Goal: Information Seeking & Learning: Find specific fact

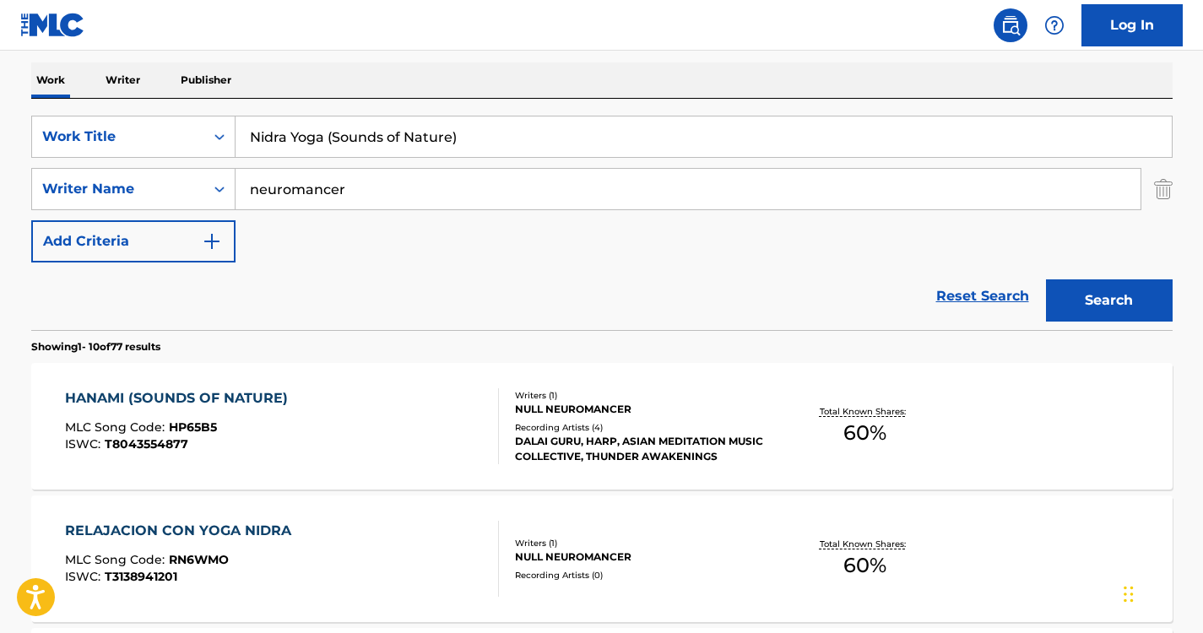
scroll to position [260, 0]
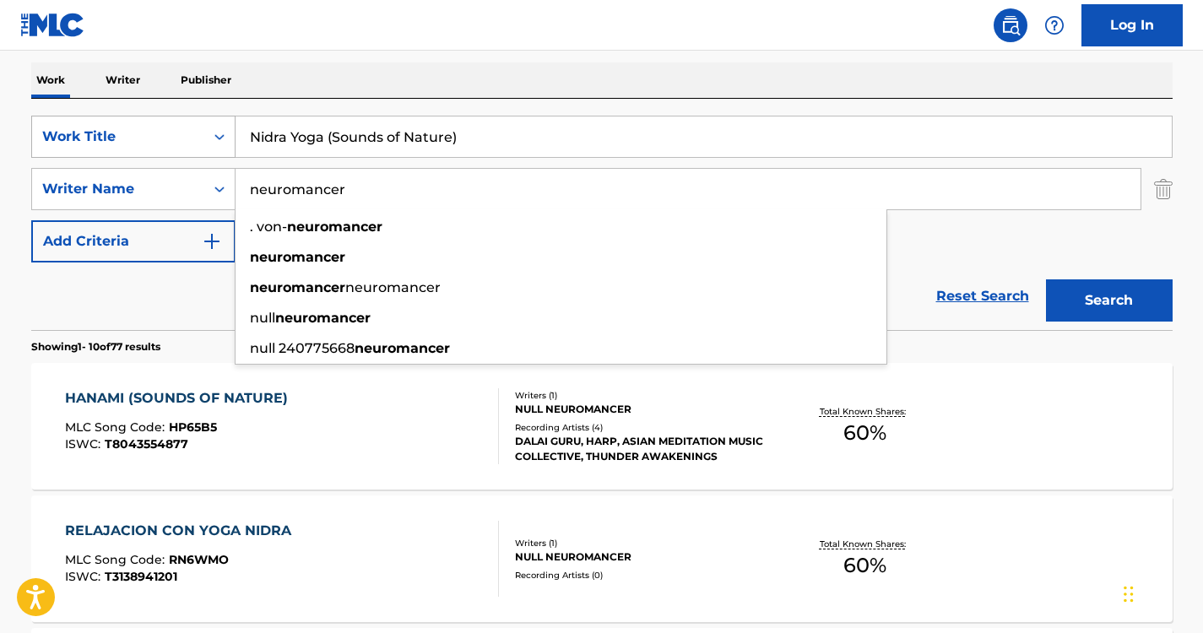
drag, startPoint x: 392, startPoint y: 189, endPoint x: 133, endPoint y: 141, distance: 262.8
click at [133, 141] on div "SearchWithCriteria6a6957e1-cd9e-468d-a000-bf6f91896d02 Work Title Nidra Yoga (S…" at bounding box center [602, 189] width 1142 height 147
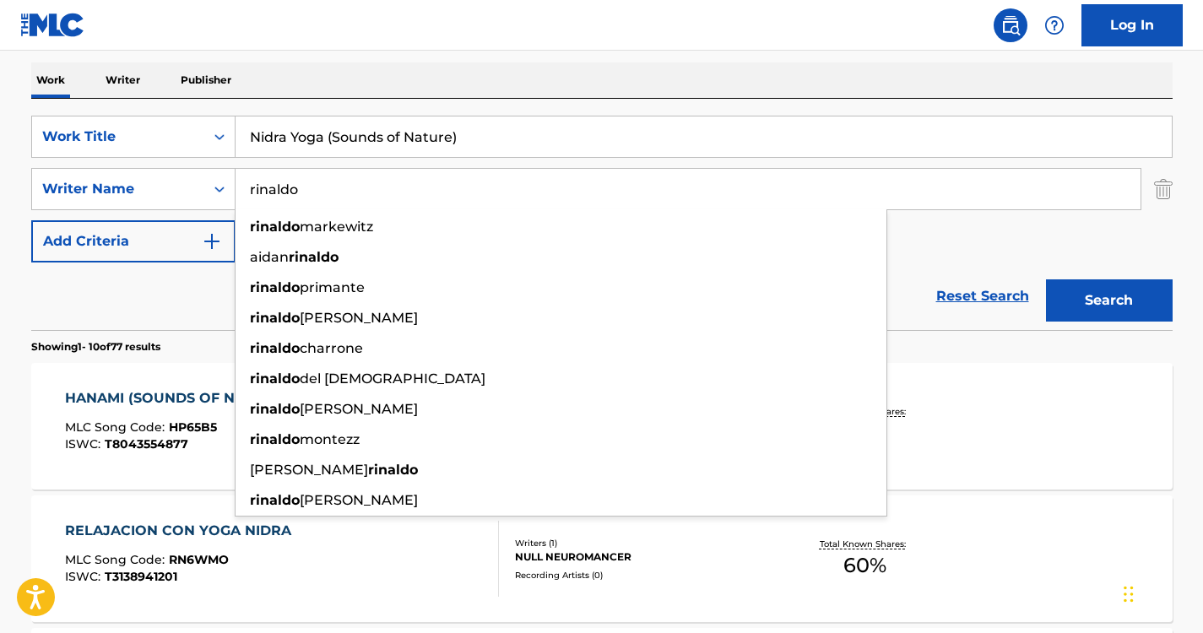
type input "rinaldo"
click at [472, 66] on div "Work Writer Publisher" at bounding box center [602, 79] width 1142 height 35
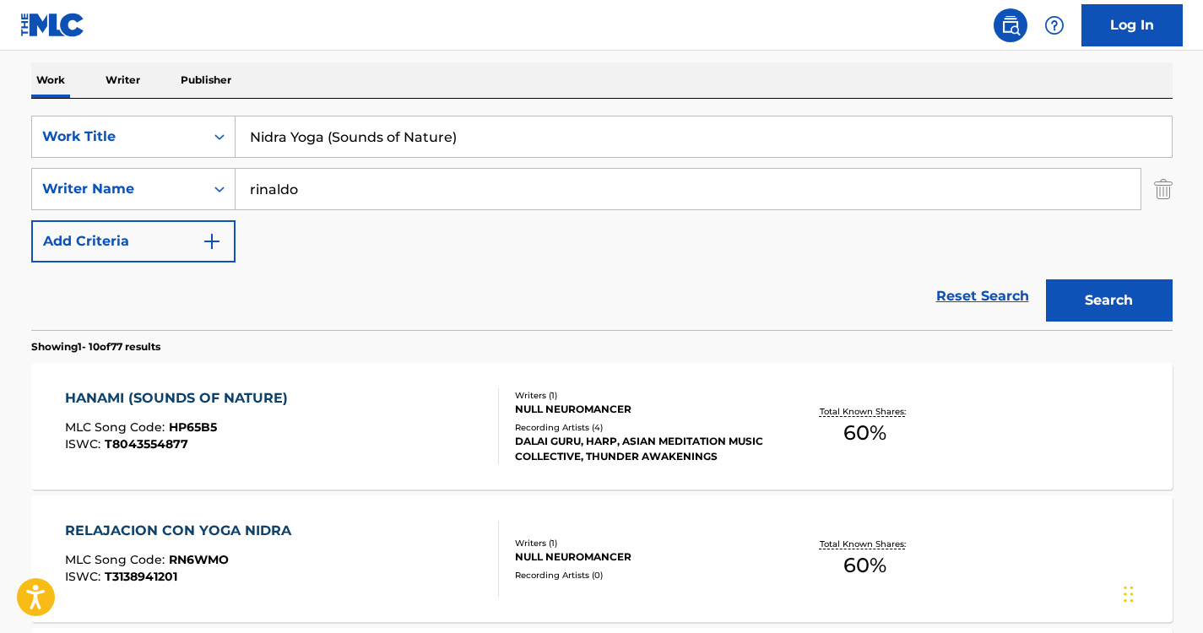
drag, startPoint x: 473, startPoint y: 135, endPoint x: 185, endPoint y: 106, distance: 289.4
click at [185, 106] on div "SearchWithCriteria6a6957e1-cd9e-468d-a000-bf6f91896d02 Work Title Nidra Yoga (S…" at bounding box center [602, 214] width 1142 height 231
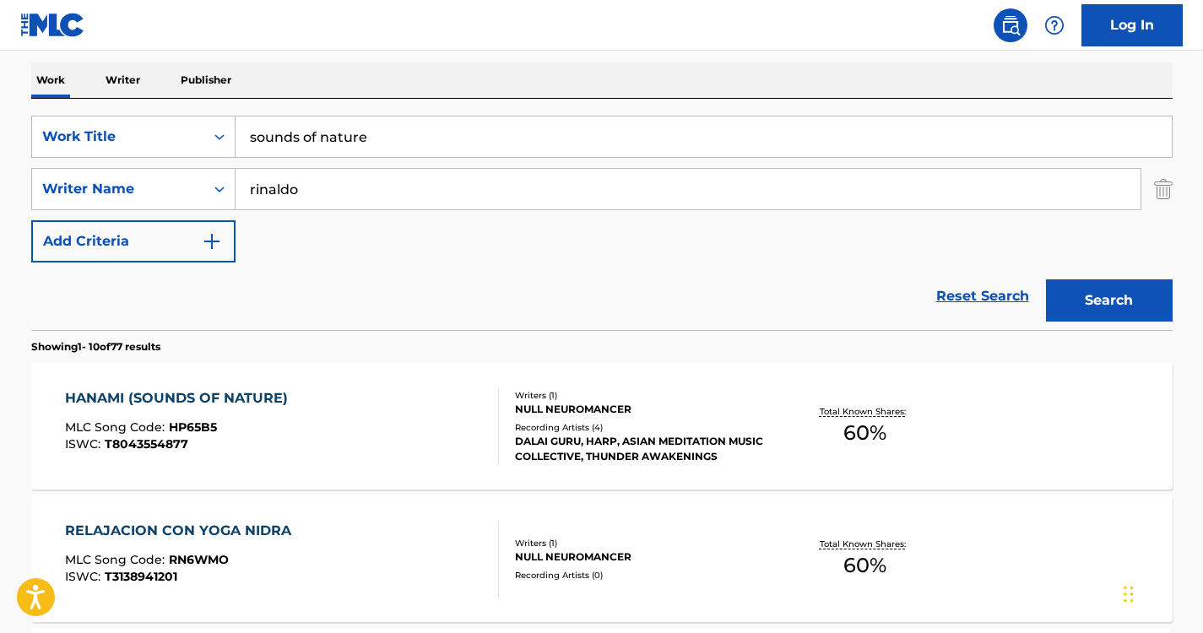
click at [1117, 320] on button "Search" at bounding box center [1109, 300] width 127 height 42
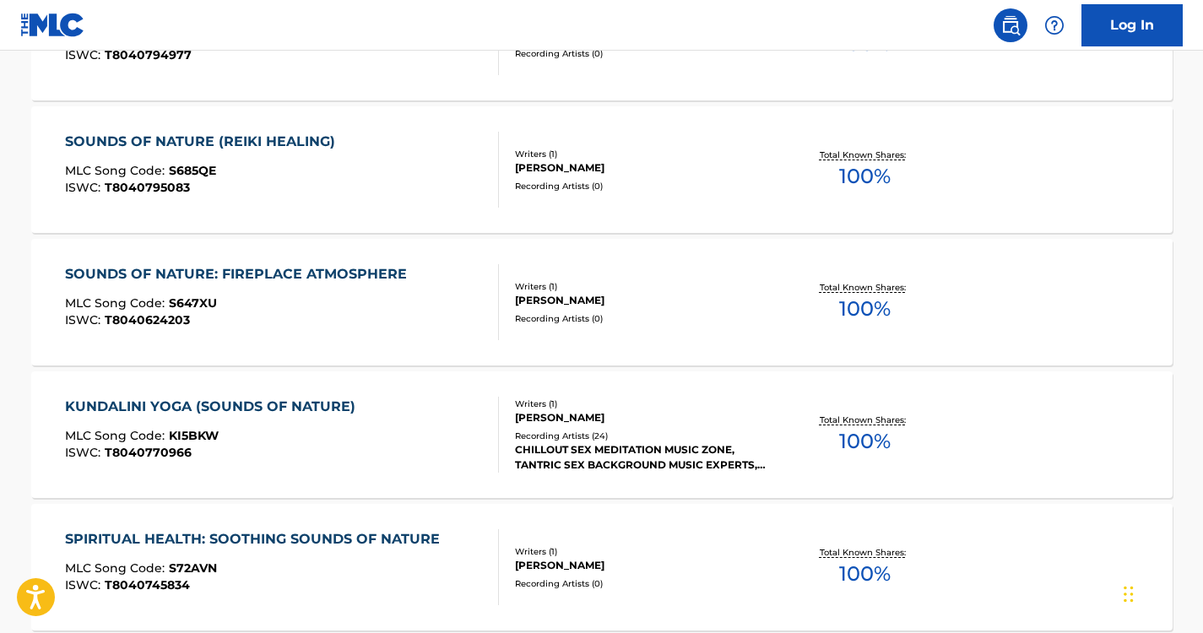
scroll to position [0, 0]
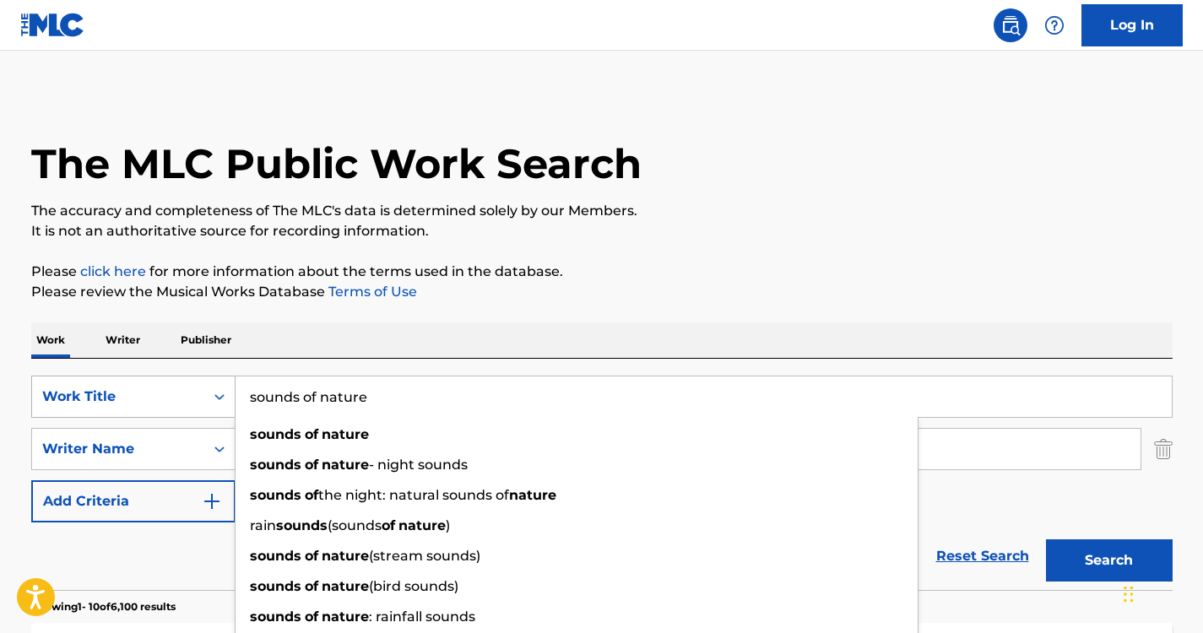
drag, startPoint x: 385, startPoint y: 403, endPoint x: 198, endPoint y: 385, distance: 188.3
click at [198, 385] on div "SearchWithCriteria6a6957e1-cd9e-468d-a000-bf6f91896d02 Work Title sounds of nat…" at bounding box center [602, 397] width 1142 height 42
paste input "Keep Calm Nature Sounds"
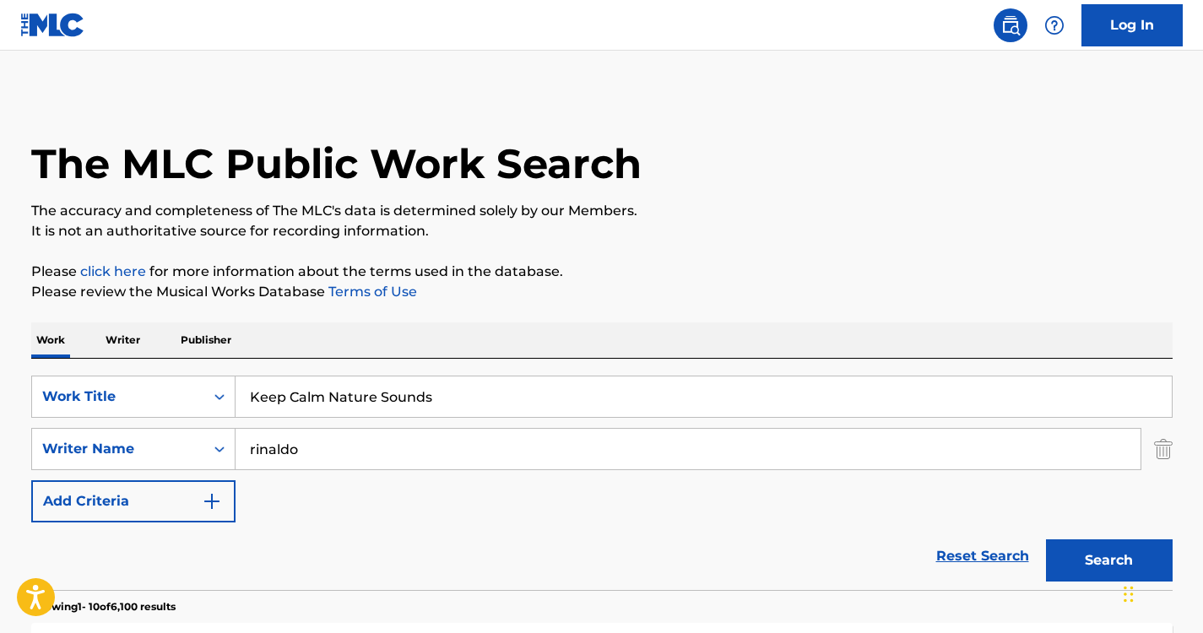
click at [1073, 560] on button "Search" at bounding box center [1109, 561] width 127 height 42
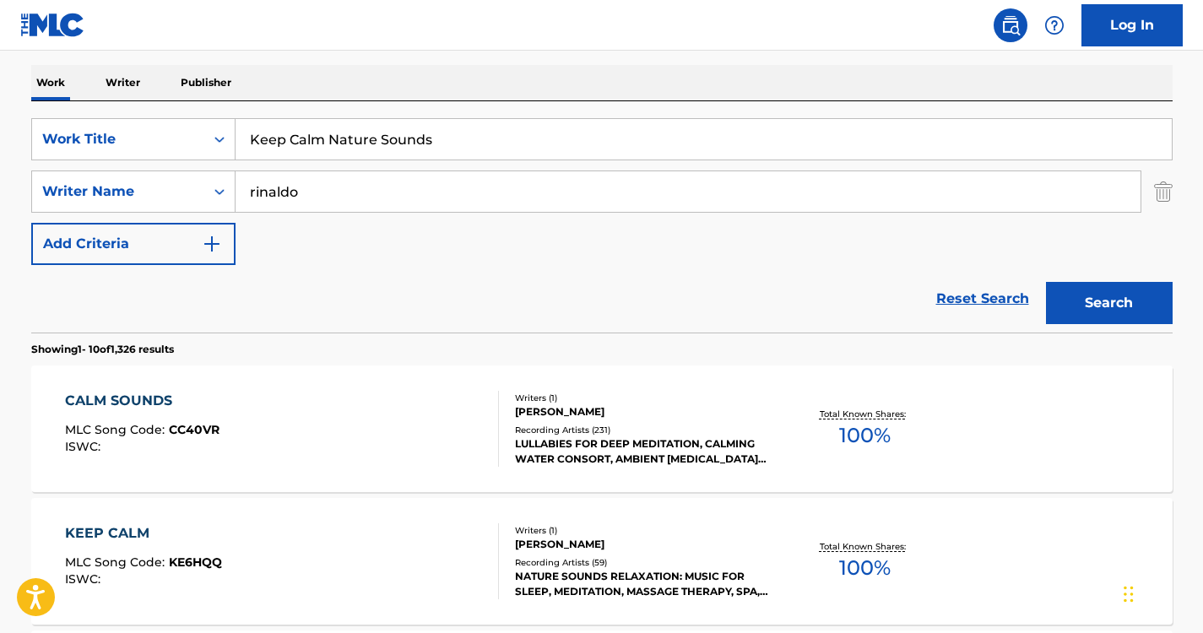
scroll to position [281, 0]
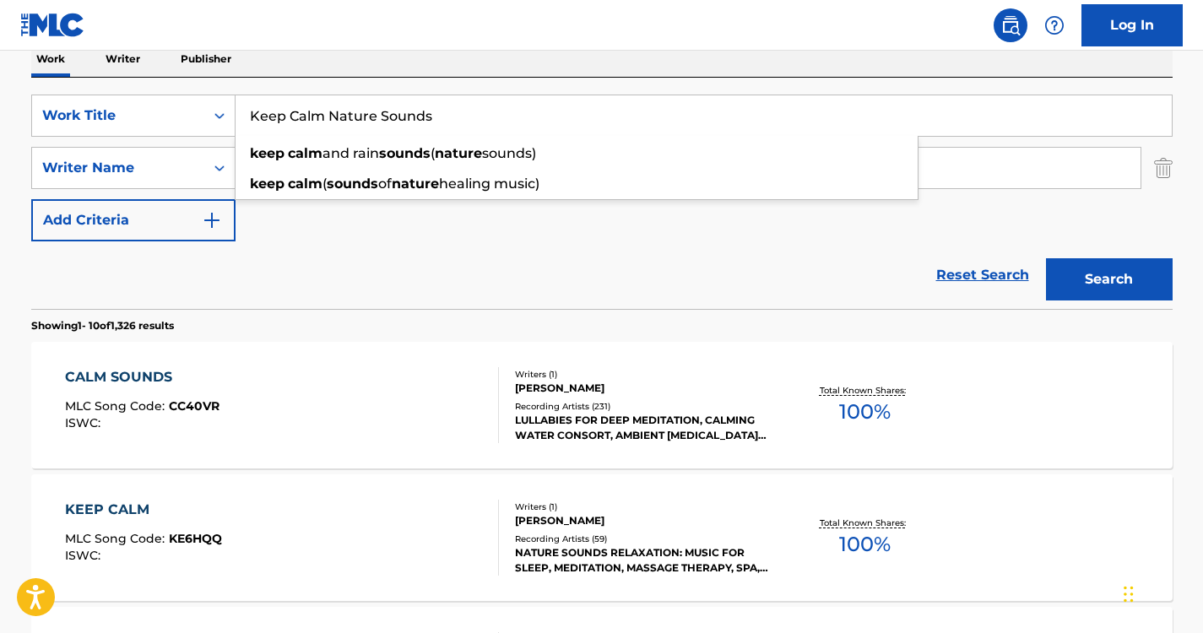
drag, startPoint x: 458, startPoint y: 100, endPoint x: 232, endPoint y: 89, distance: 225.8
click at [232, 89] on div "SearchWithCriteria6a6957e1-cd9e-468d-a000-bf6f91896d02 Work Title Keep Calm Nat…" at bounding box center [602, 193] width 1142 height 231
paste input "Source of Nature"
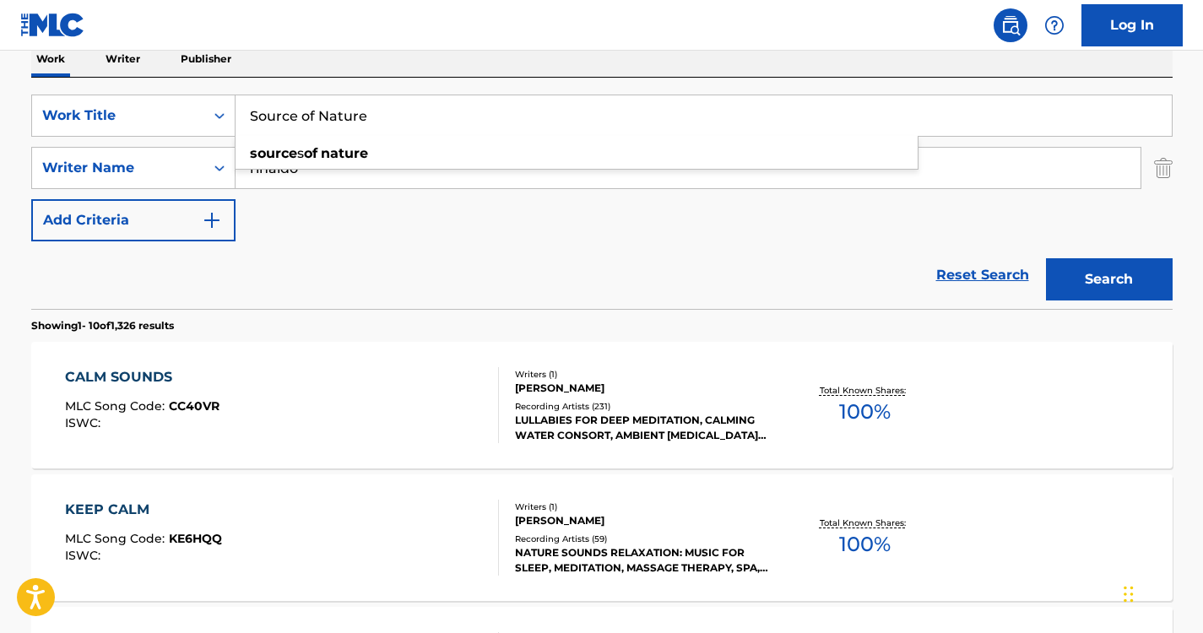
type input "Source of Nature"
click at [509, 24] on nav "Log In" at bounding box center [601, 25] width 1203 height 51
click at [1108, 286] on button "Search" at bounding box center [1109, 279] width 127 height 42
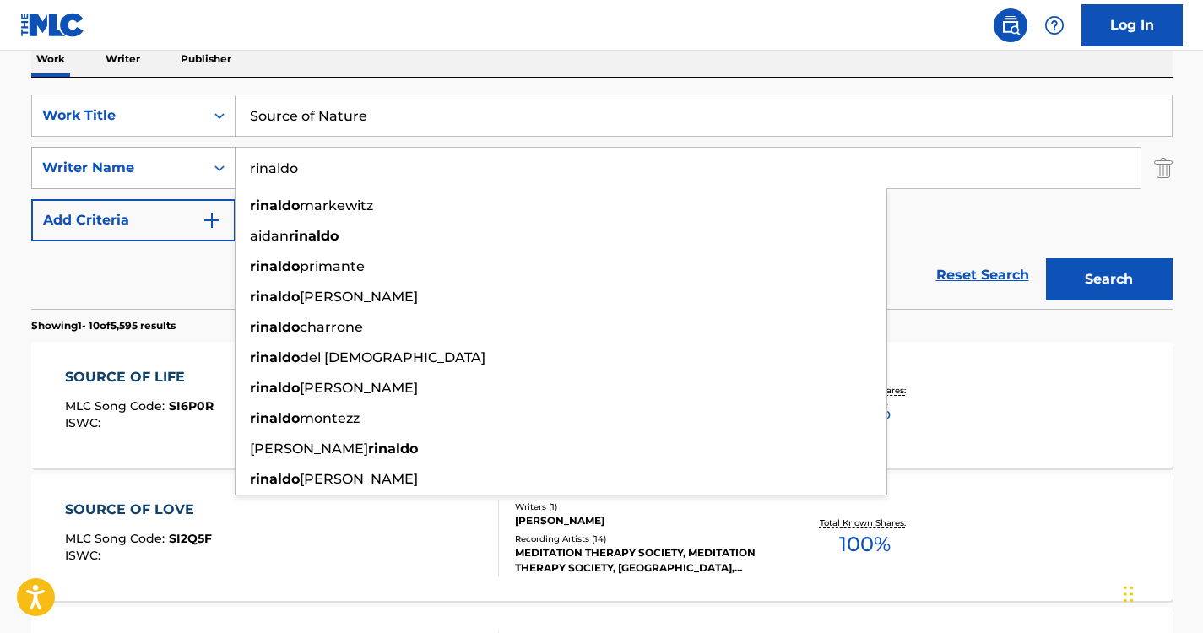
drag, startPoint x: 340, startPoint y: 160, endPoint x: 133, endPoint y: 147, distance: 208.1
click at [133, 147] on div "SearchWithCriteriada062c6a-fcc4-431e-8e90-b9af650041a3 Writer Name [PERSON_NAME…" at bounding box center [602, 168] width 1142 height 42
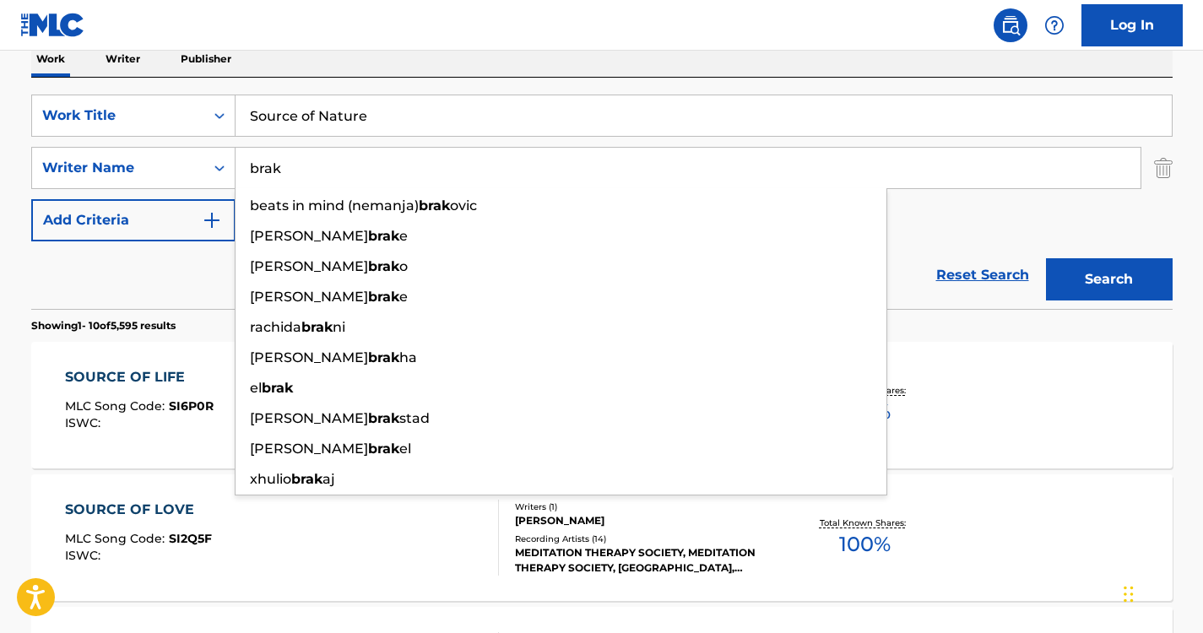
type input "brak"
click at [388, 110] on input "Source of Nature" at bounding box center [704, 115] width 936 height 41
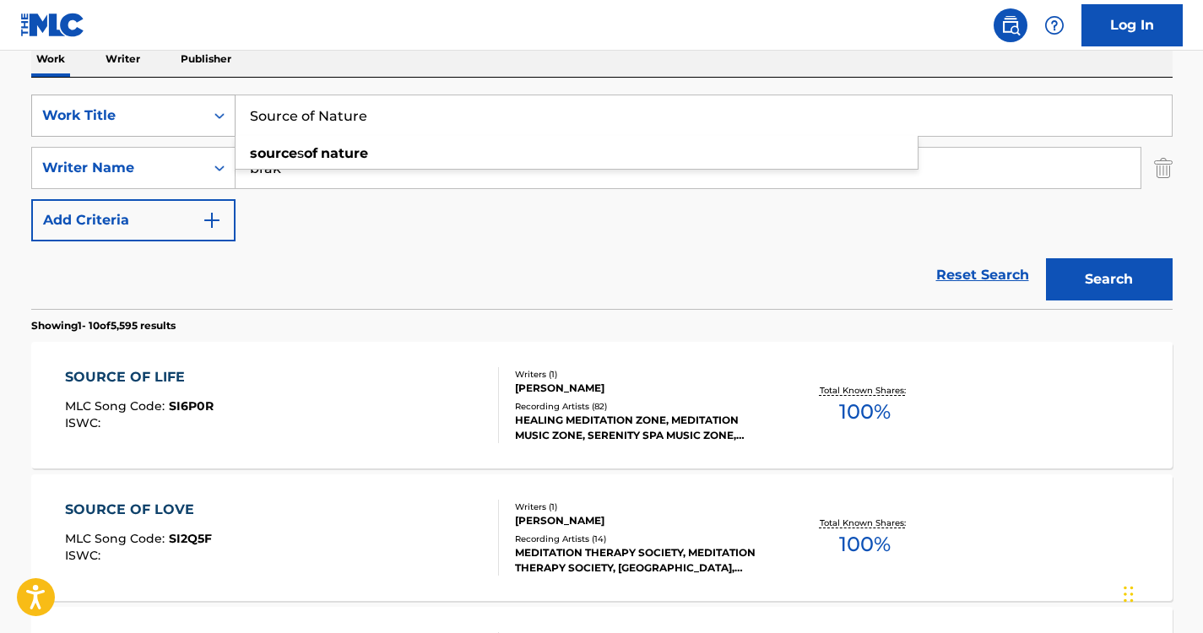
drag, startPoint x: 377, startPoint y: 117, endPoint x: 213, endPoint y: 123, distance: 164.8
click at [213, 123] on div "SearchWithCriteria6a6957e1-cd9e-468d-a000-bf6f91896d02 Work Title Source of Nat…" at bounding box center [602, 116] width 1142 height 42
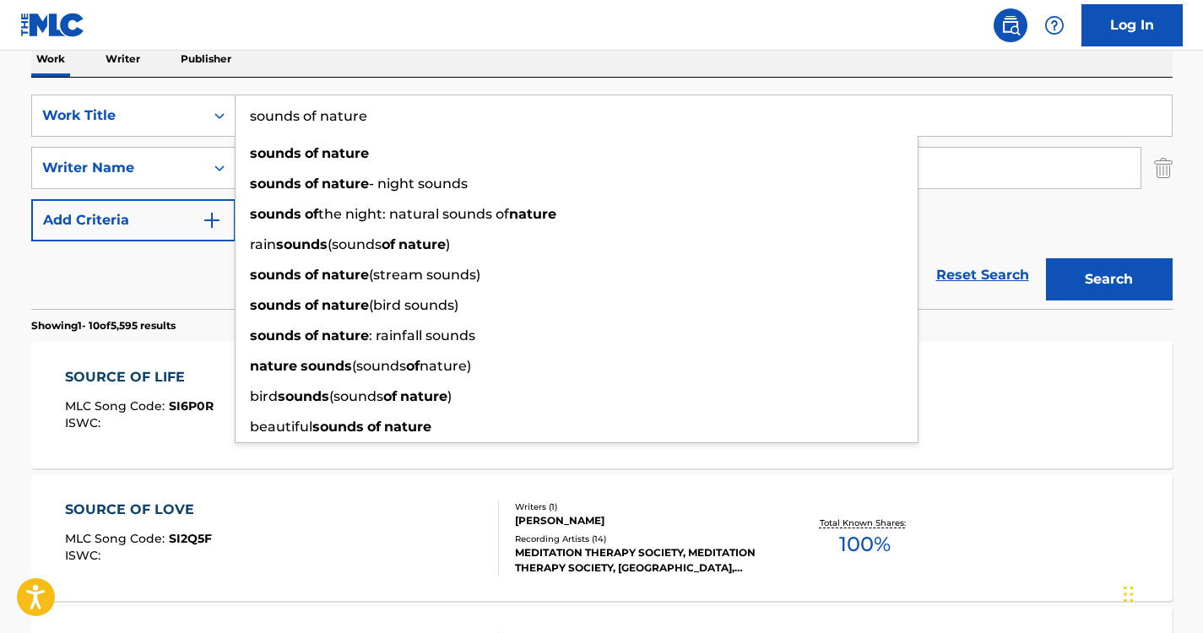
click at [335, 62] on div "Work Writer Publisher" at bounding box center [602, 58] width 1142 height 35
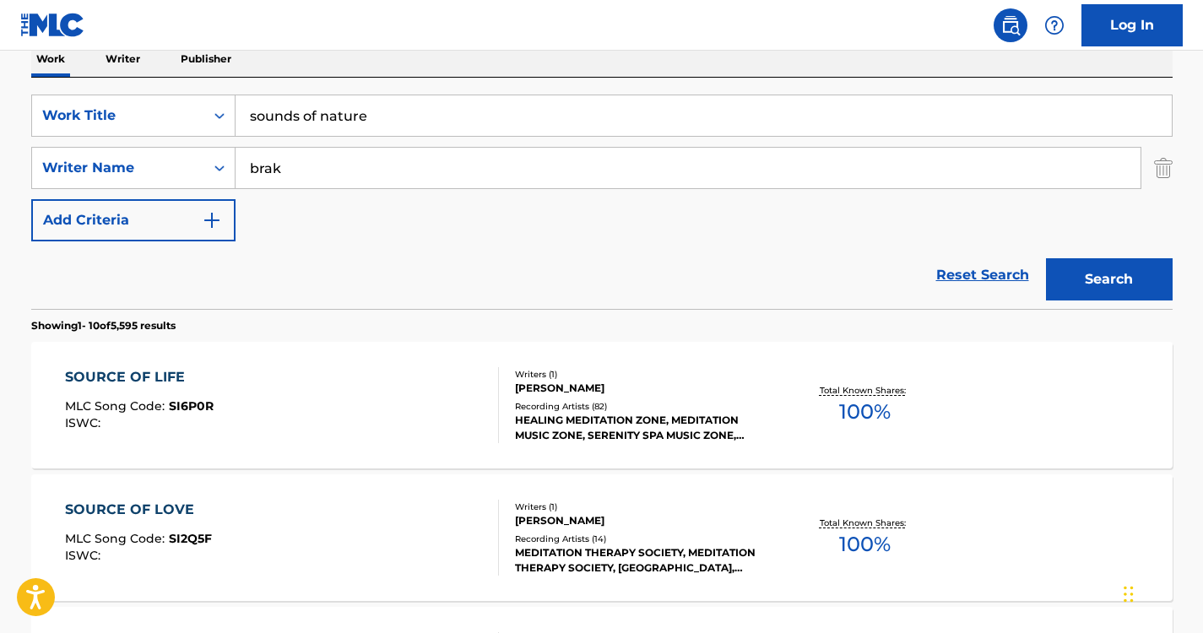
click at [1101, 275] on button "Search" at bounding box center [1109, 279] width 127 height 42
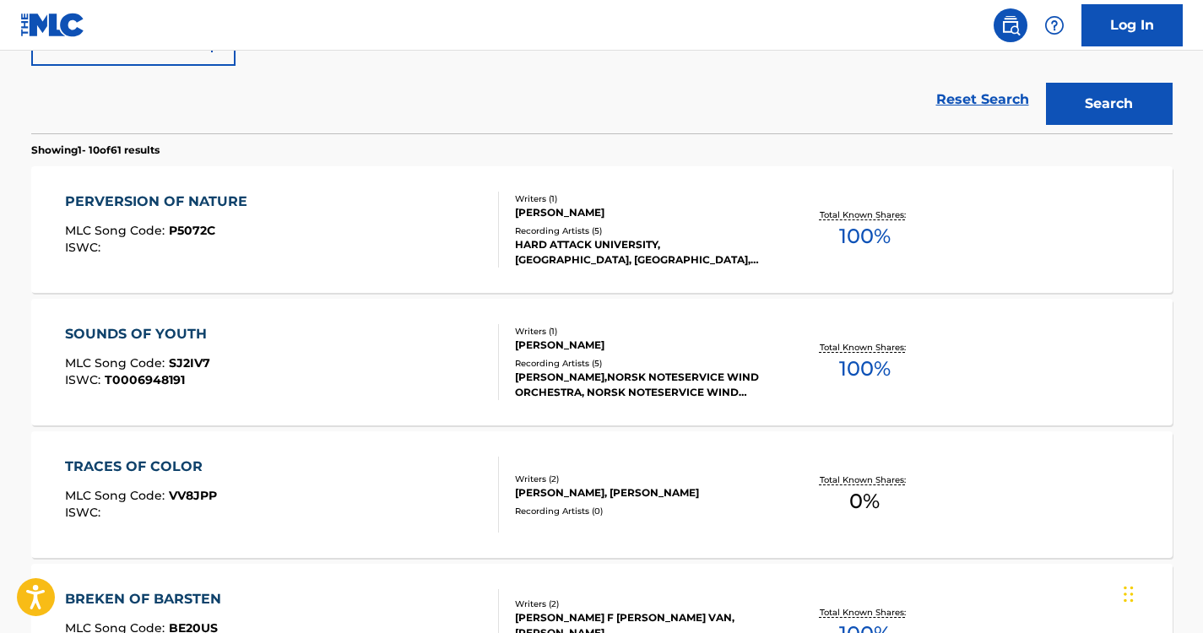
scroll to position [0, 0]
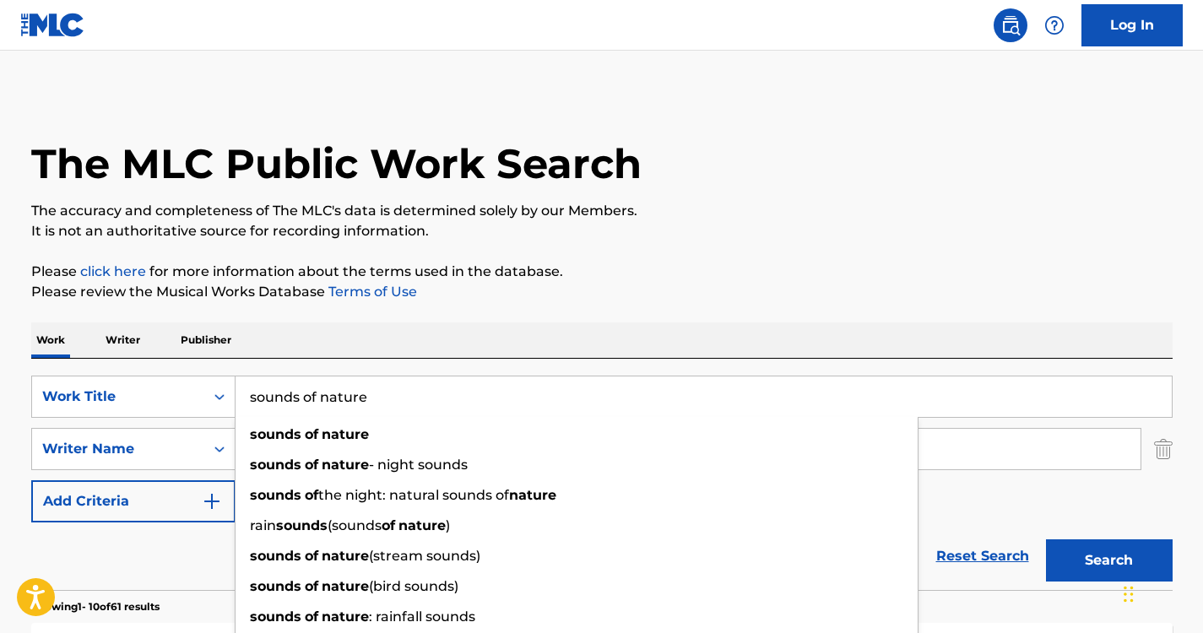
drag, startPoint x: 381, startPoint y: 377, endPoint x: 141, endPoint y: 317, distance: 247.4
paste input "Piano Sounds"
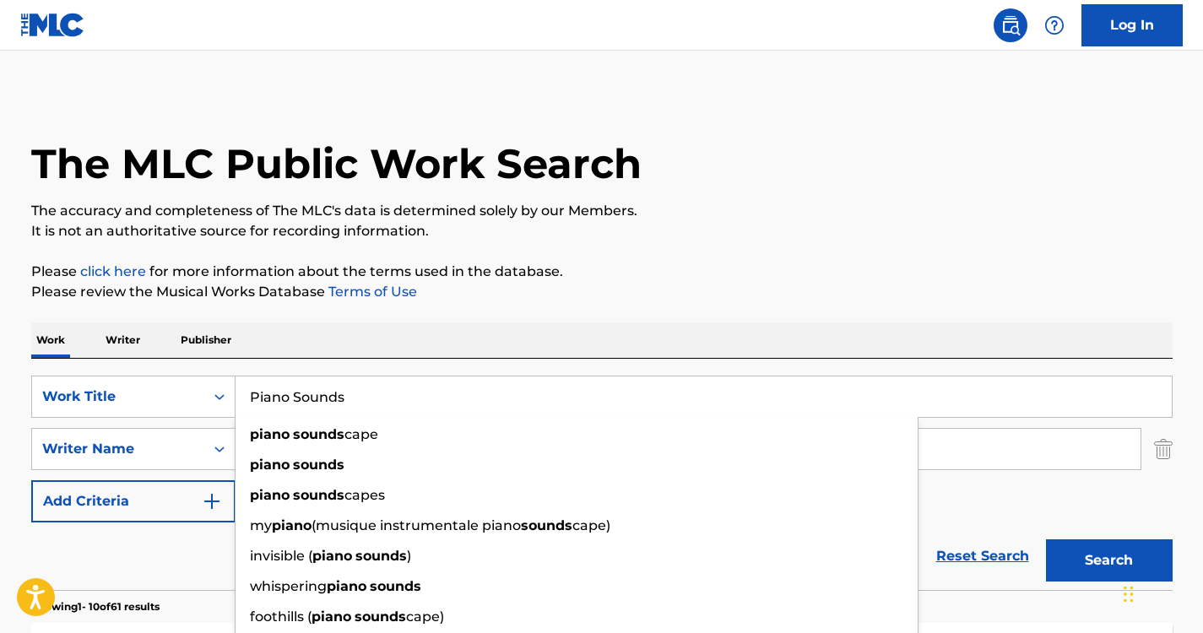
type input "Piano Sounds"
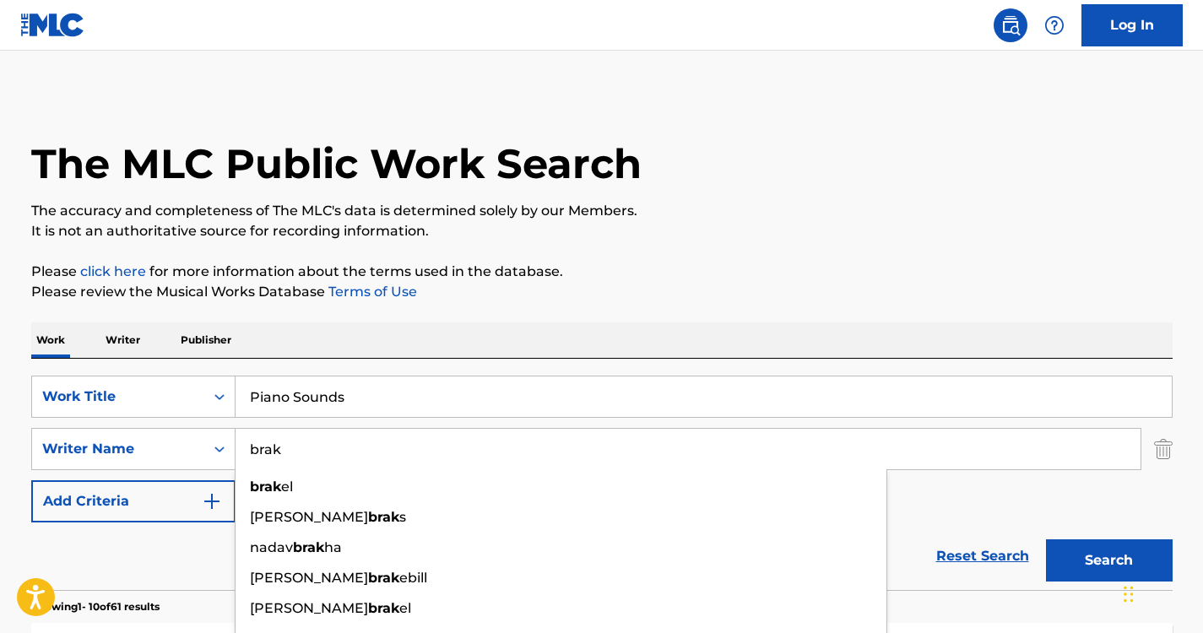
drag, startPoint x: 301, startPoint y: 453, endPoint x: 83, endPoint y: 418, distance: 220.6
click at [83, 418] on div "SearchWithCriteria6a6957e1-cd9e-468d-a000-bf6f91896d02 Work Title Piano Sounds …" at bounding box center [602, 449] width 1142 height 147
type input "trivellato"
click at [526, 293] on p "Please review the Musical Works Database Terms of Use" at bounding box center [602, 292] width 1142 height 20
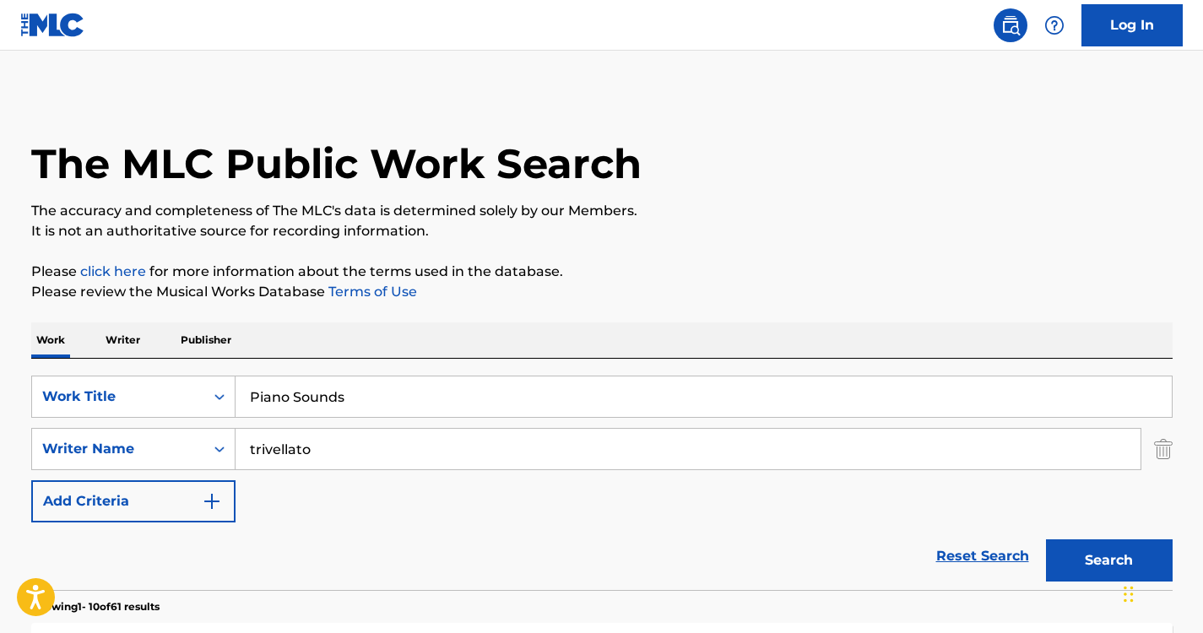
click at [1077, 552] on button "Search" at bounding box center [1109, 561] width 127 height 42
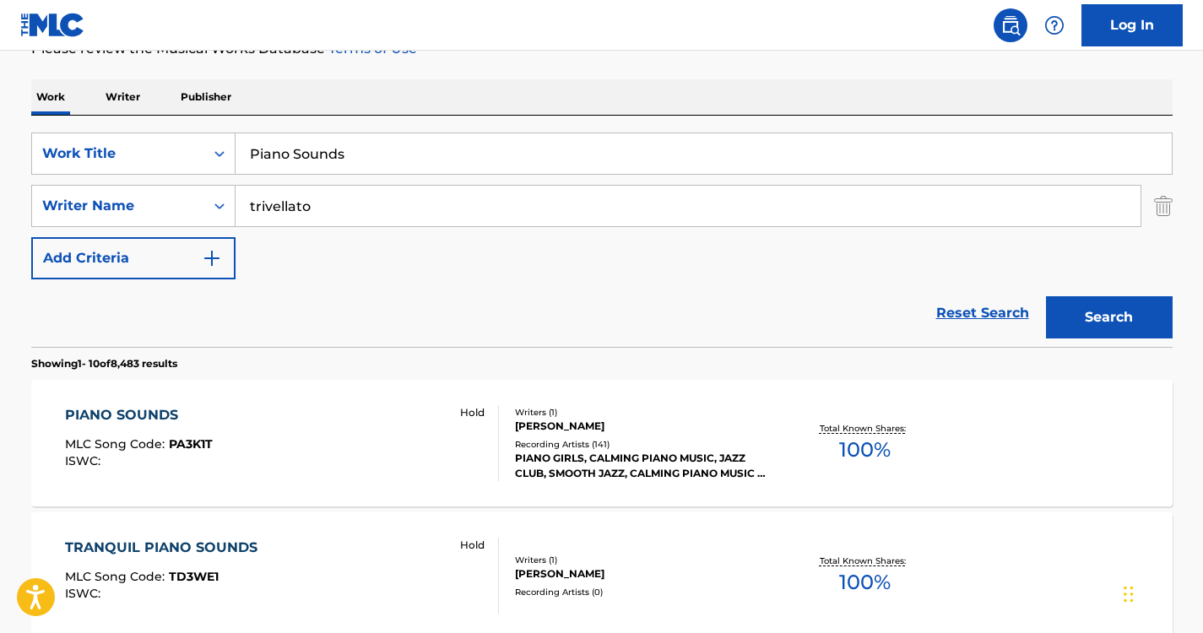
scroll to position [297, 0]
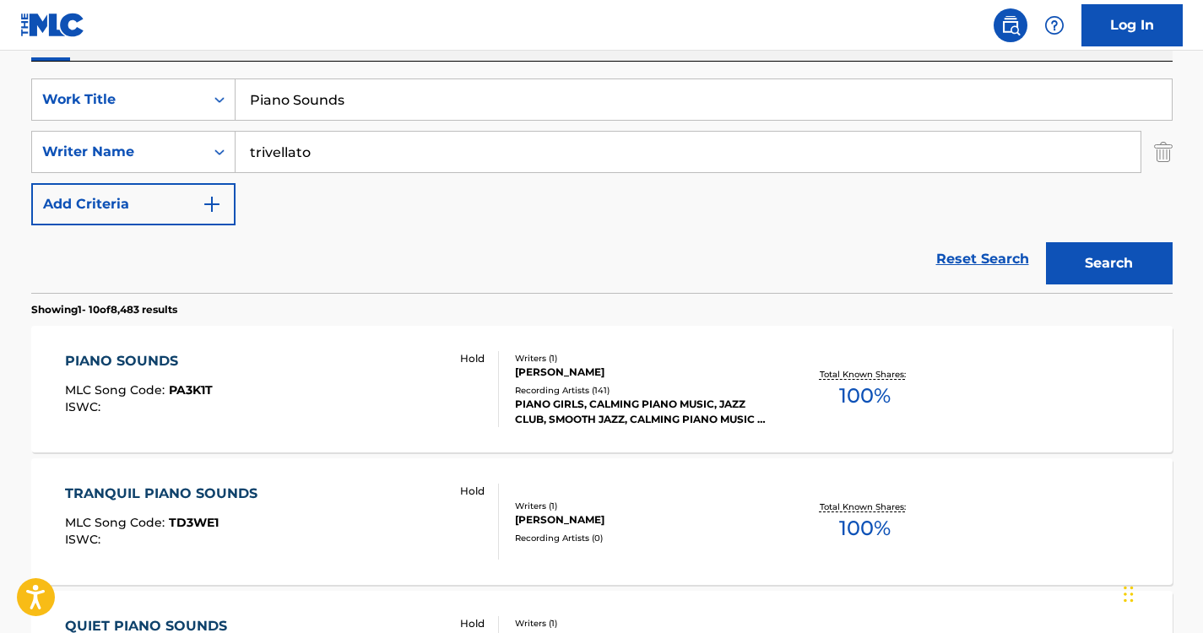
click at [191, 366] on div "PIANO SOUNDS" at bounding box center [139, 361] width 148 height 20
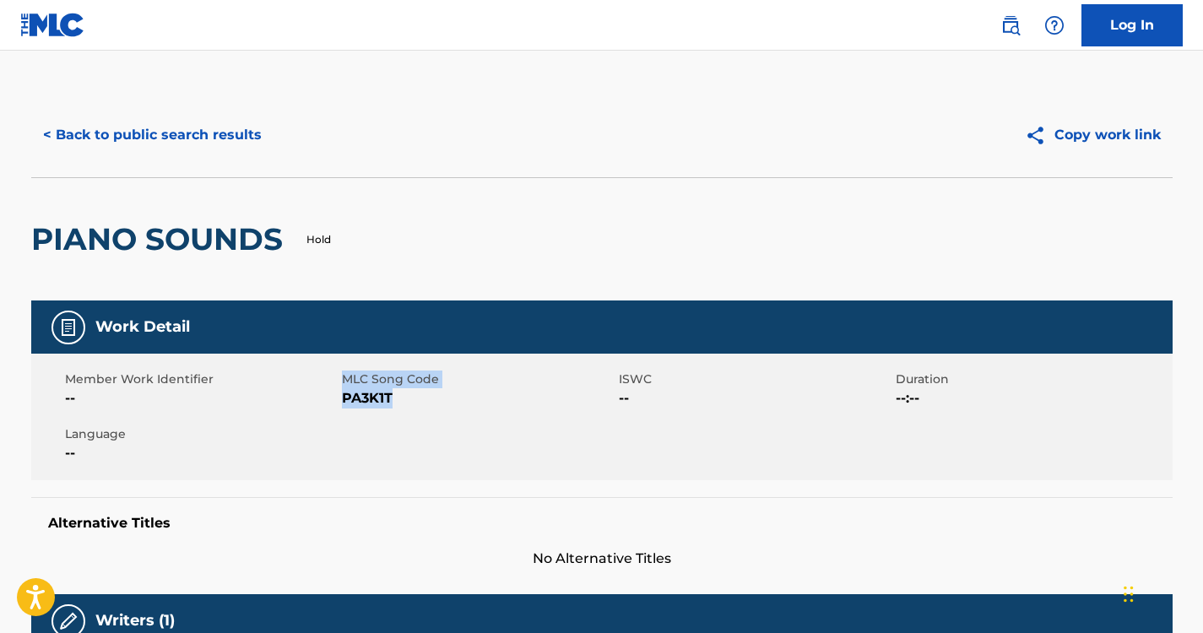
drag, startPoint x: 393, startPoint y: 396, endPoint x: 340, endPoint y: 396, distance: 53.2
click at [340, 396] on div "Member Work Identifier -- MLC Song Code PA3K1T ISWC -- Duration --:-- Language …" at bounding box center [602, 417] width 1142 height 127
drag, startPoint x: 341, startPoint y: 396, endPoint x: 443, endPoint y: 416, distance: 104.2
click at [443, 416] on div "Member Work Identifier -- MLC Song Code PA3K1T ISWC -- Duration --:-- Language …" at bounding box center [602, 417] width 1142 height 127
drag, startPoint x: 393, startPoint y: 399, endPoint x: 345, endPoint y: 412, distance: 50.8
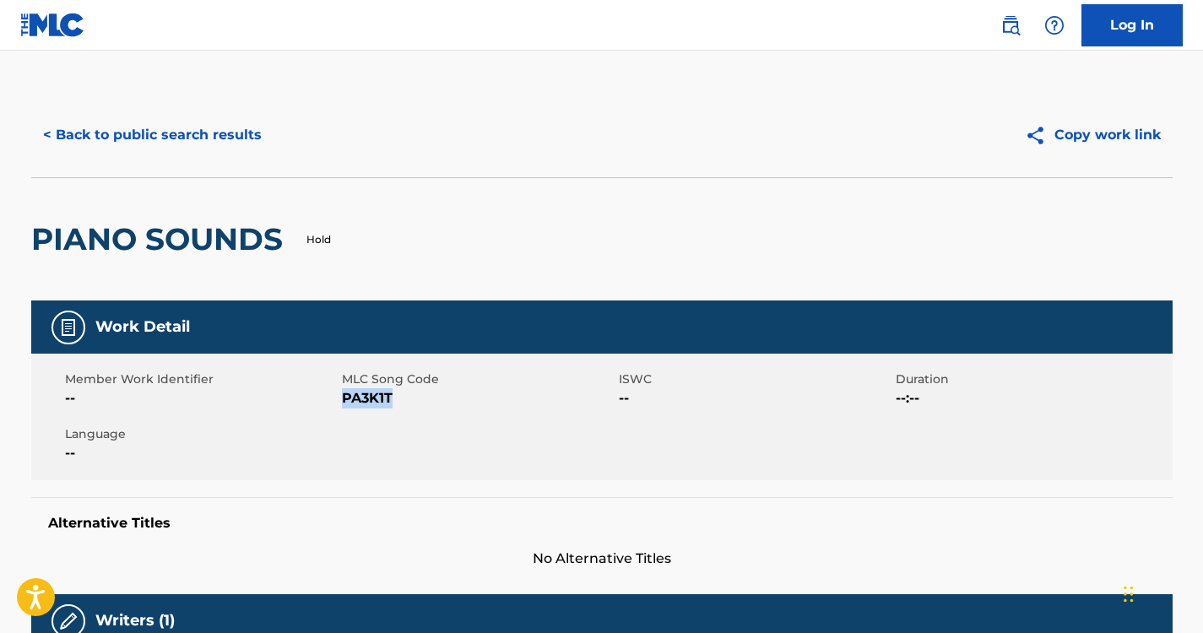
click at [345, 412] on div "Member Work Identifier -- MLC Song Code PA3K1T ISWC -- Duration --:-- Language …" at bounding box center [602, 417] width 1142 height 127
copy span "PA3K1T"
click at [156, 121] on button "< Back to public search results" at bounding box center [152, 135] width 242 height 42
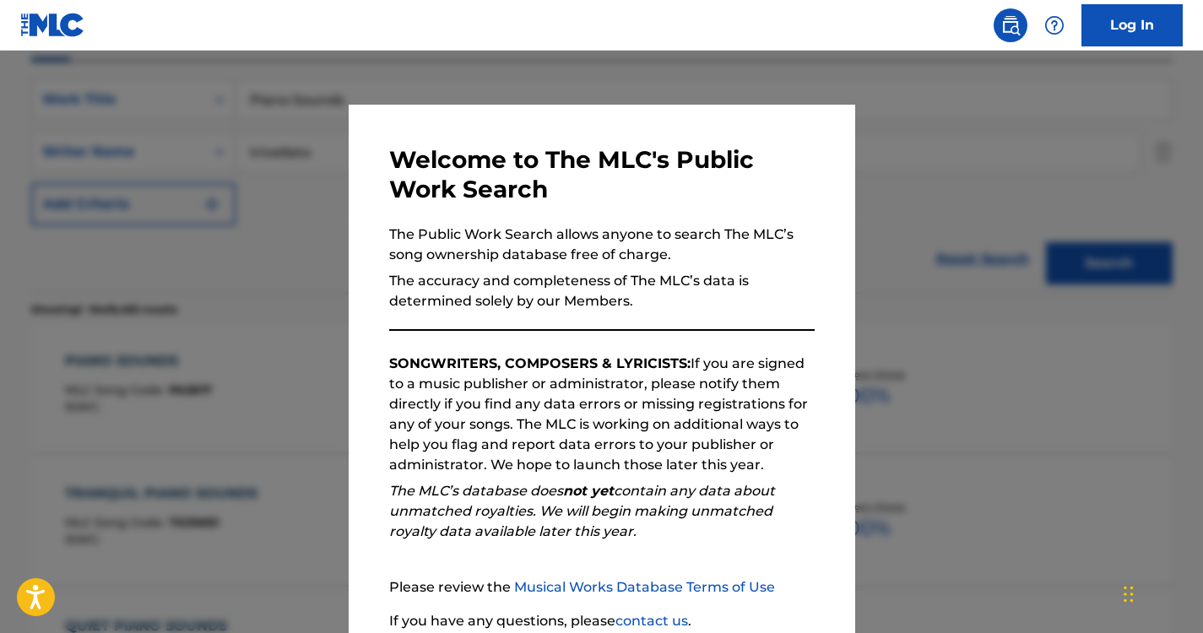
click at [244, 183] on div at bounding box center [601, 367] width 1203 height 633
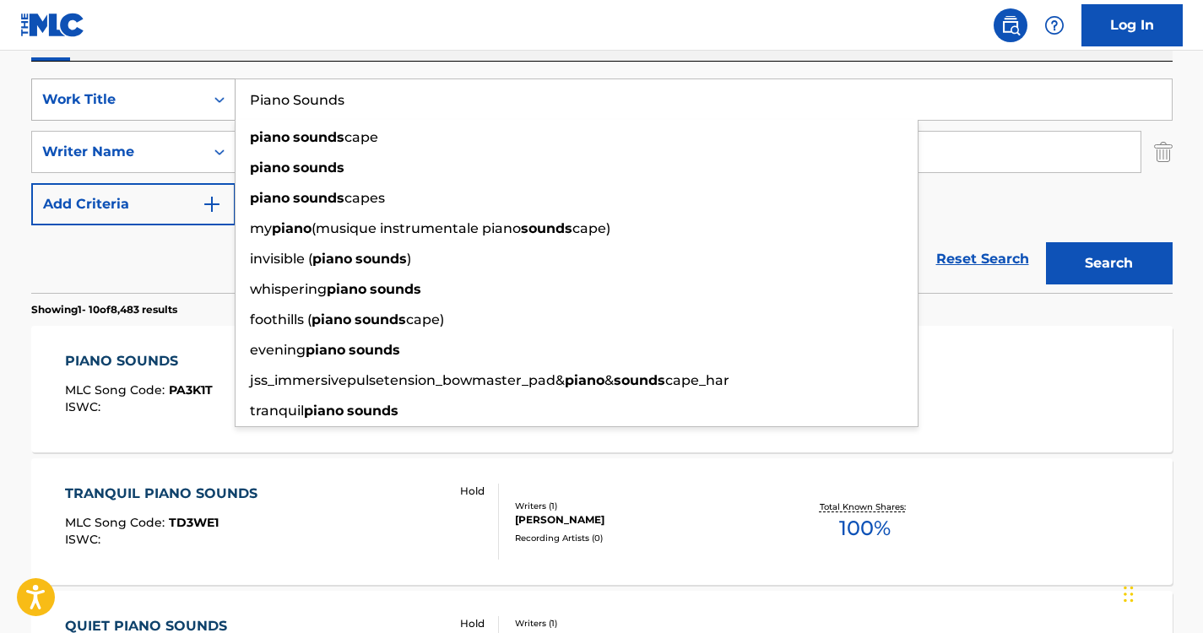
drag, startPoint x: 366, startPoint y: 108, endPoint x: 139, endPoint y: 111, distance: 226.3
click at [139, 111] on div "SearchWithCriteria6a6957e1-cd9e-468d-a000-bf6f91896d02 Work Title Piano Sounds …" at bounding box center [602, 100] width 1142 height 42
paste input "Nature"
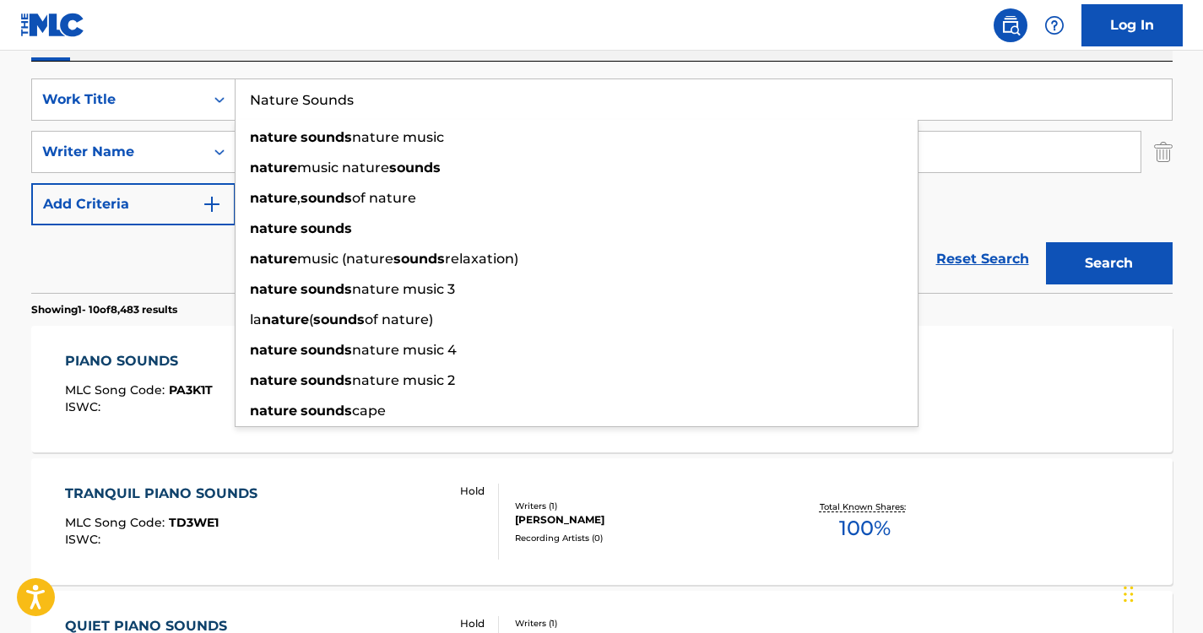
type input "Nature Sounds"
click at [378, 57] on div "Work Writer Publisher" at bounding box center [602, 42] width 1142 height 35
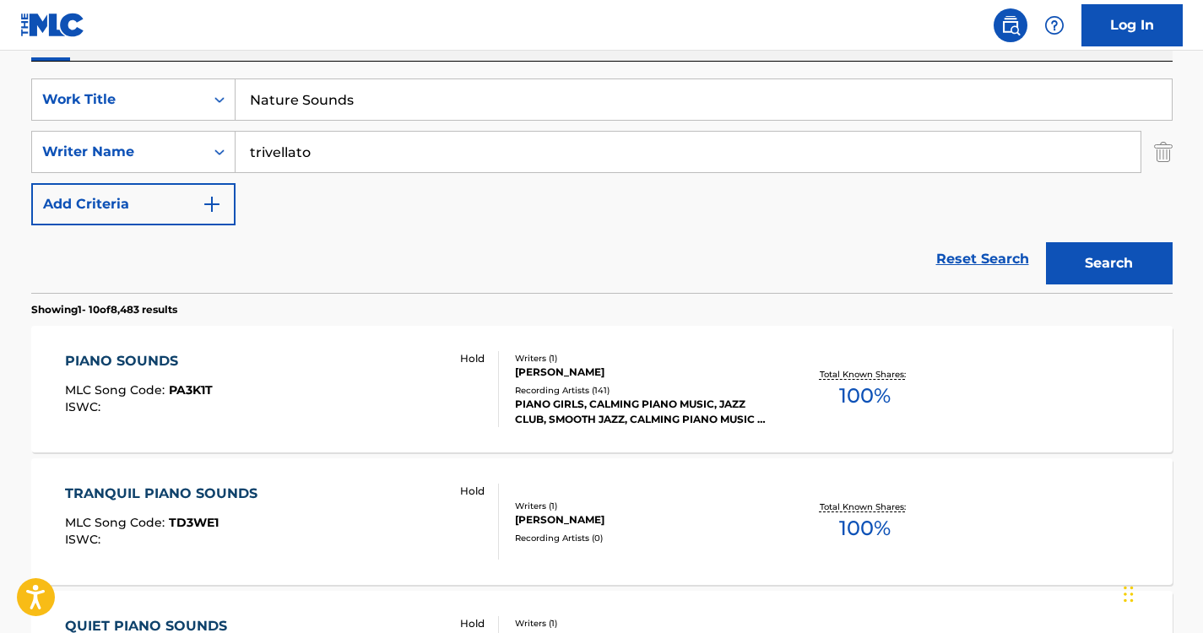
click at [1083, 249] on button "Search" at bounding box center [1109, 263] width 127 height 42
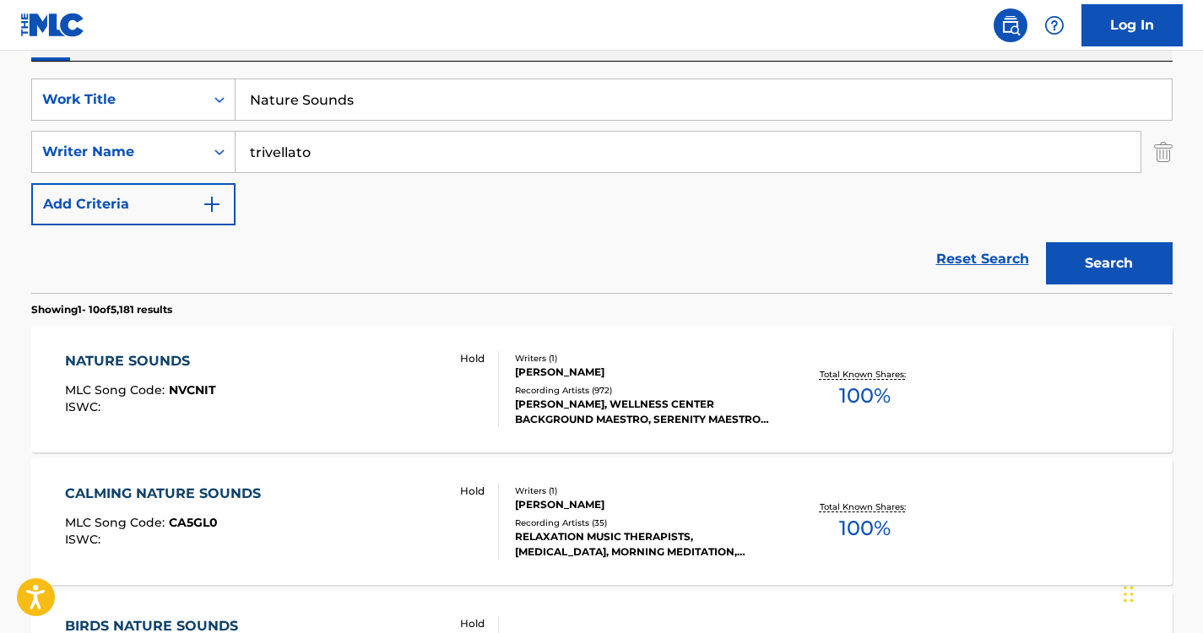
click at [139, 370] on div "NATURE SOUNDS" at bounding box center [140, 361] width 151 height 20
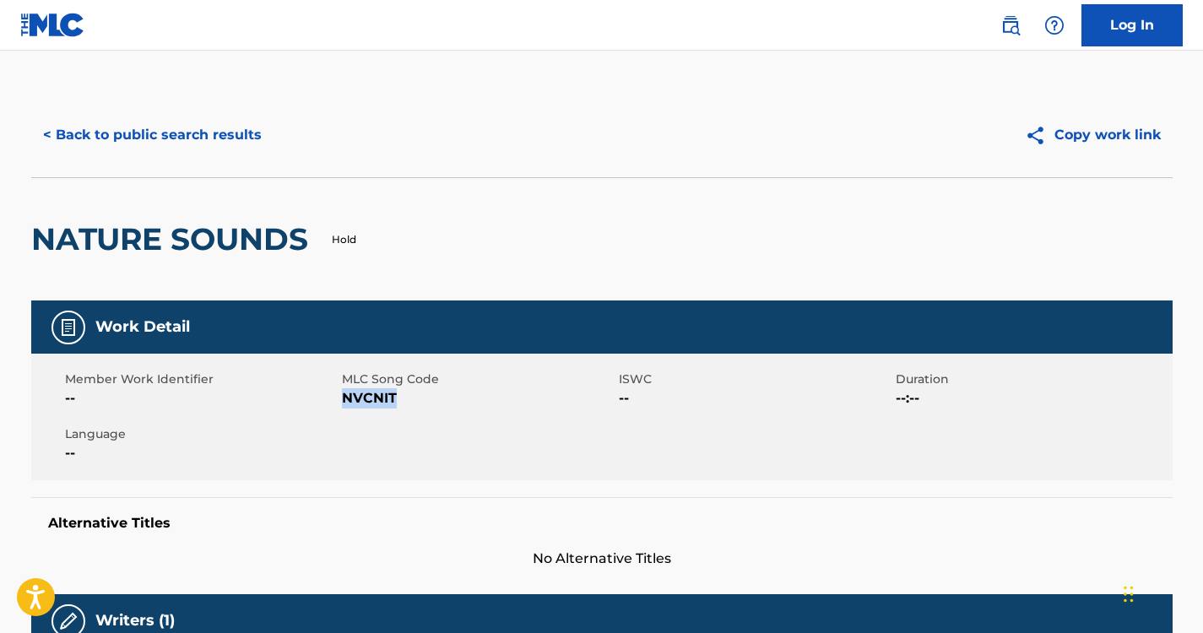
drag, startPoint x: 396, startPoint y: 401, endPoint x: 343, endPoint y: 408, distance: 53.6
click at [343, 408] on span "NVCNIT" at bounding box center [478, 398] width 273 height 20
copy span "NVCNIT"
click at [231, 131] on button "< Back to public search results" at bounding box center [152, 135] width 242 height 42
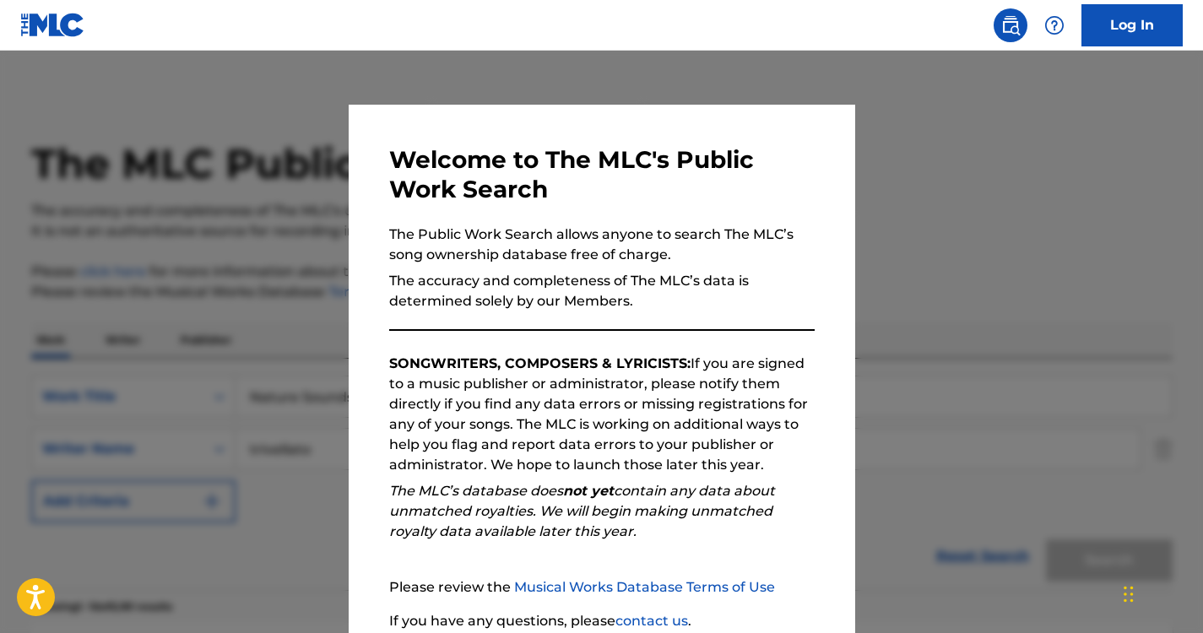
scroll to position [297, 0]
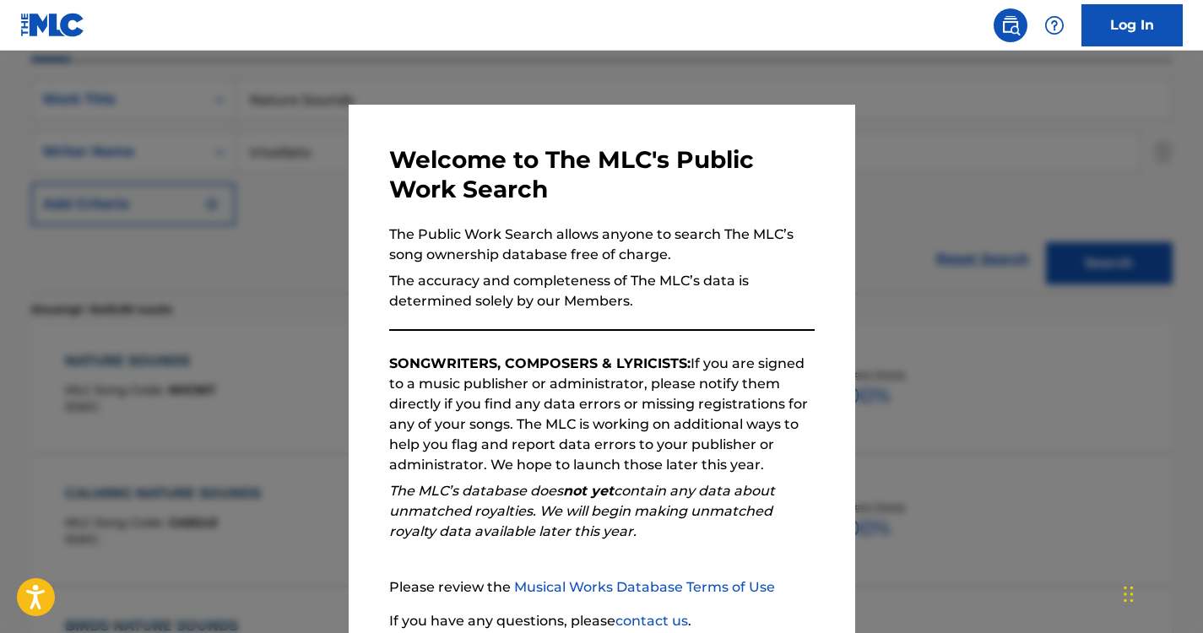
click at [311, 361] on div at bounding box center [601, 367] width 1203 height 633
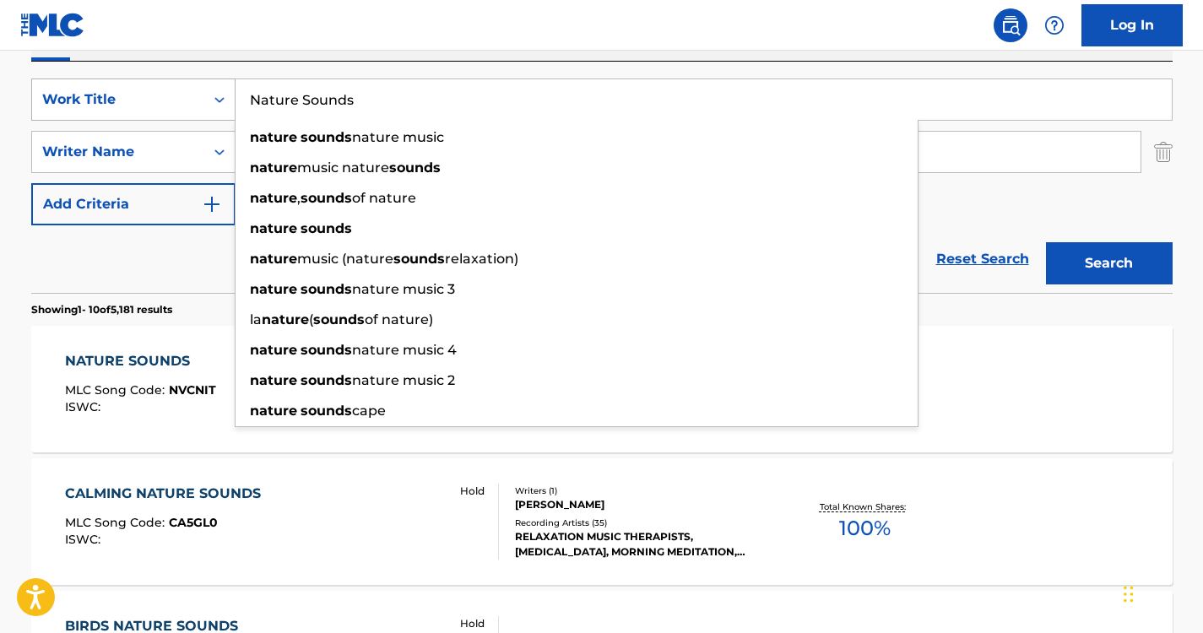
drag, startPoint x: 386, startPoint y: 104, endPoint x: 191, endPoint y: 107, distance: 195.1
click at [191, 107] on div "SearchWithCriteria6a6957e1-cd9e-468d-a000-bf6f91896d02 Work Title Nature Sounds…" at bounding box center [602, 100] width 1142 height 42
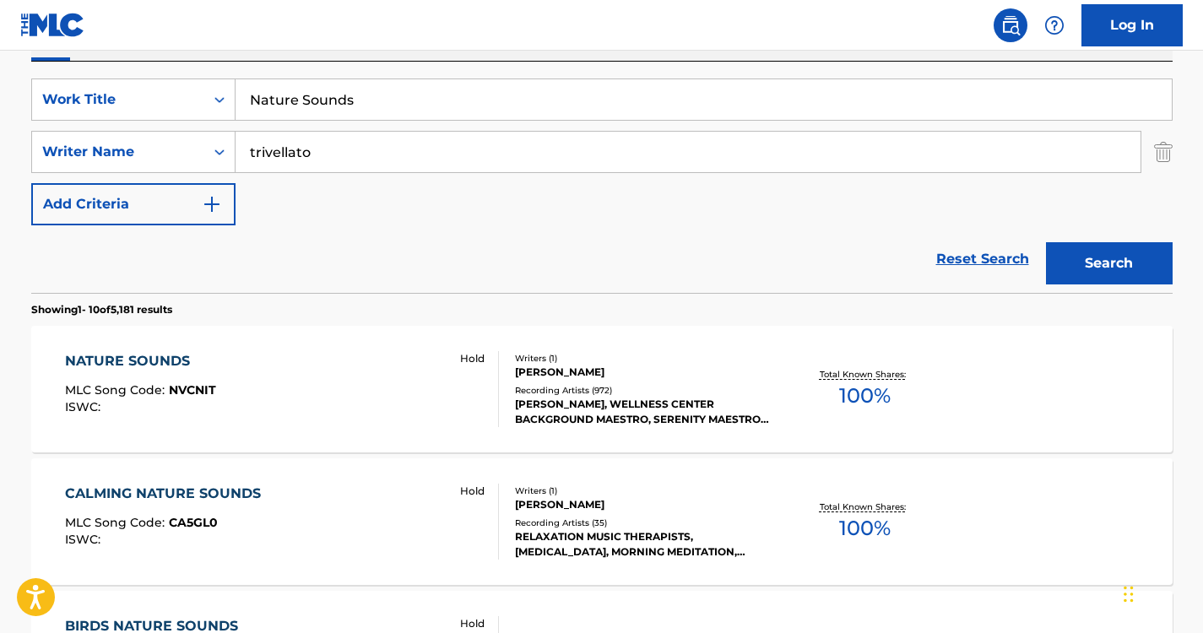
click at [410, 59] on div "Work Writer Publisher" at bounding box center [602, 42] width 1142 height 35
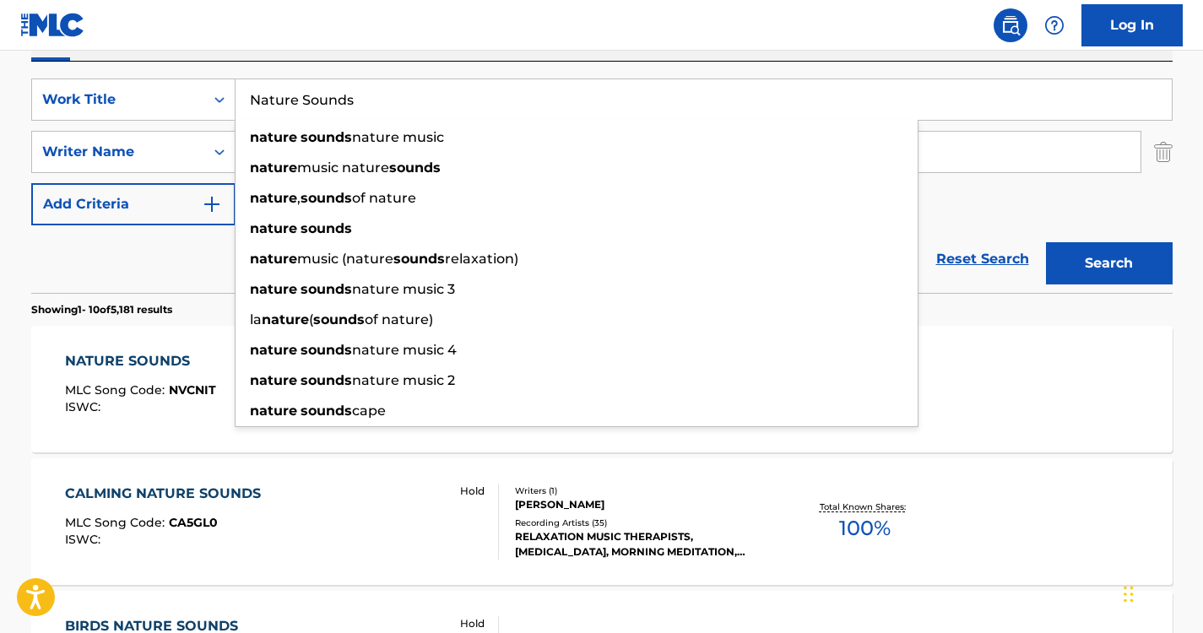
drag, startPoint x: 355, startPoint y: 95, endPoint x: 164, endPoint y: 58, distance: 195.1
paste input "[DEMOGRAPHIC_DATA]"
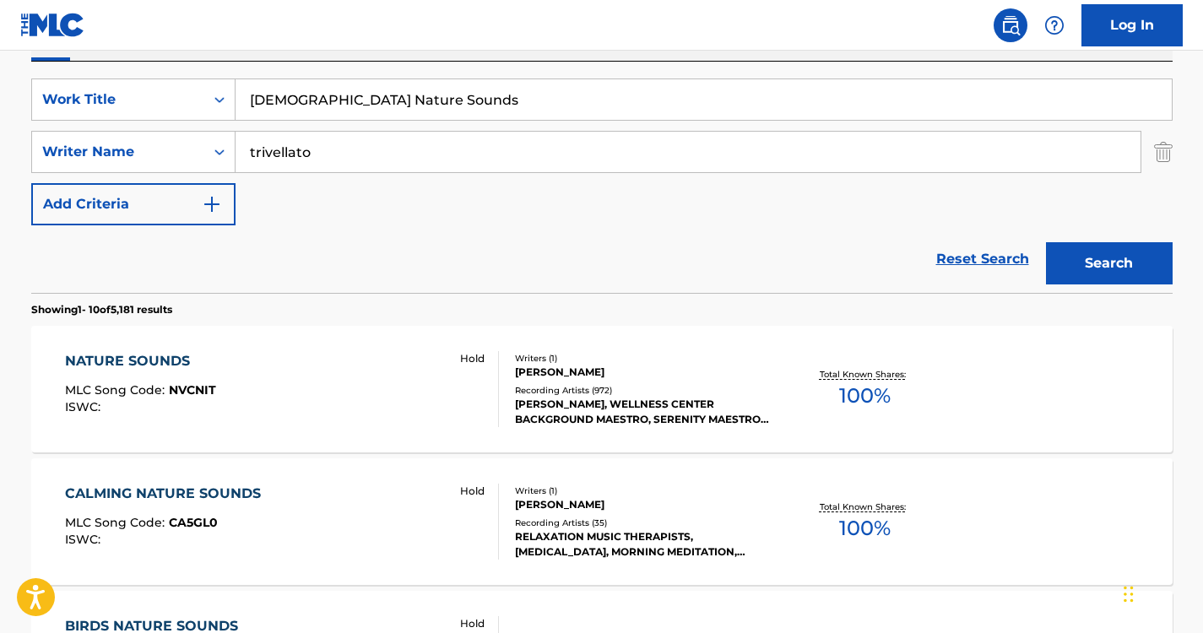
type input "[DEMOGRAPHIC_DATA] Nature Sounds"
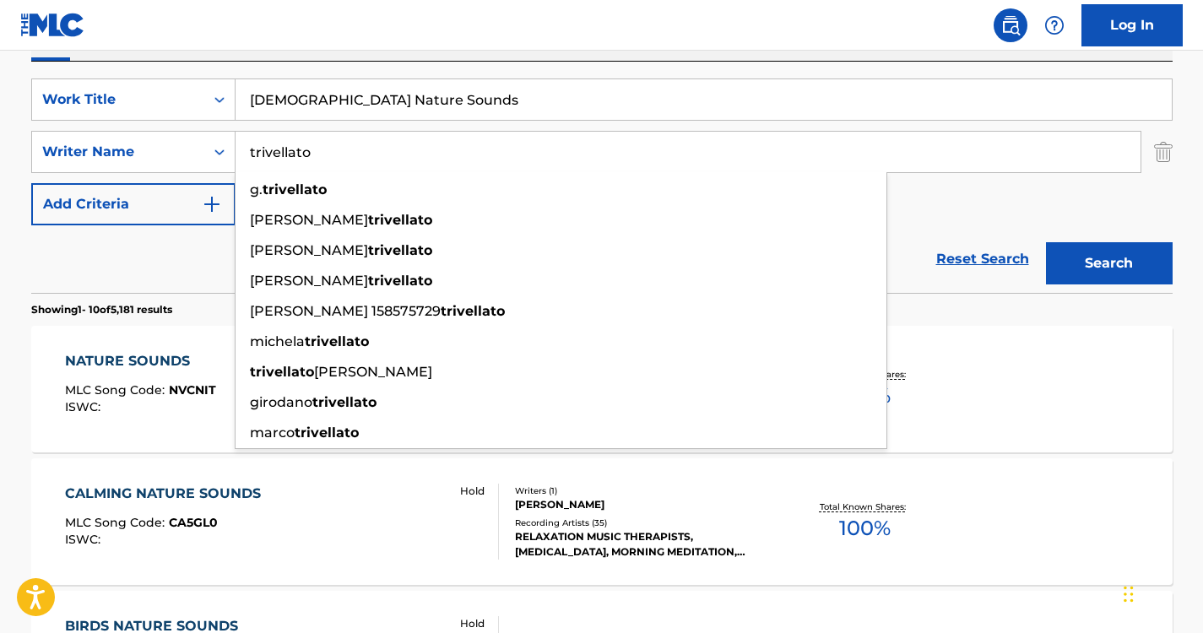
drag, startPoint x: 323, startPoint y: 151, endPoint x: 0, endPoint y: 115, distance: 325.4
click at [0, 115] on html "Accessibility Screen-Reader Guide, Feedback, and Issue Reporting | New window L…" at bounding box center [601, 19] width 1203 height 633
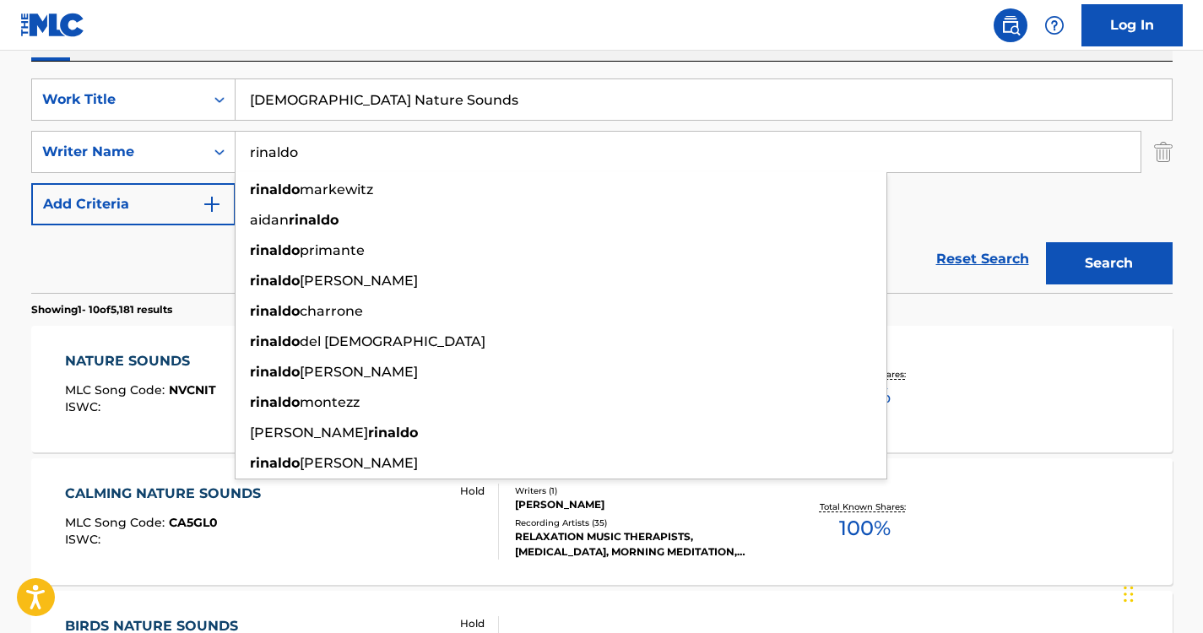
click at [308, 55] on div "Work Writer Publisher" at bounding box center [602, 42] width 1142 height 35
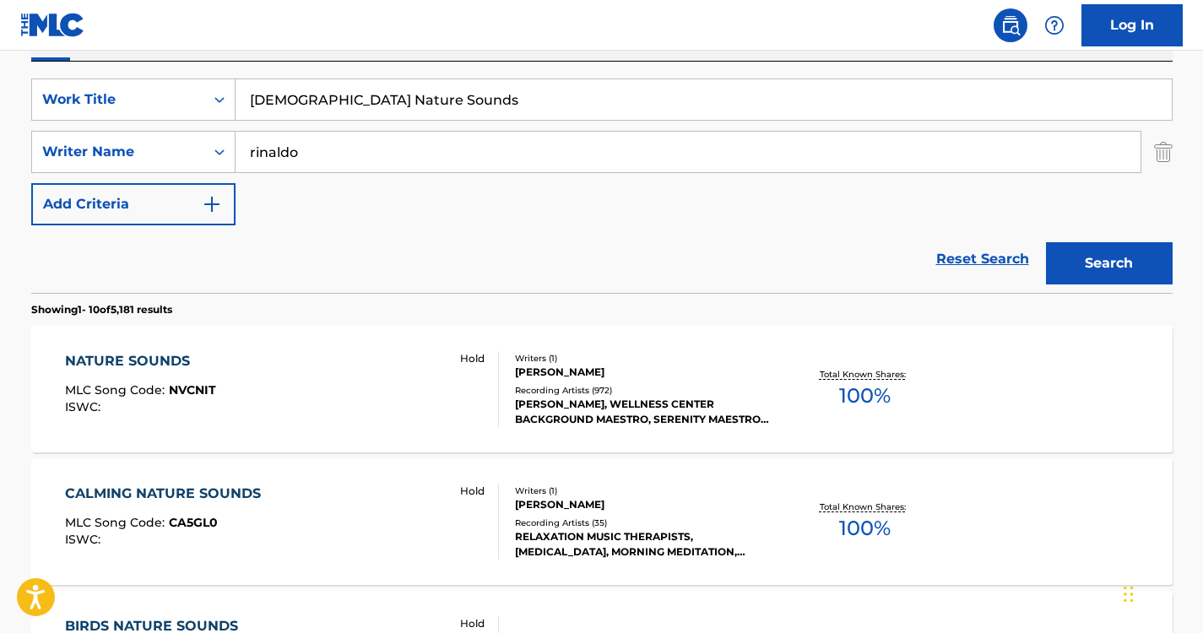
click at [1126, 254] on button "Search" at bounding box center [1109, 263] width 127 height 42
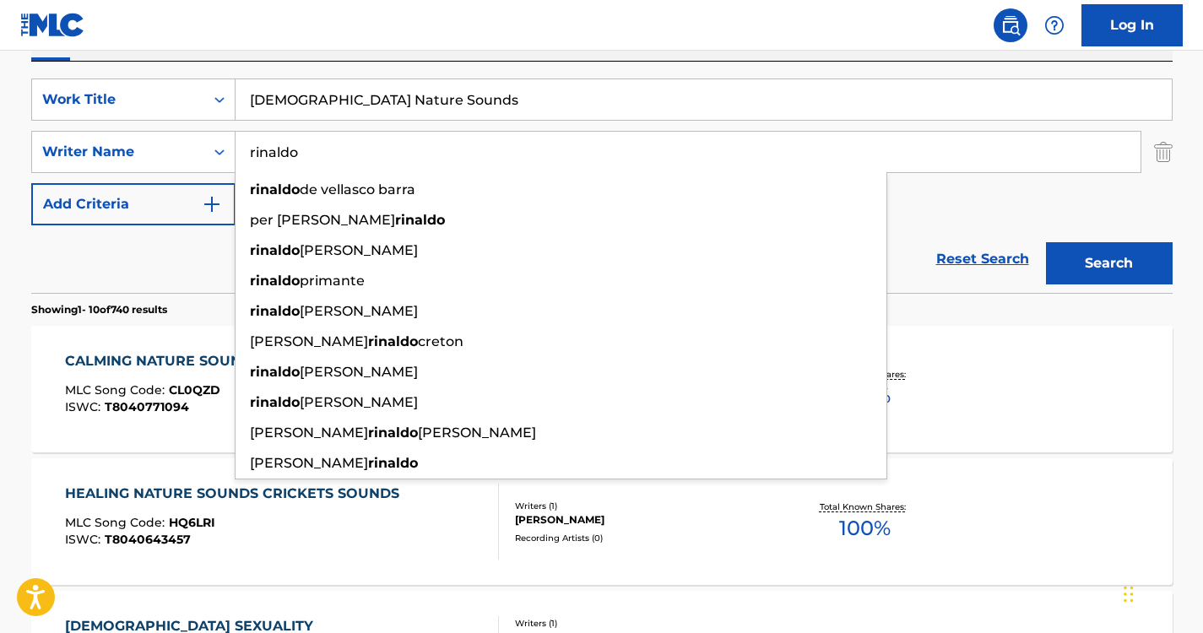
drag, startPoint x: 336, startPoint y: 153, endPoint x: 237, endPoint y: 141, distance: 99.5
click at [237, 141] on input "rinaldo" at bounding box center [688, 152] width 905 height 41
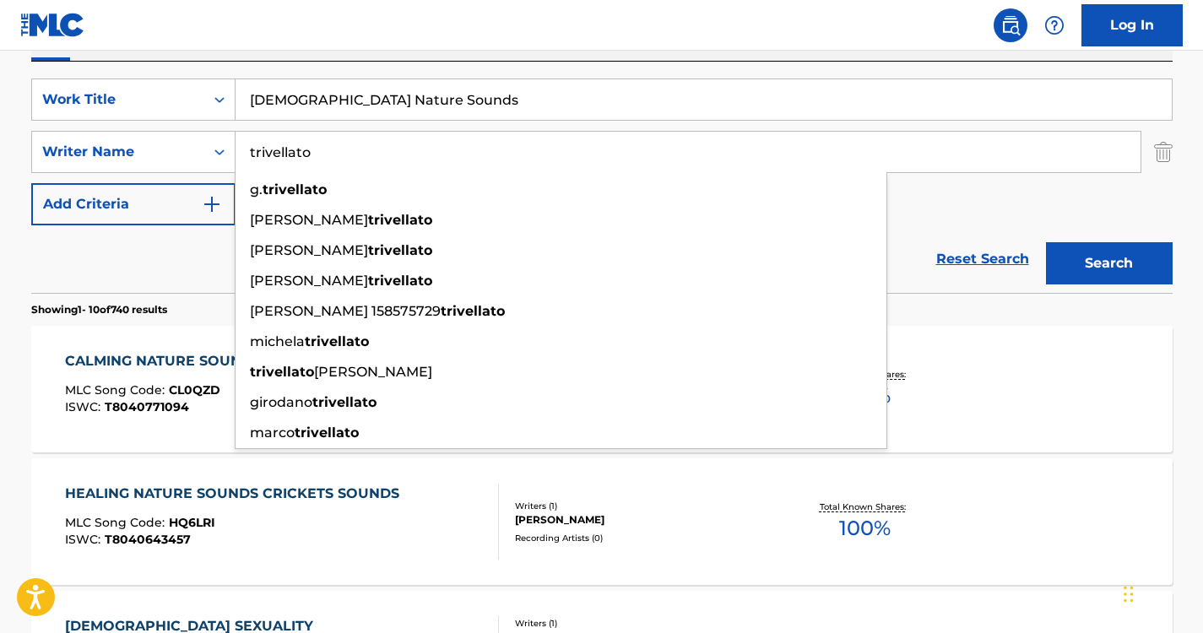
type input "trivellato"
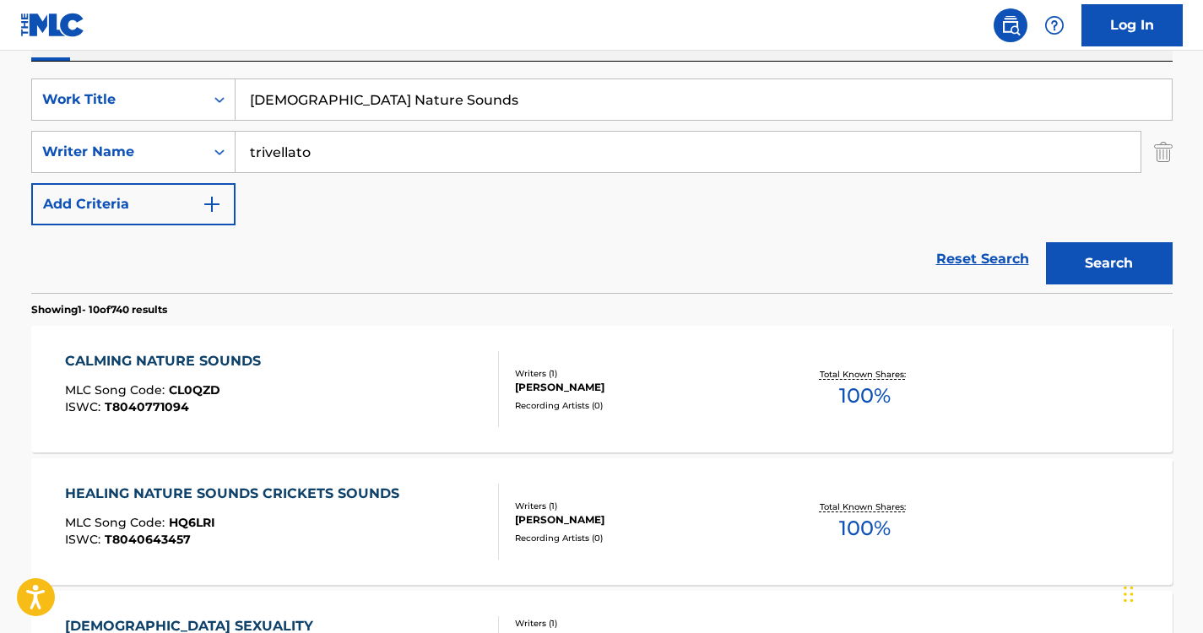
drag, startPoint x: 417, startPoint y: 108, endPoint x: 229, endPoint y: 70, distance: 192.1
click at [229, 70] on div "SearchWithCriteria6a6957e1-cd9e-468d-a000-bf6f91896d02 Work Title [DEMOGRAPHIC_…" at bounding box center [602, 177] width 1142 height 231
paste input "Underwater"
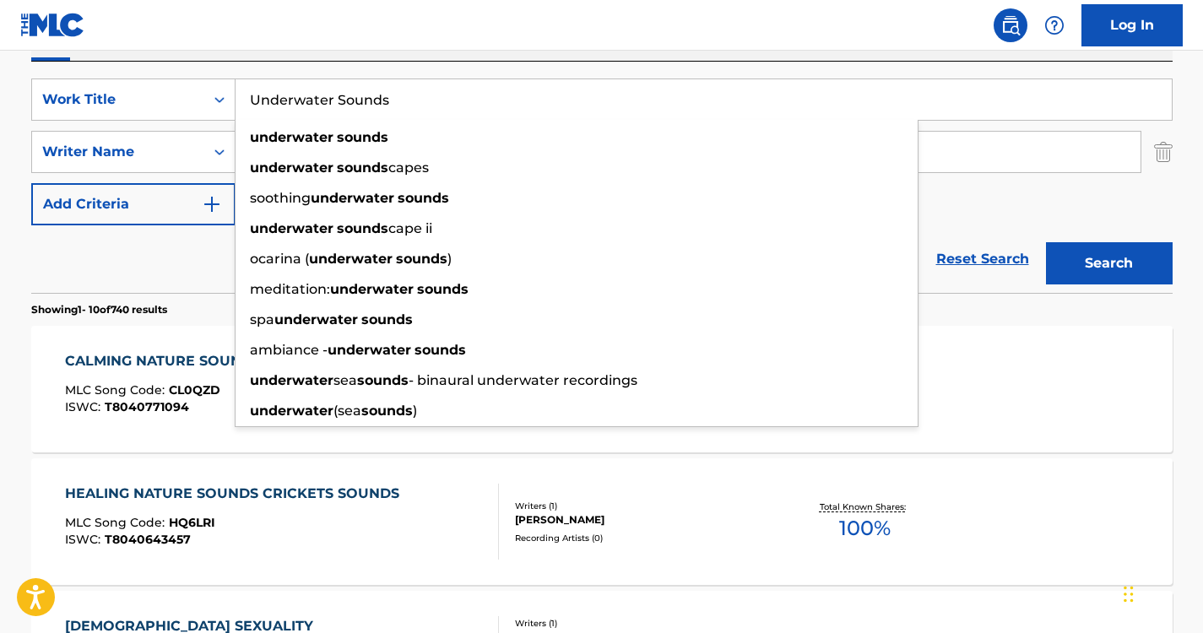
type input "Underwater Sounds"
click at [904, 58] on div "Work Writer Publisher" at bounding box center [602, 42] width 1142 height 35
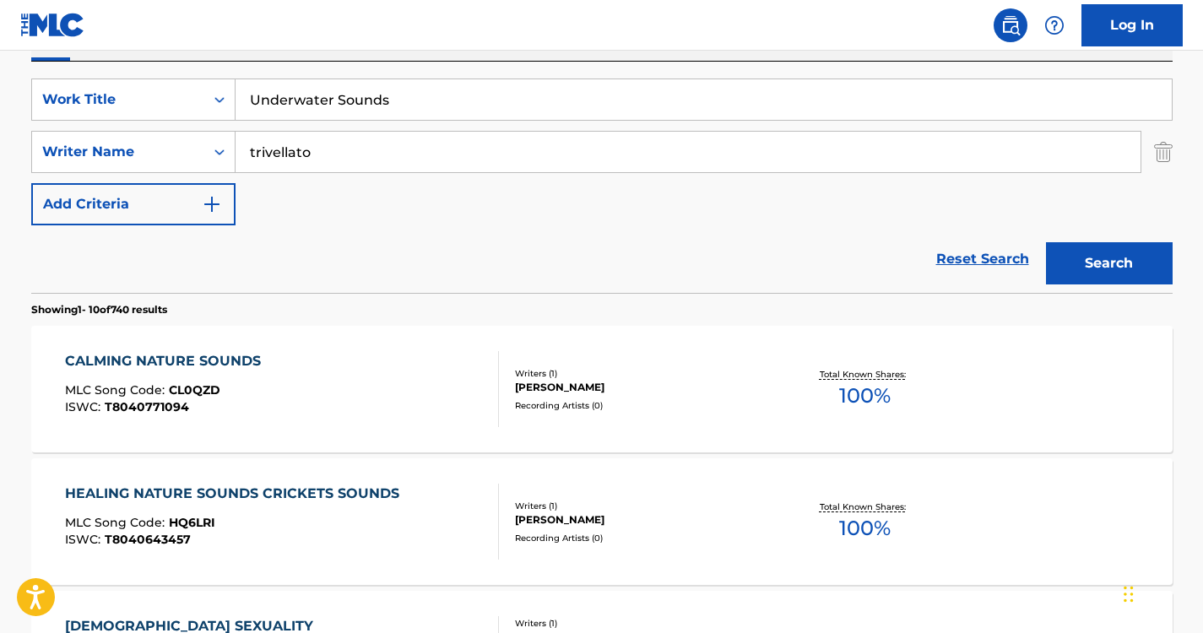
click at [1108, 280] on button "Search" at bounding box center [1109, 263] width 127 height 42
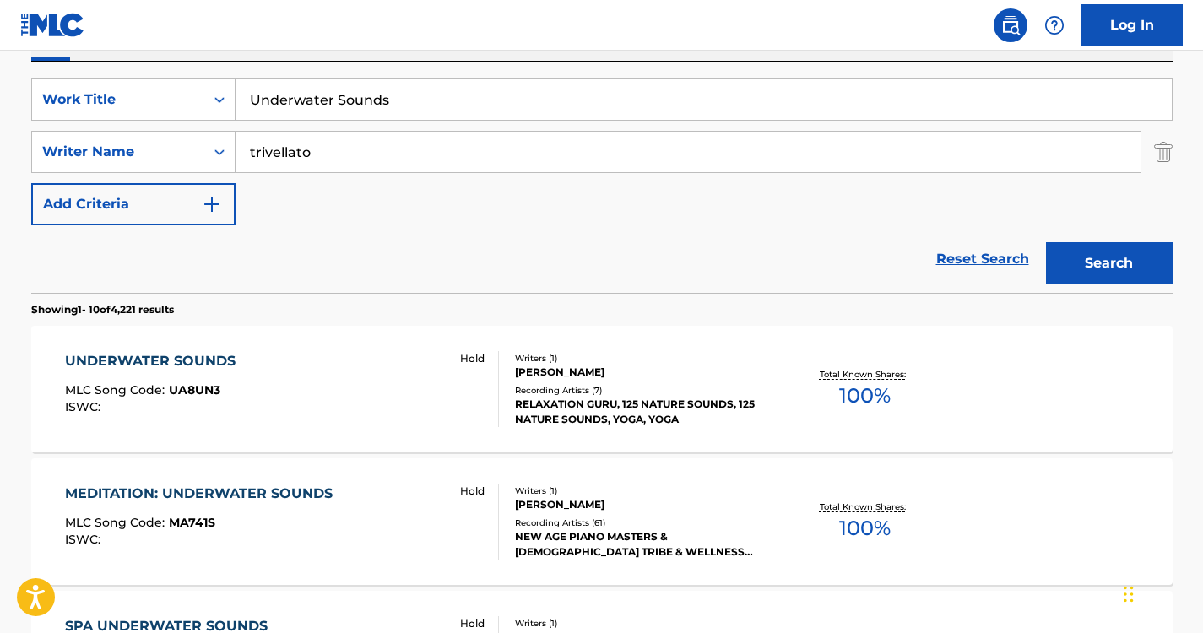
click at [252, 362] on div "UNDERWATER SOUNDS MLC Song Code : UA8UN3 ISWC : Hold" at bounding box center [282, 389] width 434 height 76
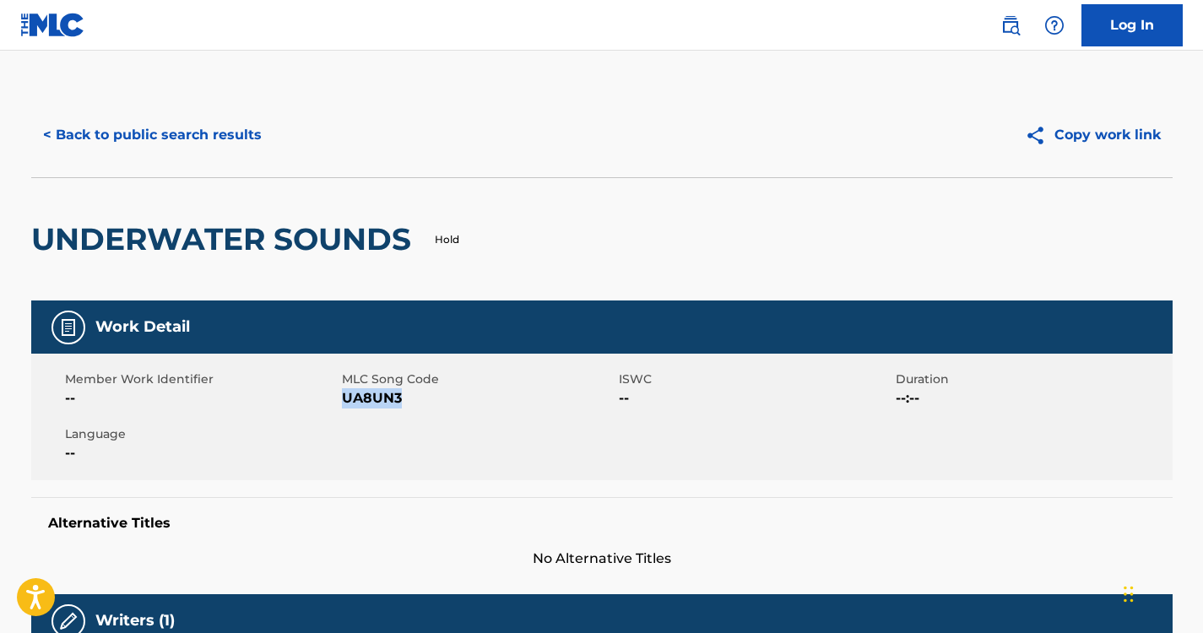
drag, startPoint x: 409, startPoint y: 393, endPoint x: 345, endPoint y: 399, distance: 63.5
click at [345, 399] on span "UA8UN3" at bounding box center [478, 398] width 273 height 20
copy span "UA8UN3"
click at [155, 140] on button "< Back to public search results" at bounding box center [152, 135] width 242 height 42
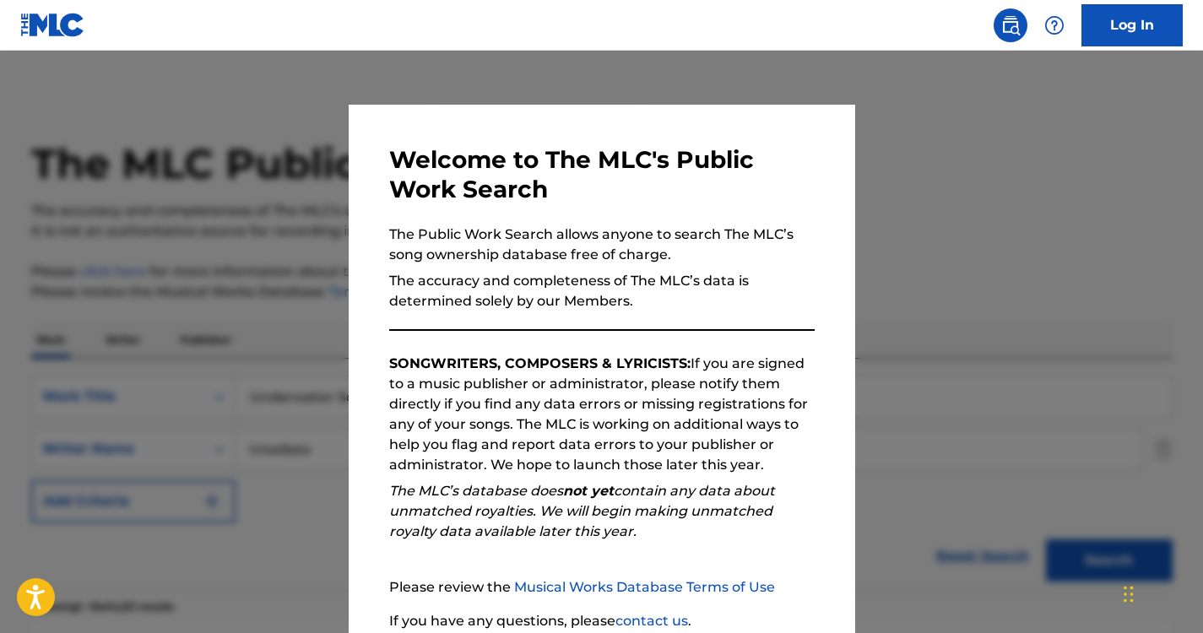
scroll to position [297, 0]
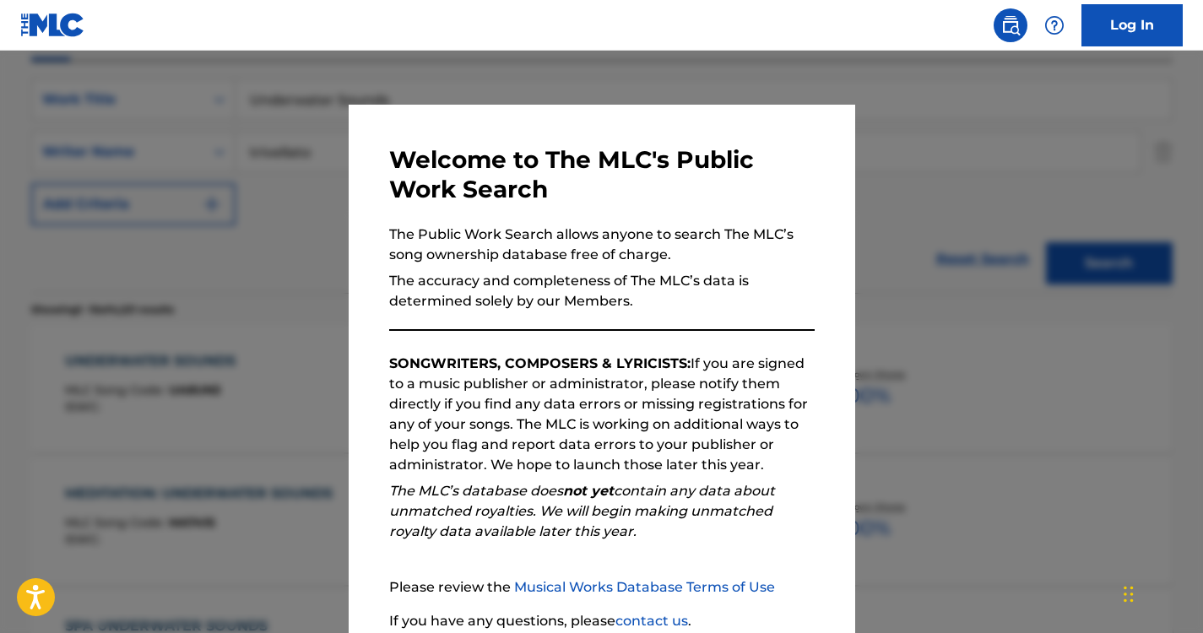
click at [258, 281] on div at bounding box center [601, 367] width 1203 height 633
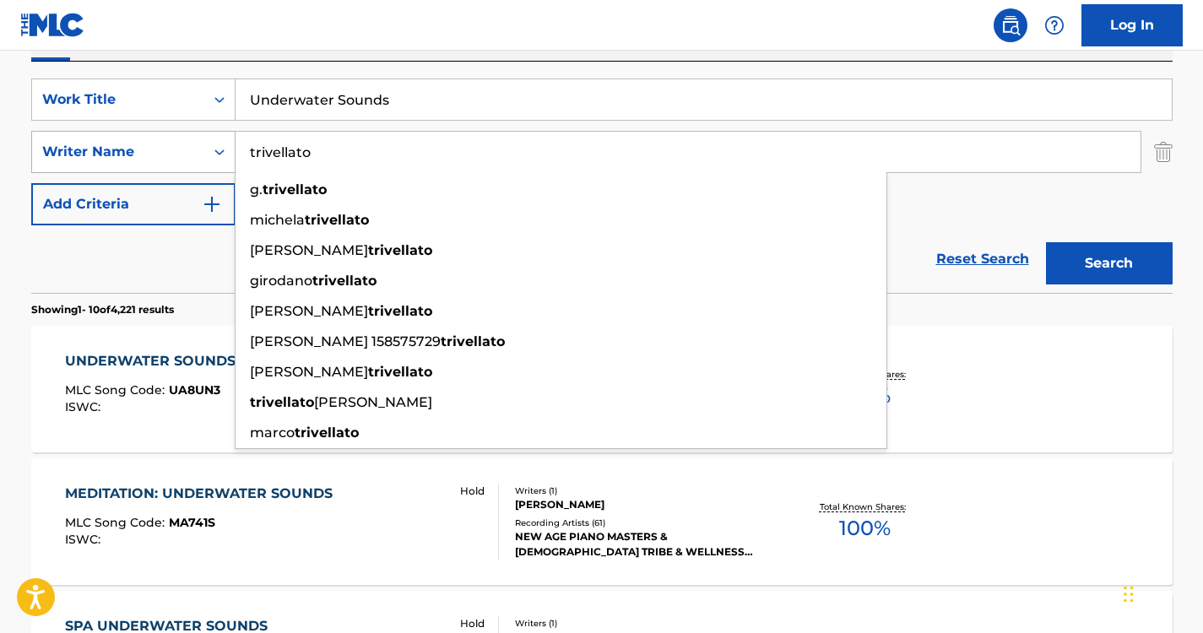
drag, startPoint x: 342, startPoint y: 165, endPoint x: 144, endPoint y: 166, distance: 197.6
click at [144, 166] on div "SearchWithCriteriada062c6a-fcc4-431e-8e90-b9af650041a3 Writer Name [PERSON_NAME…" at bounding box center [602, 152] width 1142 height 42
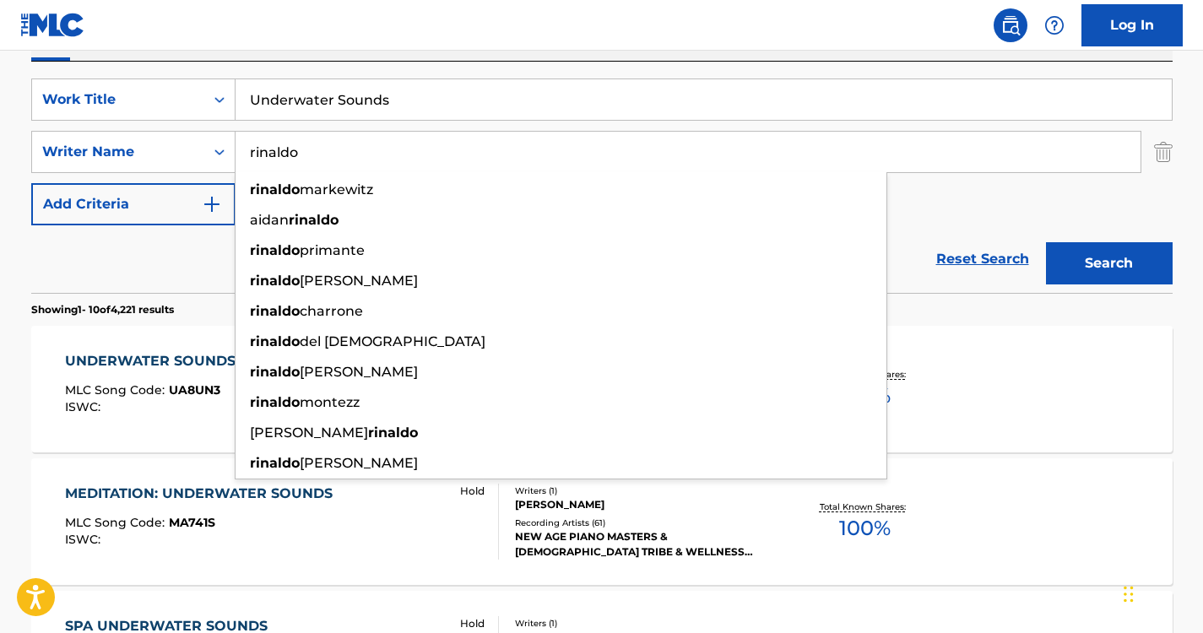
type input "rinaldo"
click at [406, 98] on input "Underwater Sounds" at bounding box center [704, 99] width 936 height 41
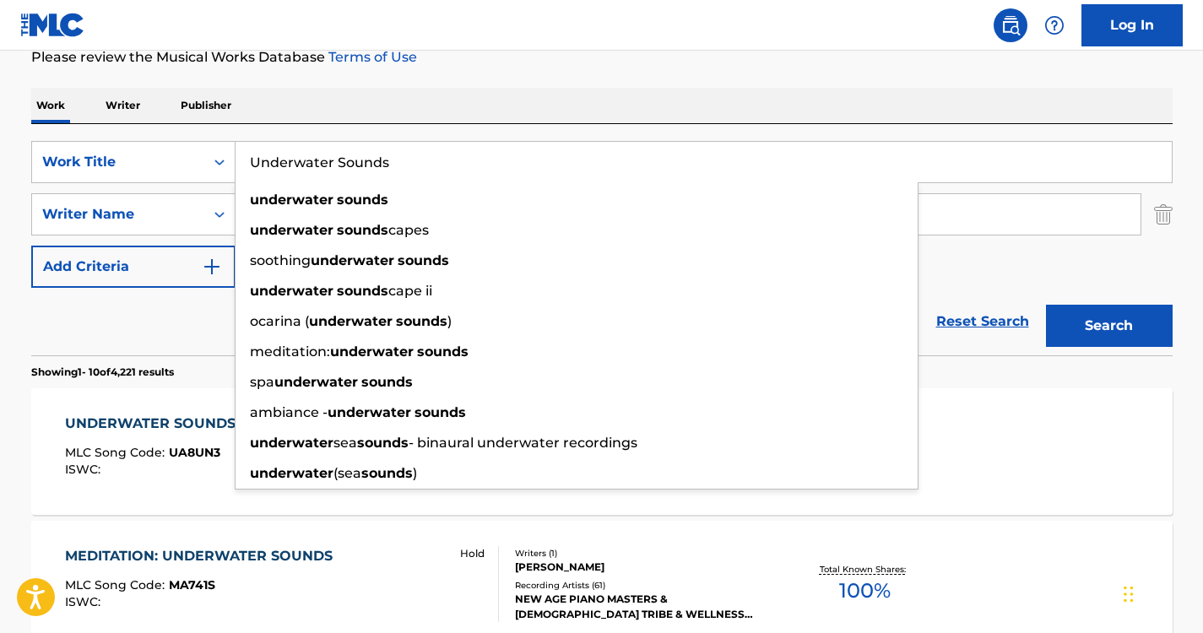
drag, startPoint x: 406, startPoint y: 98, endPoint x: 106, endPoint y: 2, distance: 315.6
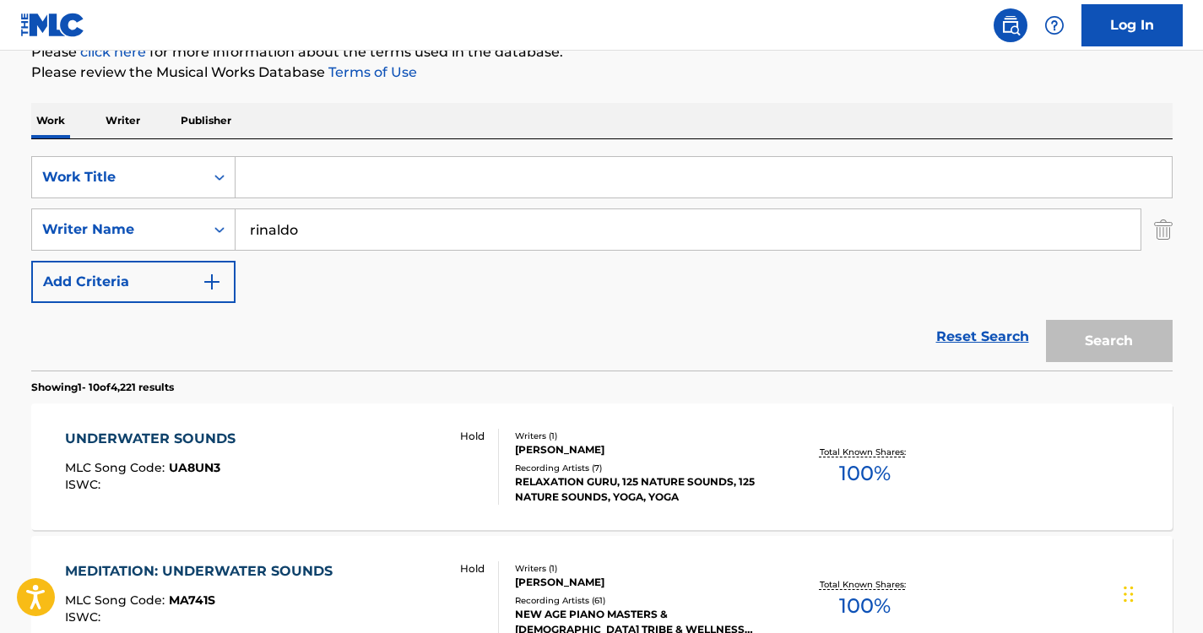
paste input "A"
click at [479, 127] on div "Work Writer Publisher" at bounding box center [602, 120] width 1142 height 35
click at [1066, 316] on div "Search" at bounding box center [1105, 337] width 135 height 68
click at [1067, 323] on button "Search" at bounding box center [1109, 341] width 127 height 42
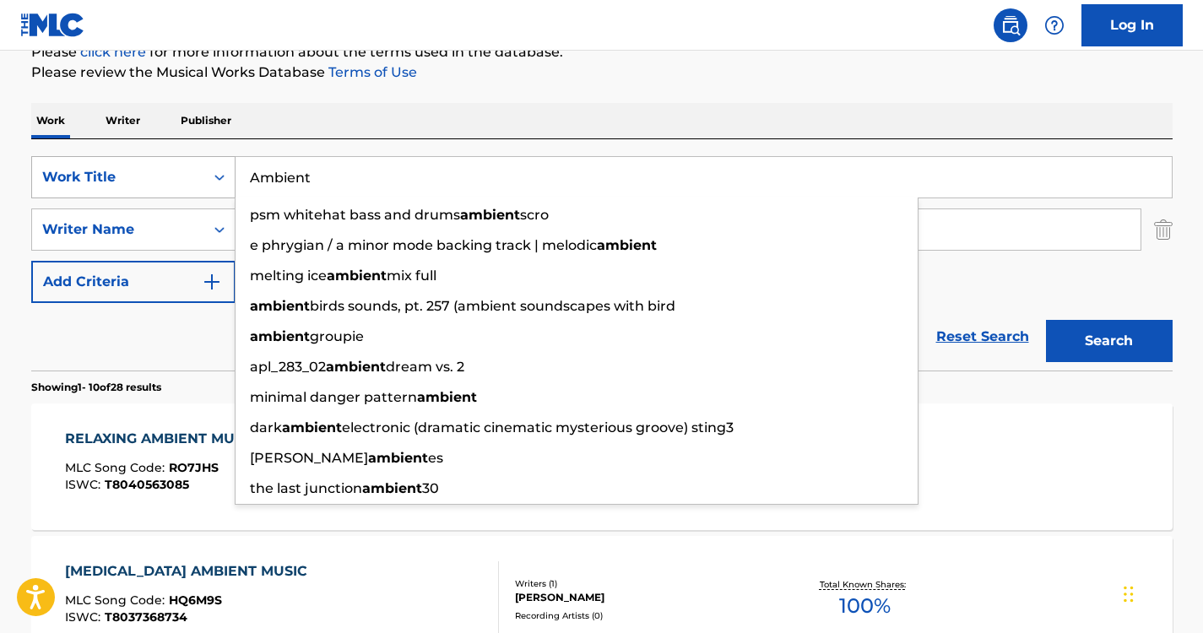
drag, startPoint x: 333, startPoint y: 176, endPoint x: 167, endPoint y: 182, distance: 165.6
click at [167, 182] on div "SearchWithCriteria6a6957e1-cd9e-468d-a000-bf6f91896d02 Work Title Ambient psm w…" at bounding box center [602, 177] width 1142 height 42
paste input "Beauty of Nature"
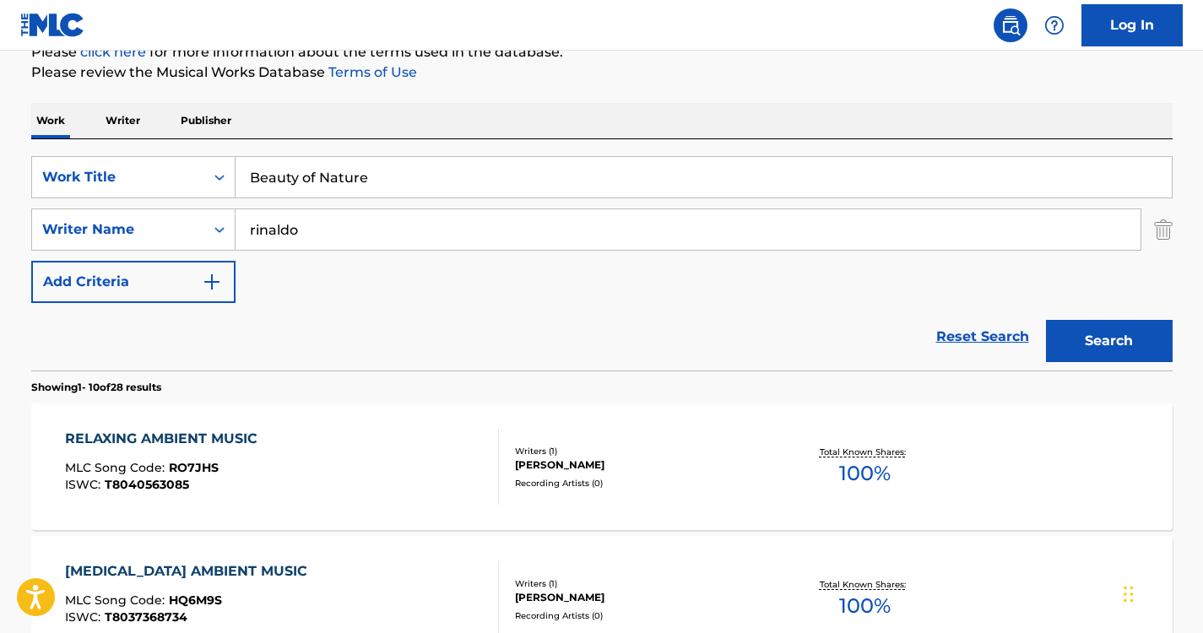
click at [604, 134] on div "Work Writer Publisher" at bounding box center [602, 120] width 1142 height 35
click at [1116, 351] on button "Search" at bounding box center [1109, 341] width 127 height 42
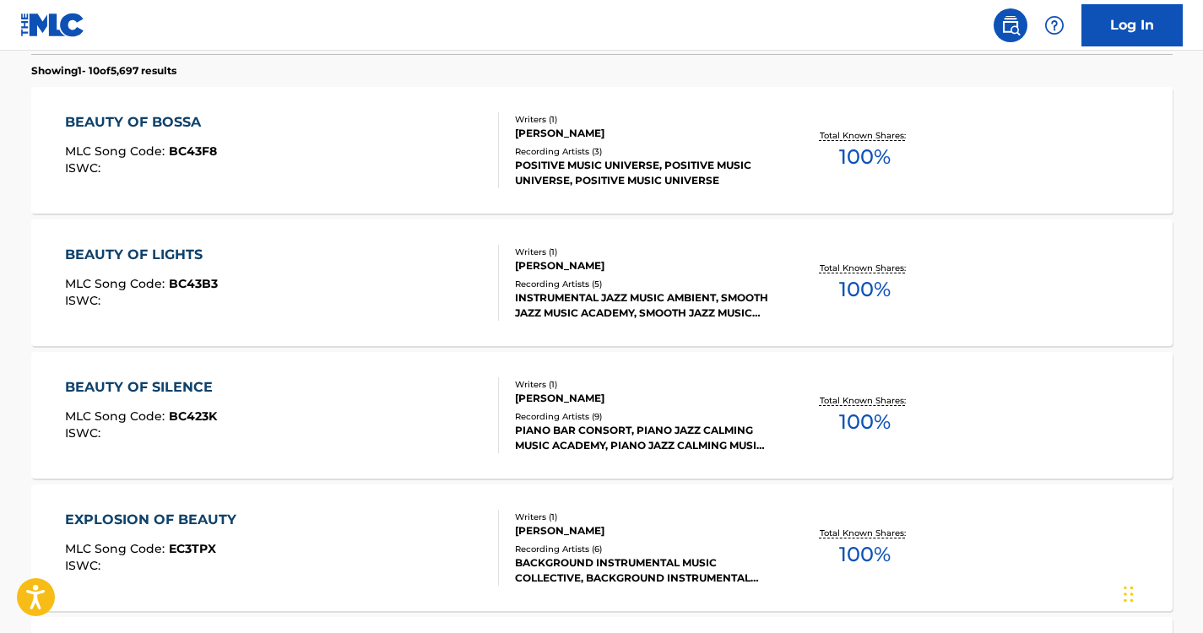
scroll to position [0, 0]
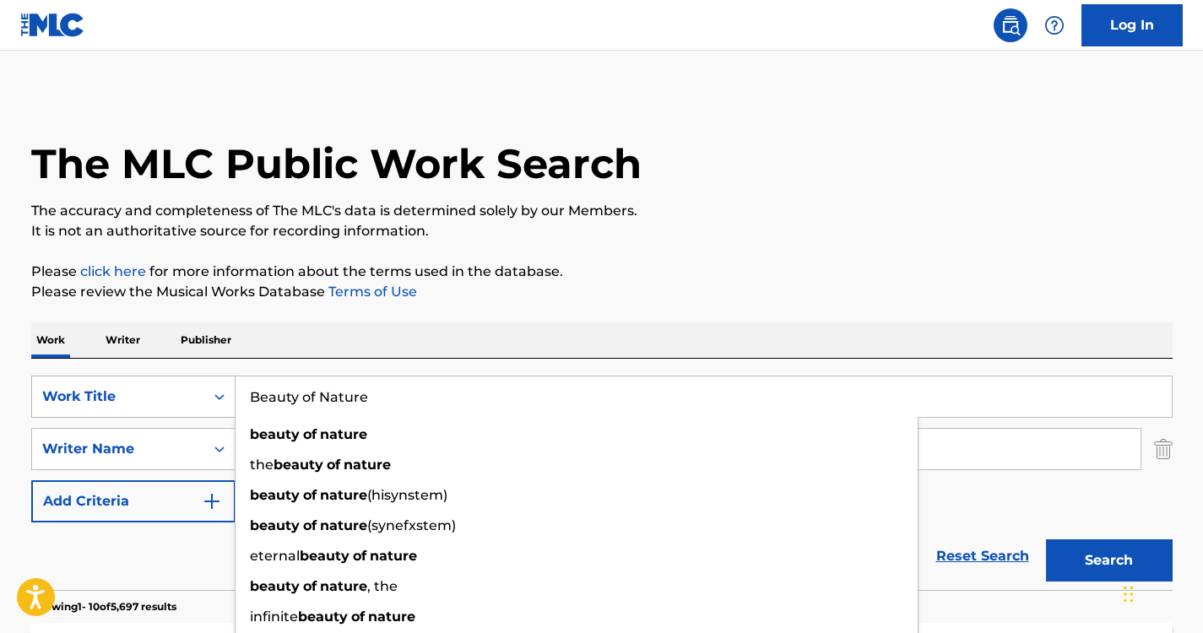
drag, startPoint x: 413, startPoint y: 402, endPoint x: 146, endPoint y: 390, distance: 267.1
click at [146, 390] on div "SearchWithCriteria6a6957e1-cd9e-468d-a000-bf6f91896d02 Work Title Beauty of Nat…" at bounding box center [602, 397] width 1142 height 42
paste input "Sounds of Inspiration"
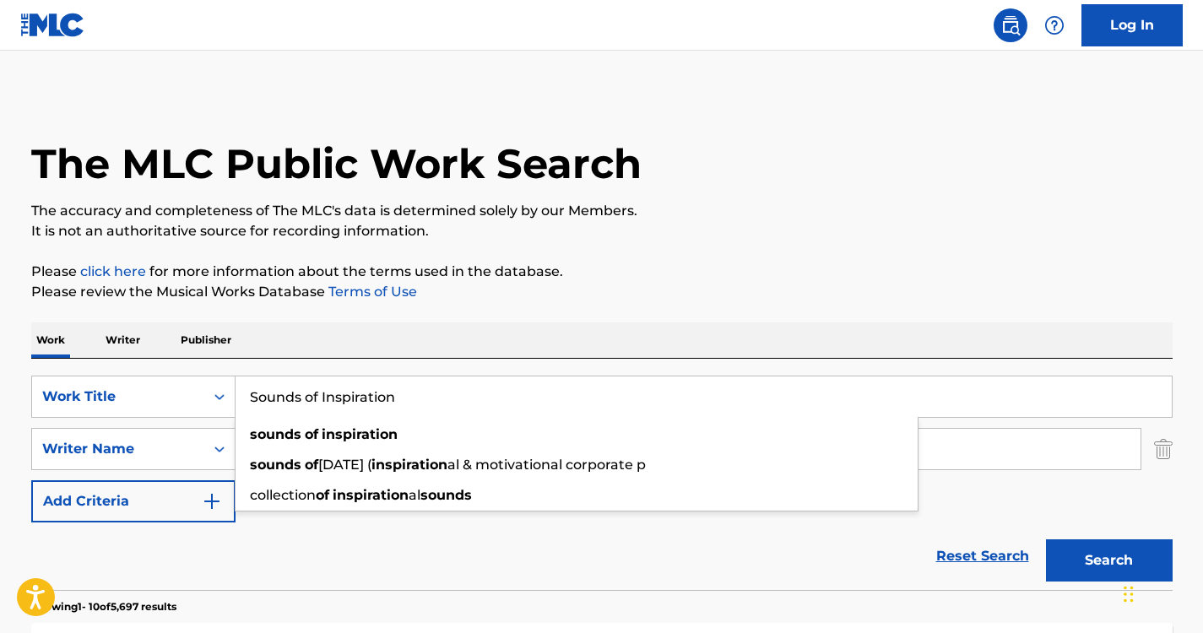
type input "Sounds of Inspiration"
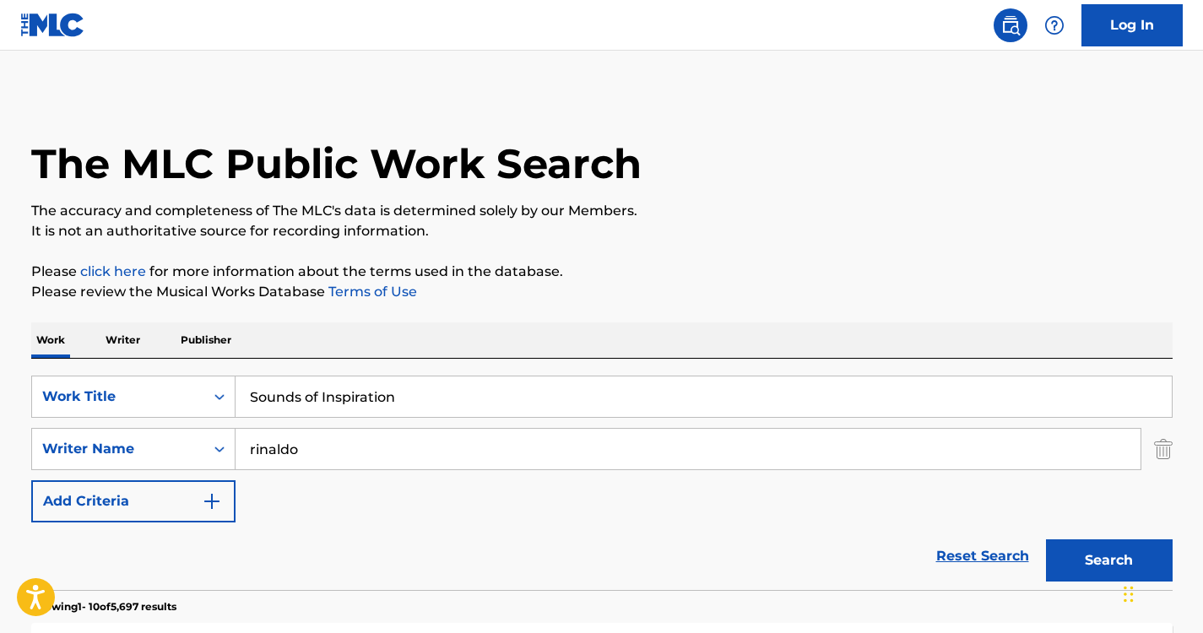
click at [1066, 548] on button "Search" at bounding box center [1109, 561] width 127 height 42
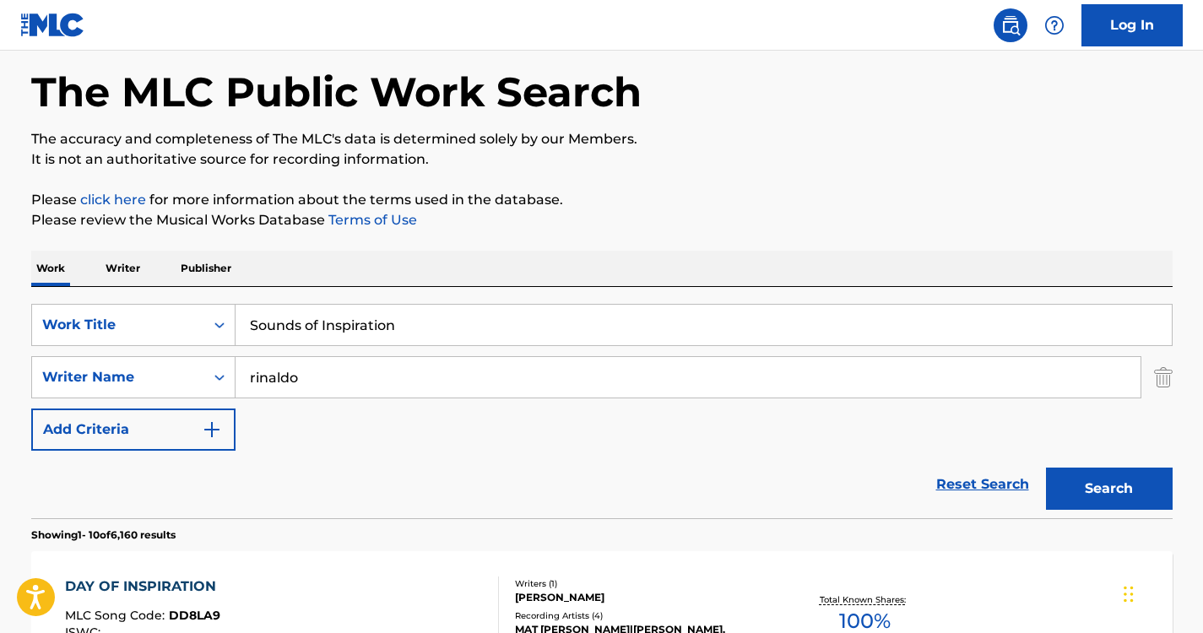
scroll to position [213, 0]
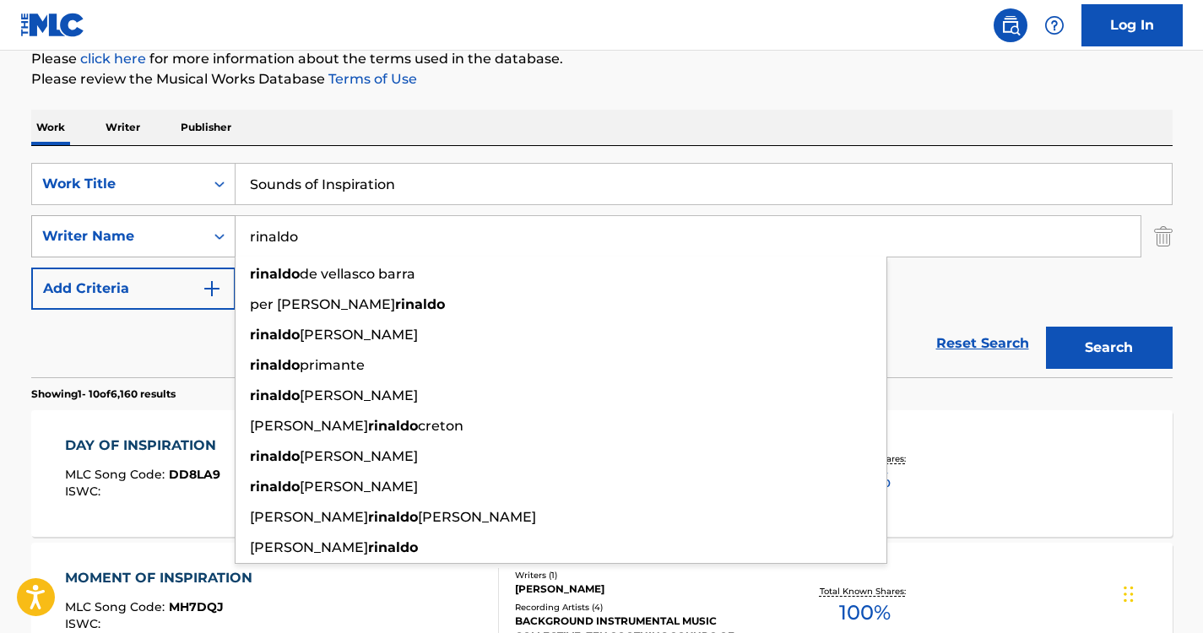
drag, startPoint x: 380, startPoint y: 229, endPoint x: 181, endPoint y: 216, distance: 199.7
click at [181, 216] on div "SearchWithCriteriada062c6a-fcc4-431e-8e90-b9af650041a3 Writer Name [PERSON_NAME…" at bounding box center [602, 236] width 1142 height 42
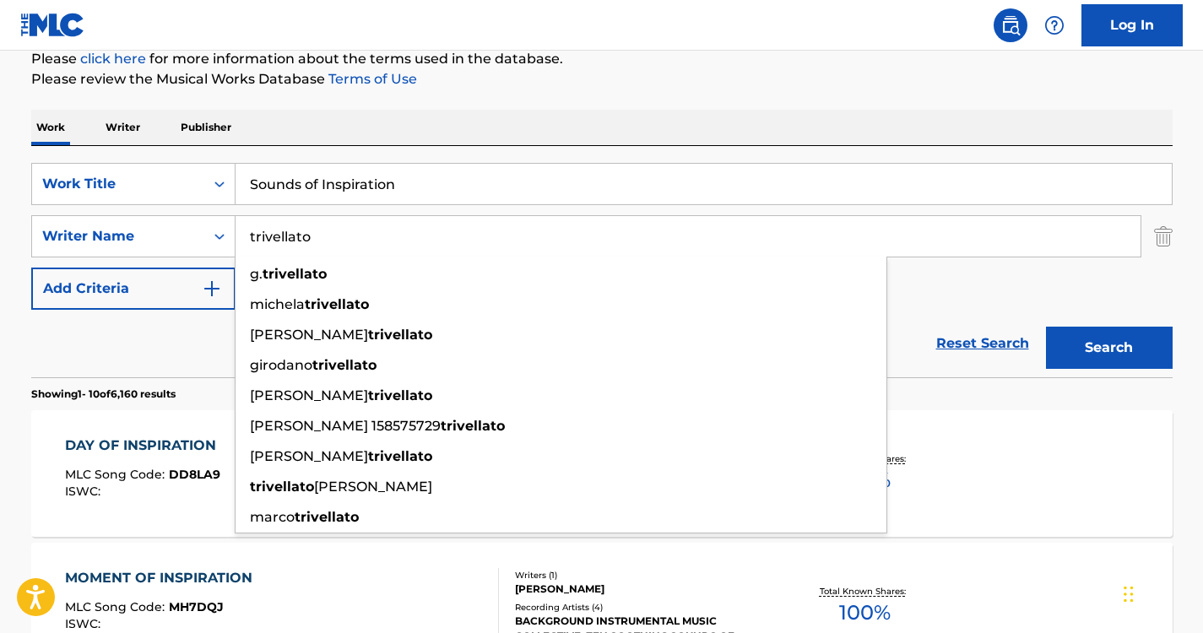
type input "trivellato"
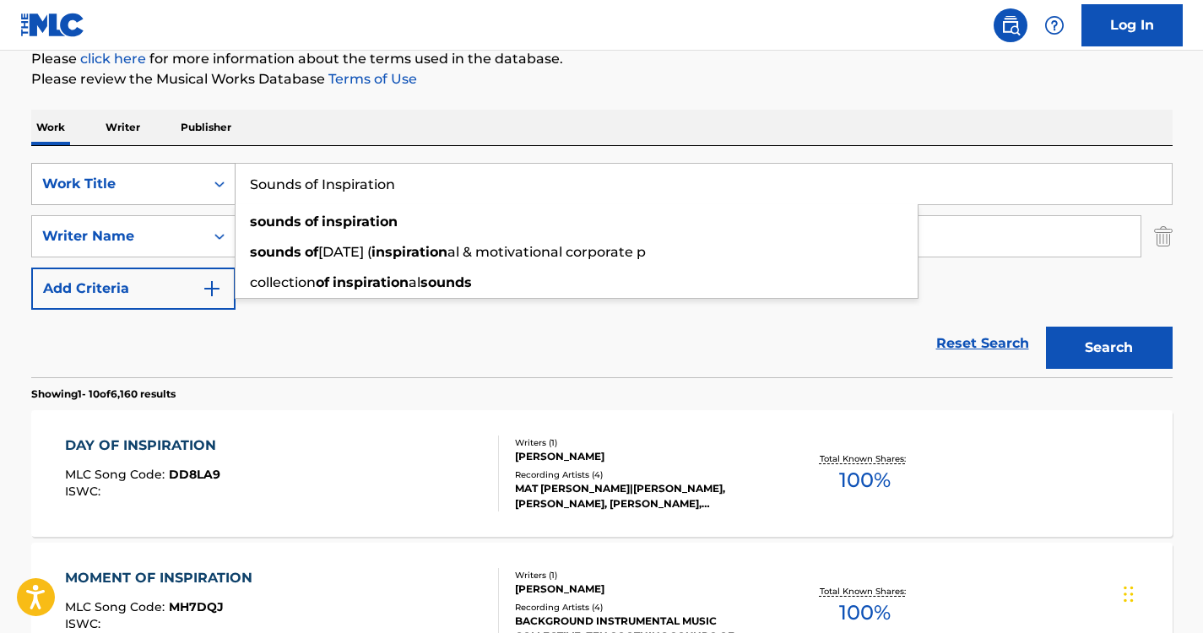
drag, startPoint x: 409, startPoint y: 182, endPoint x: 222, endPoint y: 178, distance: 186.6
click at [222, 178] on div "SearchWithCriteria6a6957e1-cd9e-468d-a000-bf6f91896d02 Work Title Sounds of Ins…" at bounding box center [602, 184] width 1142 height 42
click at [393, 115] on div "Work Writer Publisher" at bounding box center [602, 127] width 1142 height 35
drag, startPoint x: 400, startPoint y: 173, endPoint x: 217, endPoint y: 160, distance: 183.7
click at [217, 160] on div "SearchWithCriteria6a6957e1-cd9e-468d-a000-bf6f91896d02 Work Title Sounds of Ins…" at bounding box center [602, 261] width 1142 height 231
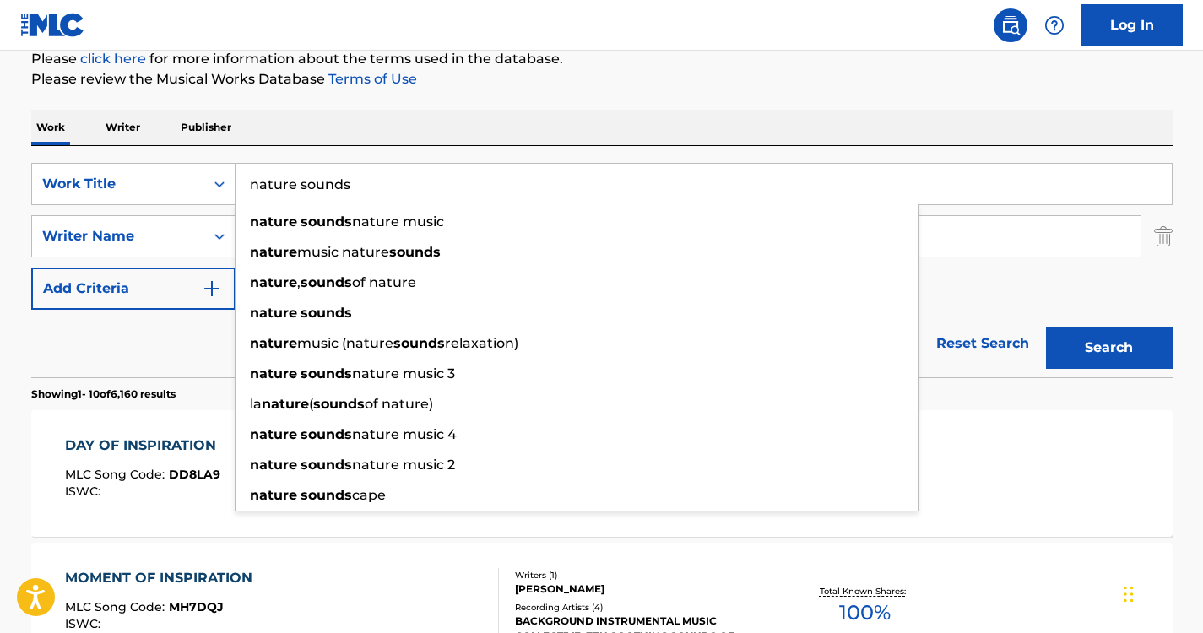
type input "nature sounds"
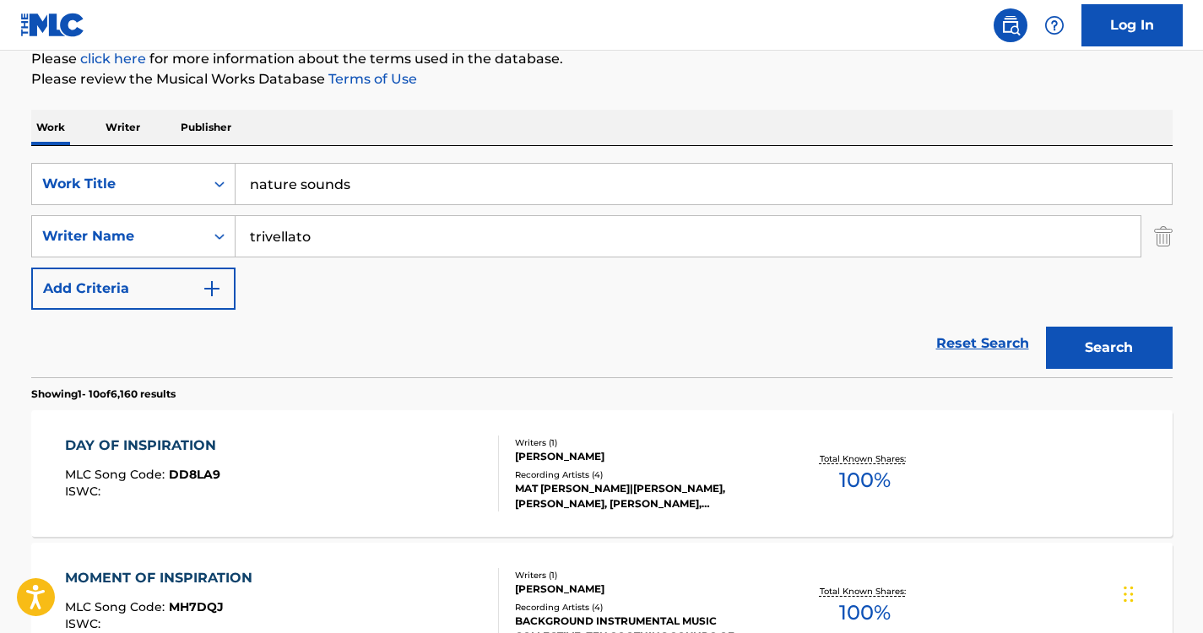
click at [1069, 330] on button "Search" at bounding box center [1109, 348] width 127 height 42
click at [214, 469] on span "NVCNIT" at bounding box center [192, 474] width 47 height 15
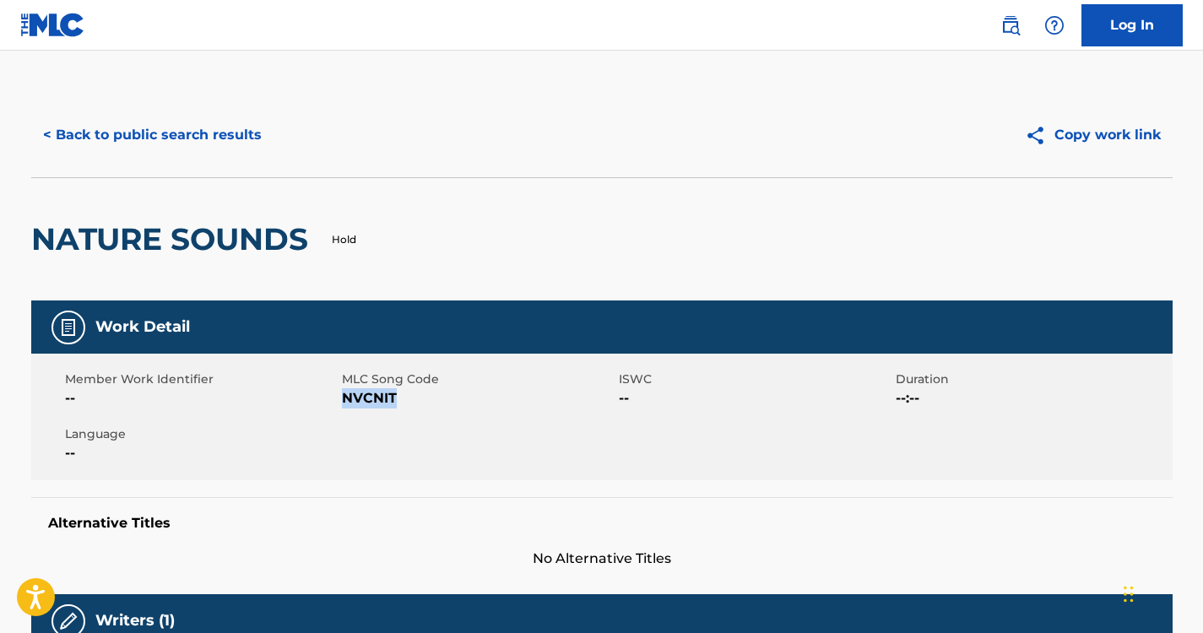
drag, startPoint x: 394, startPoint y: 390, endPoint x: 344, endPoint y: 402, distance: 52.0
click at [344, 402] on span "NVCNIT" at bounding box center [478, 398] width 273 height 20
copy span "NVCNIT"
click at [255, 128] on button "< Back to public search results" at bounding box center [152, 135] width 242 height 42
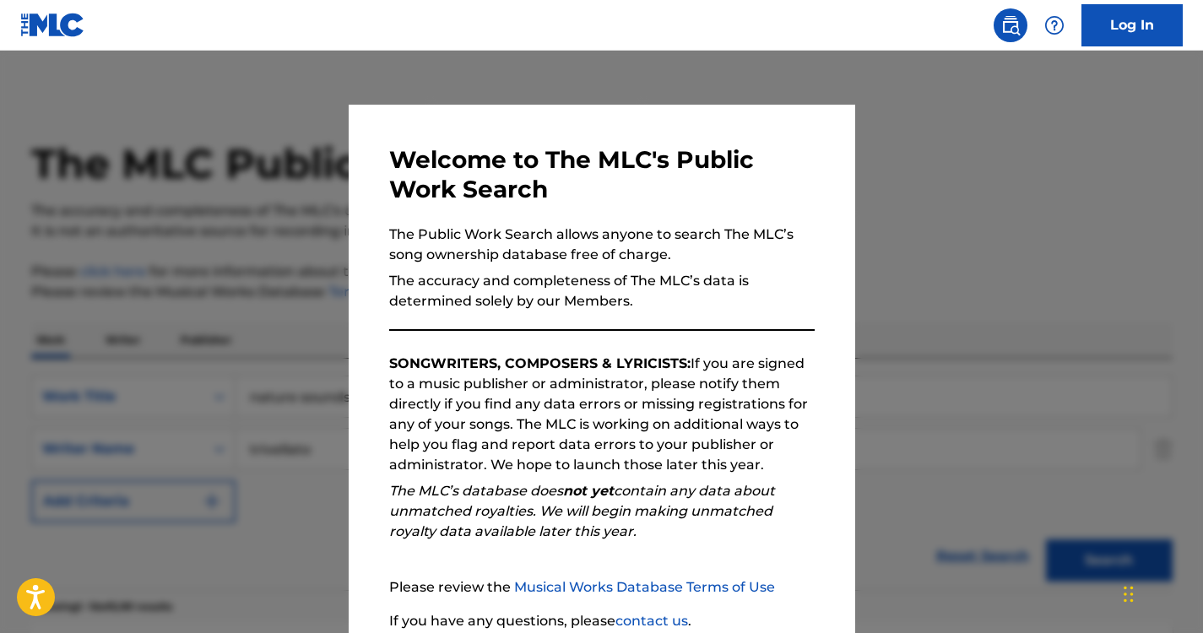
scroll to position [213, 0]
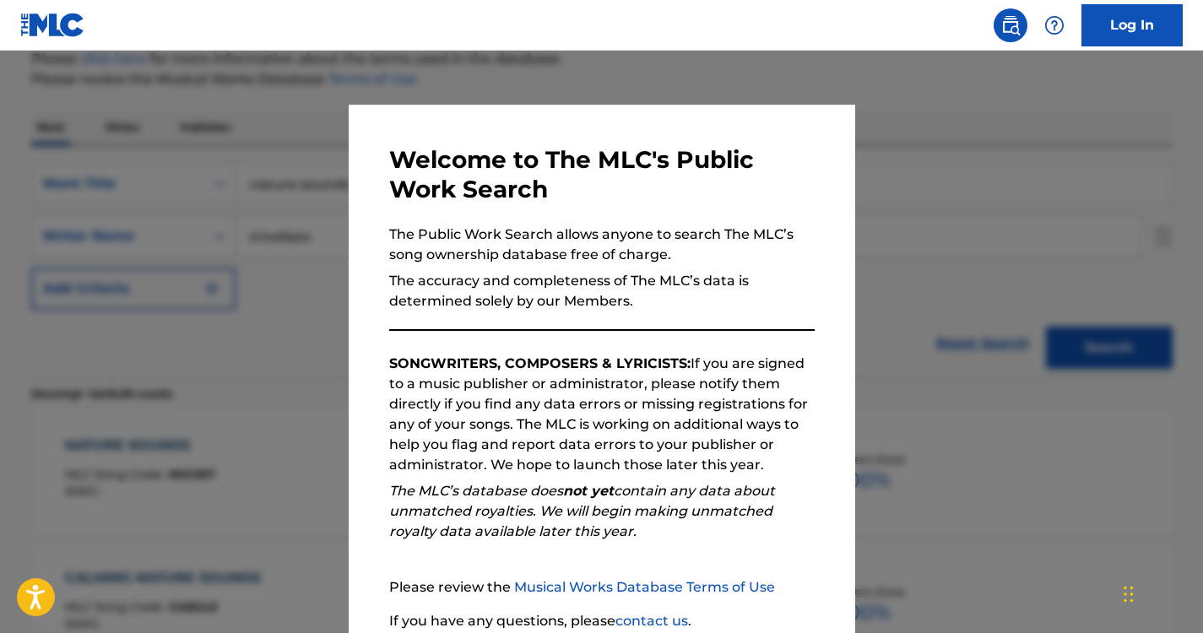
click at [257, 145] on div at bounding box center [601, 367] width 1203 height 633
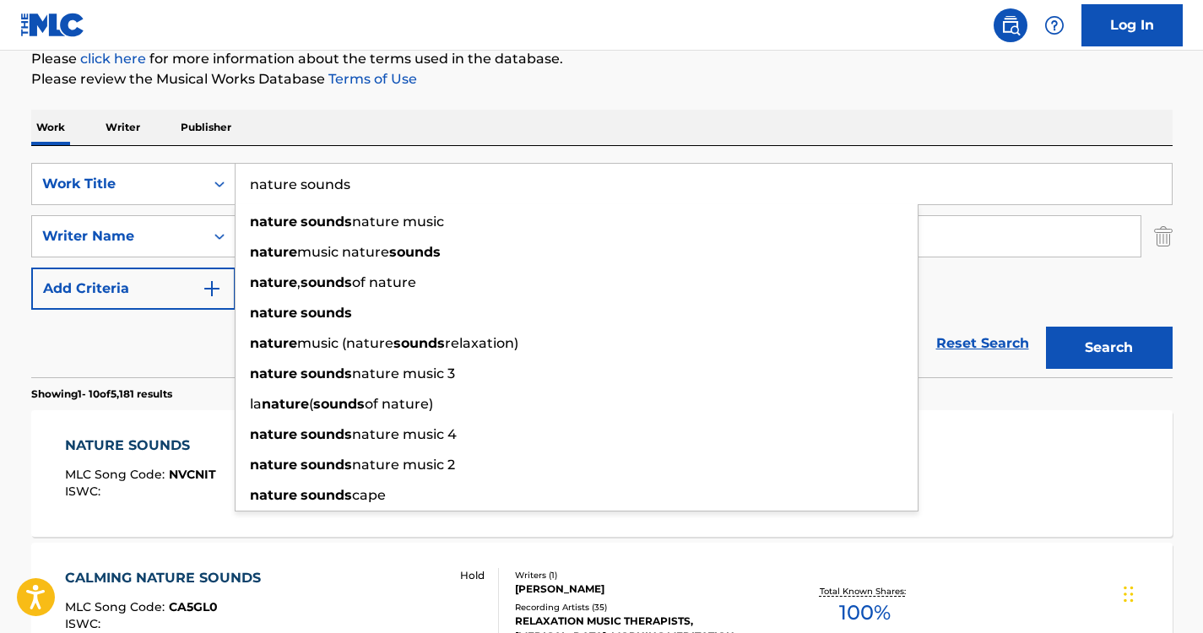
drag, startPoint x: 379, startPoint y: 179, endPoint x: 123, endPoint y: 155, distance: 257.0
click at [123, 155] on div "SearchWithCriteria6a6957e1-cd9e-468d-a000-bf6f91896d02 Work Title nature sounds…" at bounding box center [602, 261] width 1142 height 231
paste input "Gentle Nature"
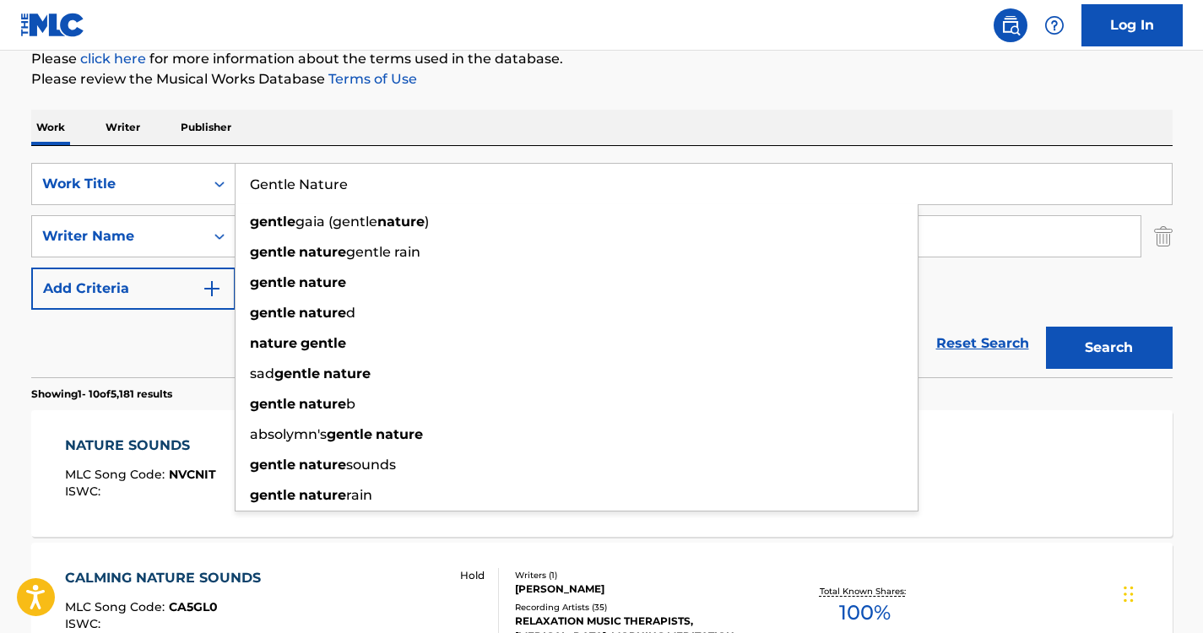
type input "Gentle Nature"
click at [339, 129] on div "Work Writer Publisher" at bounding box center [602, 127] width 1142 height 35
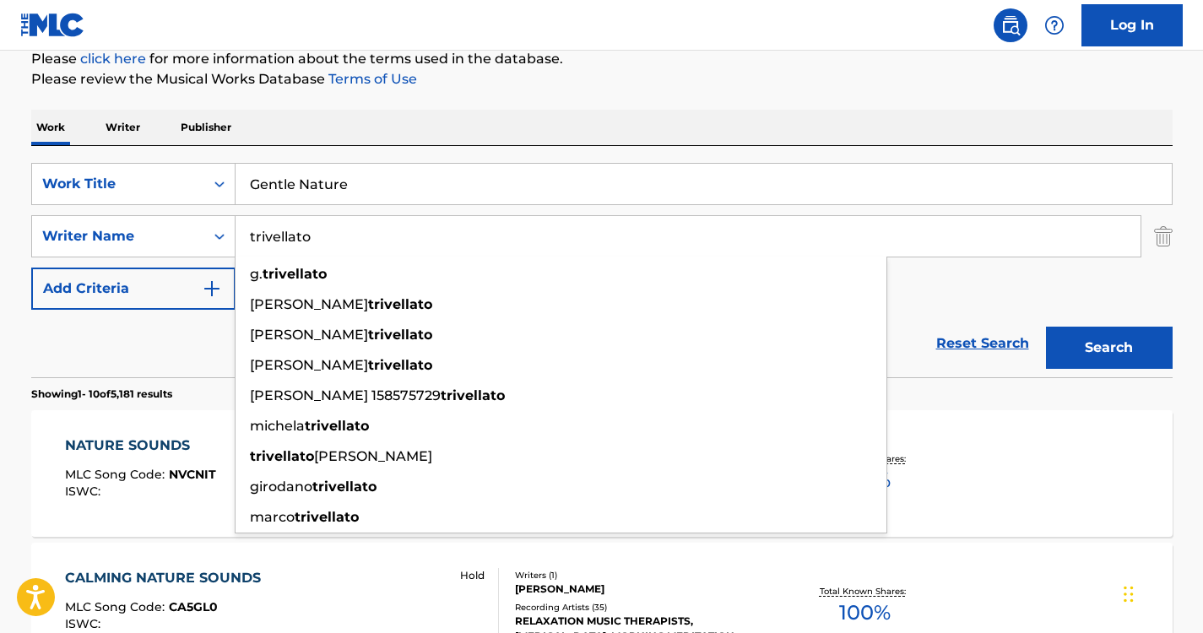
drag, startPoint x: 325, startPoint y: 237, endPoint x: 27, endPoint y: 211, distance: 299.2
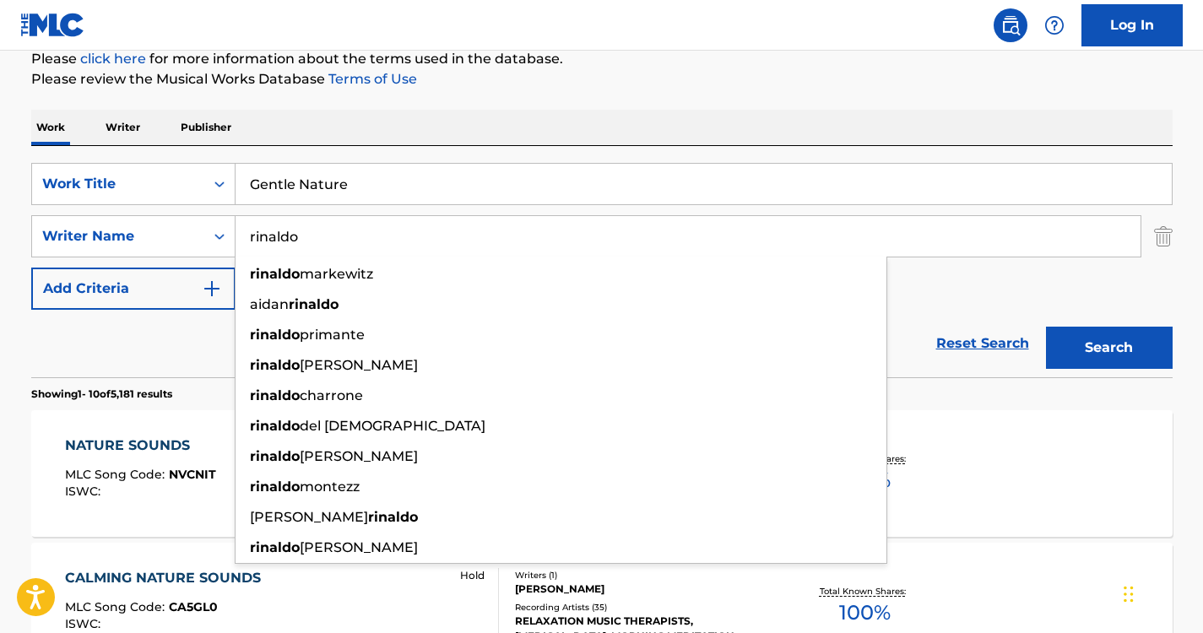
type input "rinaldo"
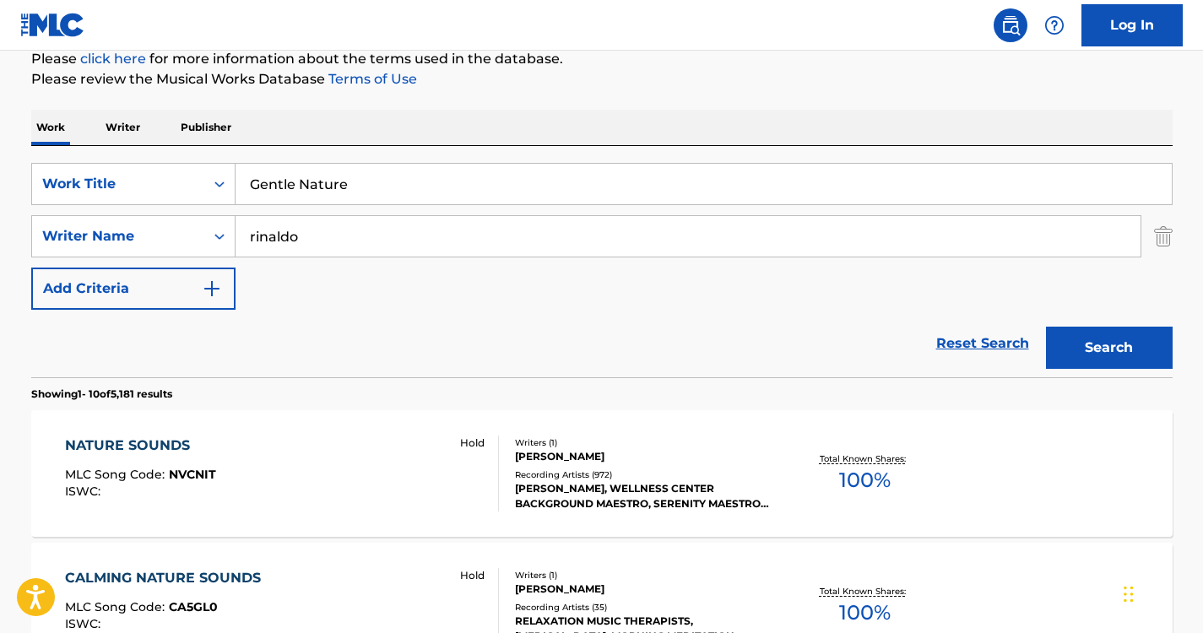
click at [334, 132] on div "Work Writer Publisher" at bounding box center [602, 127] width 1142 height 35
click at [1096, 343] on button "Search" at bounding box center [1109, 348] width 127 height 42
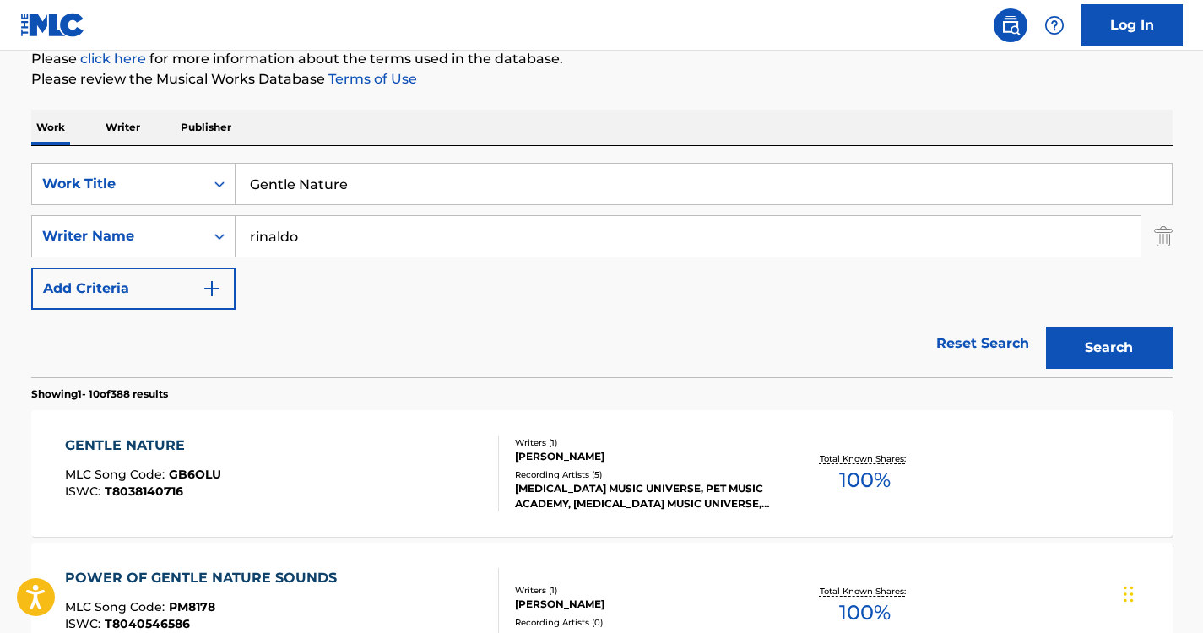
click at [171, 463] on div "GENTLE NATURE MLC Song Code : GB6OLU ISWC : T8038140716" at bounding box center [143, 474] width 156 height 76
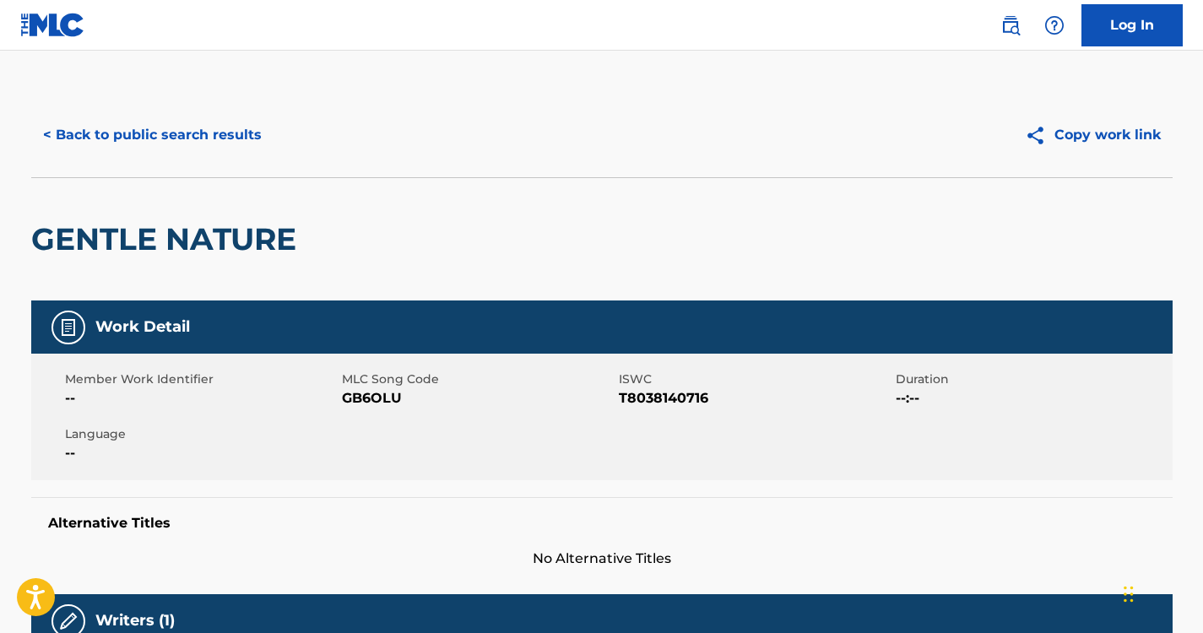
click at [411, 402] on span "GB6OLU" at bounding box center [478, 398] width 273 height 20
drag, startPoint x: 411, startPoint y: 401, endPoint x: 350, endPoint y: 399, distance: 61.7
click at [350, 399] on span "GB6OLU" at bounding box center [478, 398] width 273 height 20
copy span "GB6OLU"
click at [181, 115] on button "< Back to public search results" at bounding box center [152, 135] width 242 height 42
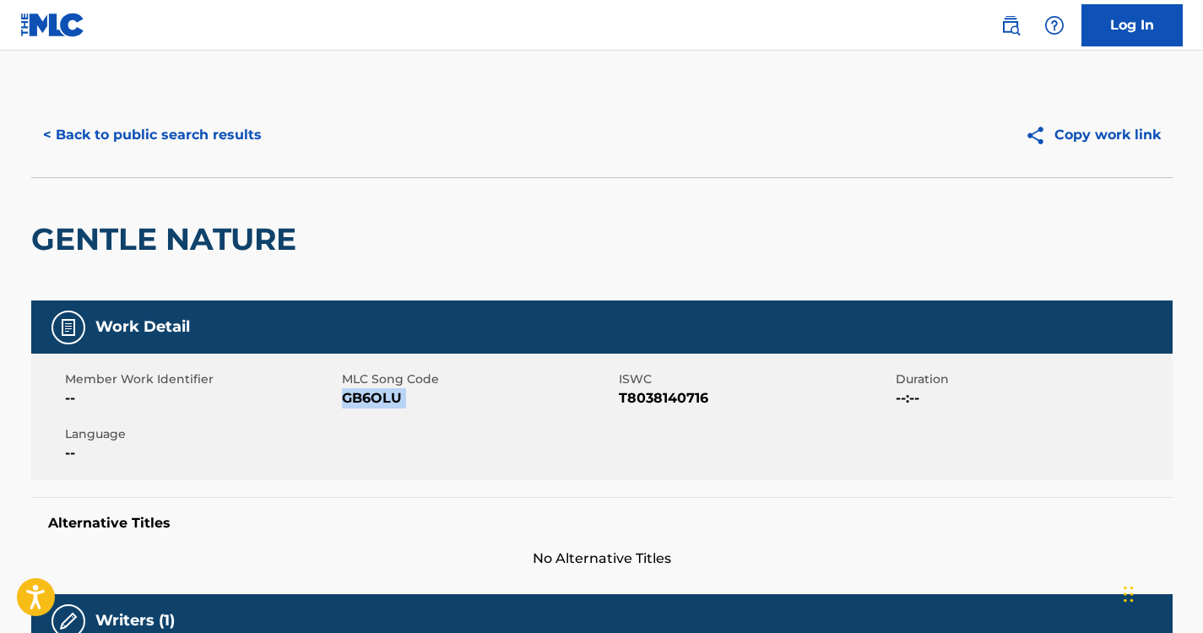
scroll to position [213, 0]
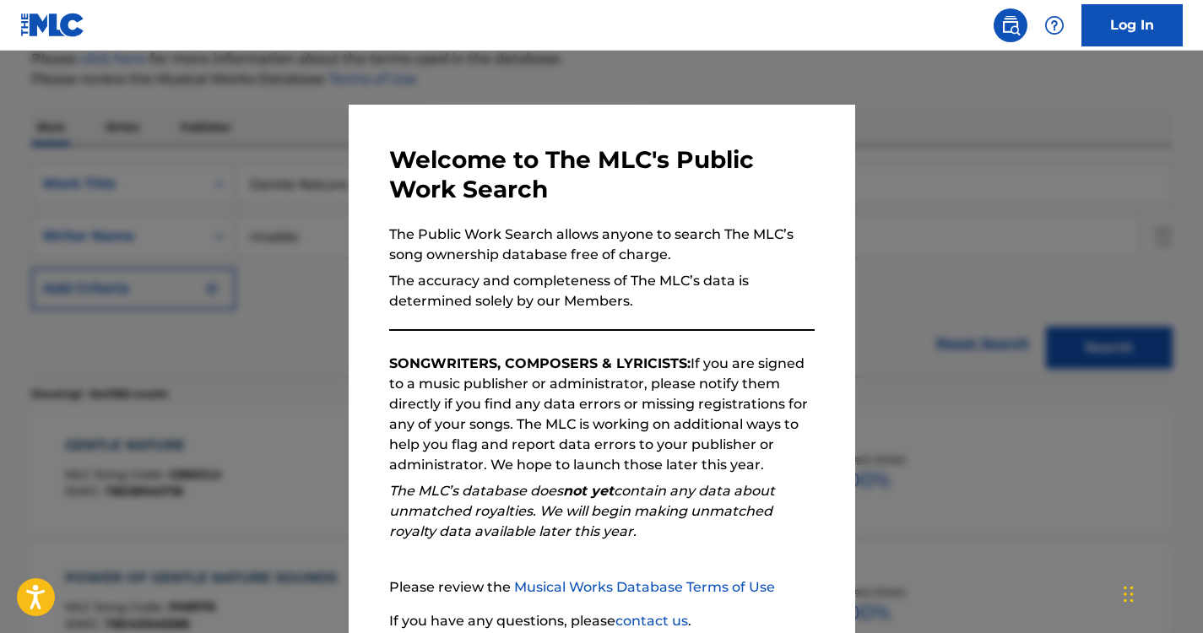
click at [276, 147] on div at bounding box center [601, 367] width 1203 height 633
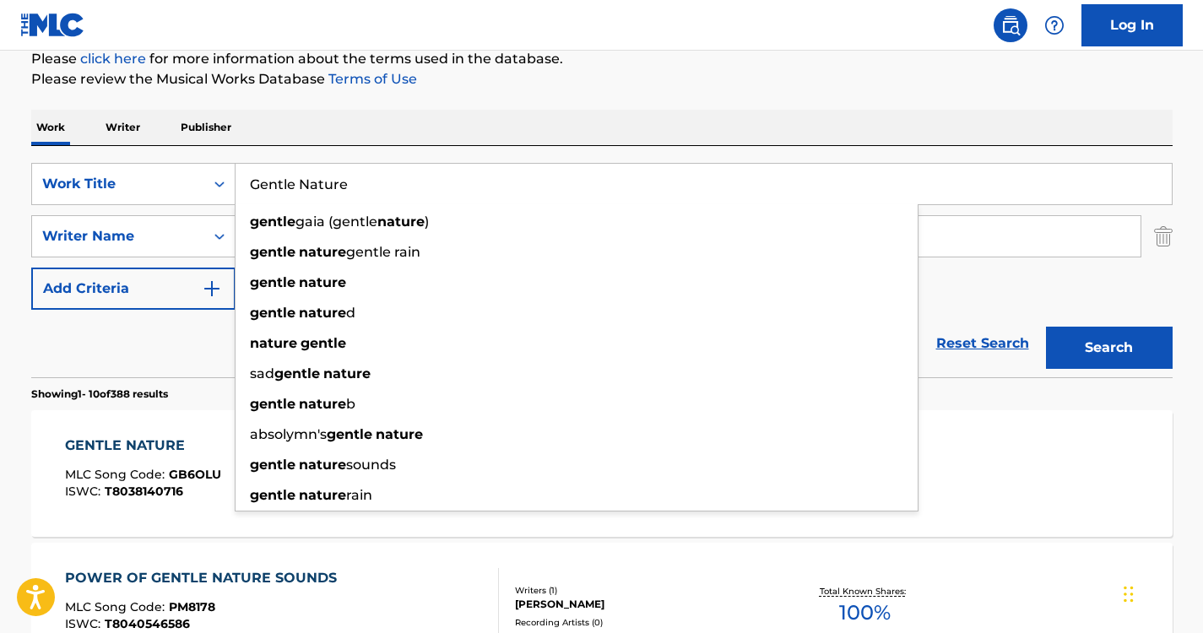
drag, startPoint x: 393, startPoint y: 178, endPoint x: 214, endPoint y: 154, distance: 180.7
click at [214, 154] on div "SearchWithCriteria6a6957e1-cd9e-468d-a000-bf6f91896d02 Work Title Gentle Nature…" at bounding box center [602, 261] width 1142 height 231
paste input "Full of"
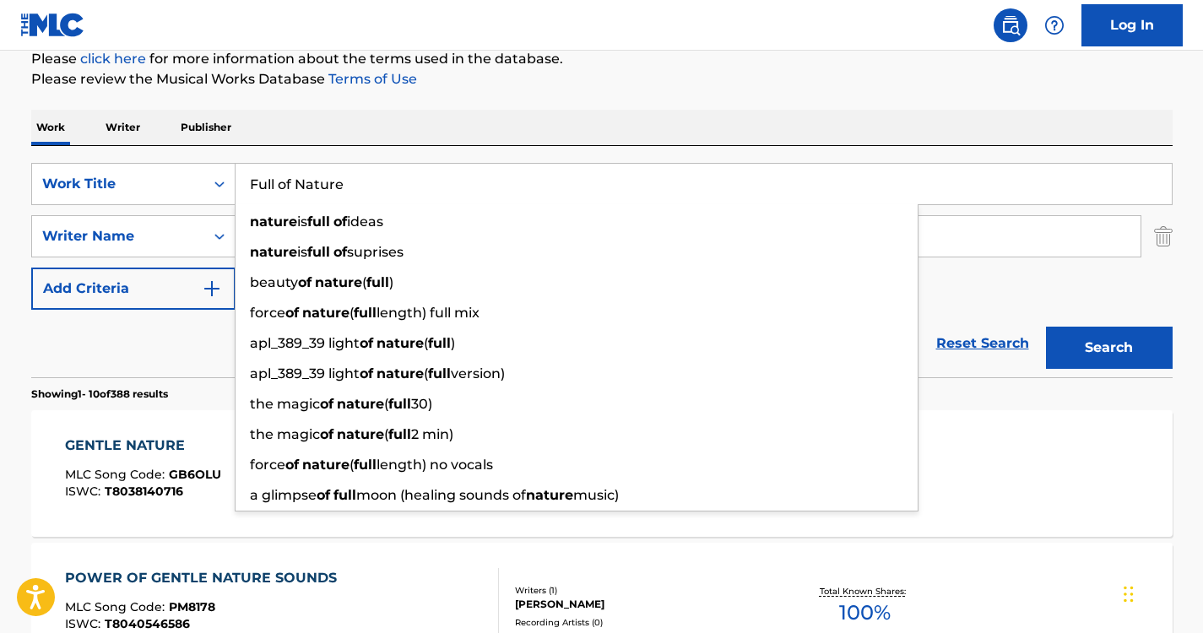
type input "Full of Nature"
click at [518, 131] on div "Work Writer Publisher" at bounding box center [602, 127] width 1142 height 35
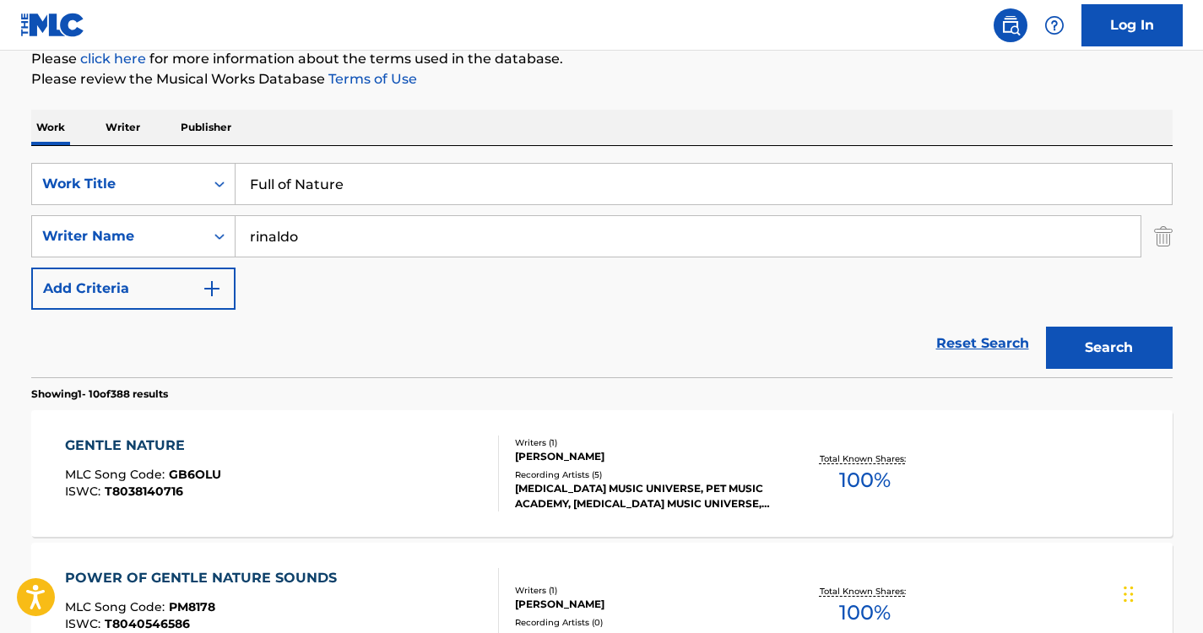
click at [1088, 330] on button "Search" at bounding box center [1109, 348] width 127 height 42
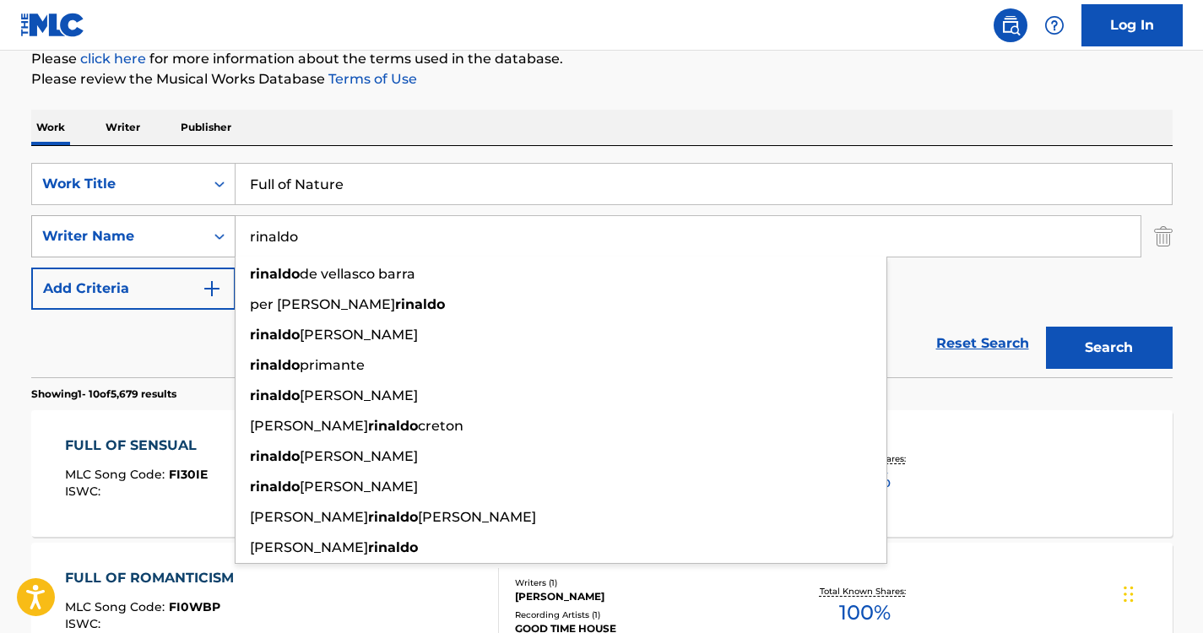
drag, startPoint x: 314, startPoint y: 225, endPoint x: 137, endPoint y: 229, distance: 177.4
click at [137, 229] on div "SearchWithCriteriada062c6a-fcc4-431e-8e90-b9af650041a3 Writer Name [PERSON_NAME…" at bounding box center [602, 236] width 1142 height 42
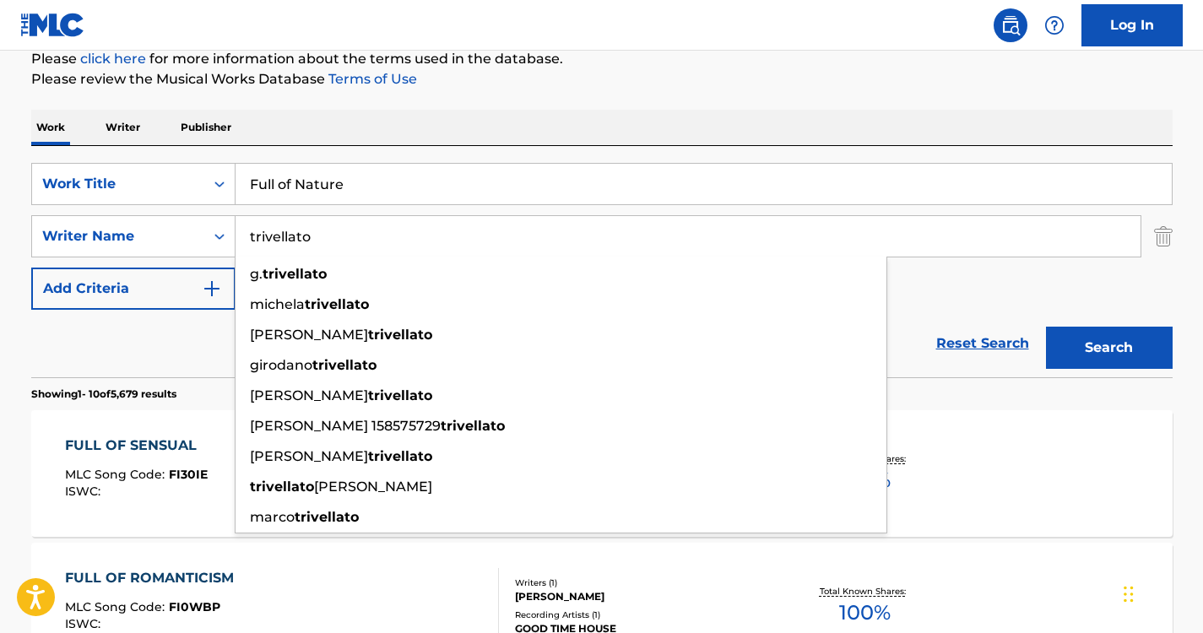
type input "trivellato"
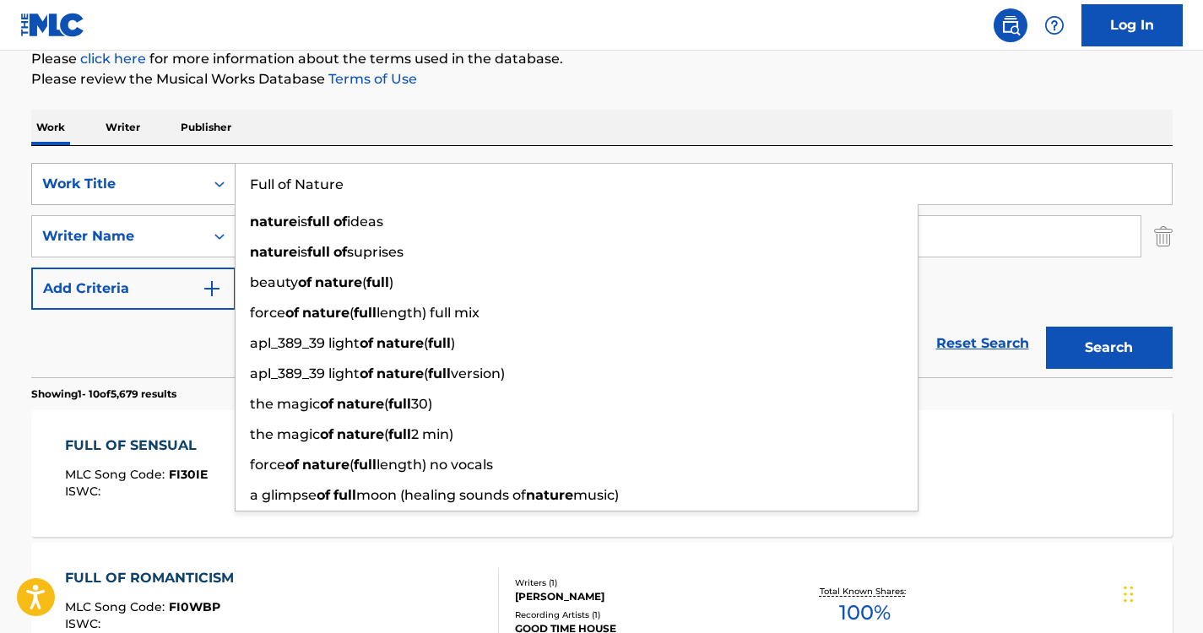
drag, startPoint x: 359, startPoint y: 193, endPoint x: 227, endPoint y: 198, distance: 131.8
click at [227, 198] on div "SearchWithCriteria6a6957e1-cd9e-468d-a000-bf6f91896d02 Work Title Full of Natur…" at bounding box center [602, 184] width 1142 height 42
paste input "Spa Weekends (Nature Sounds)"
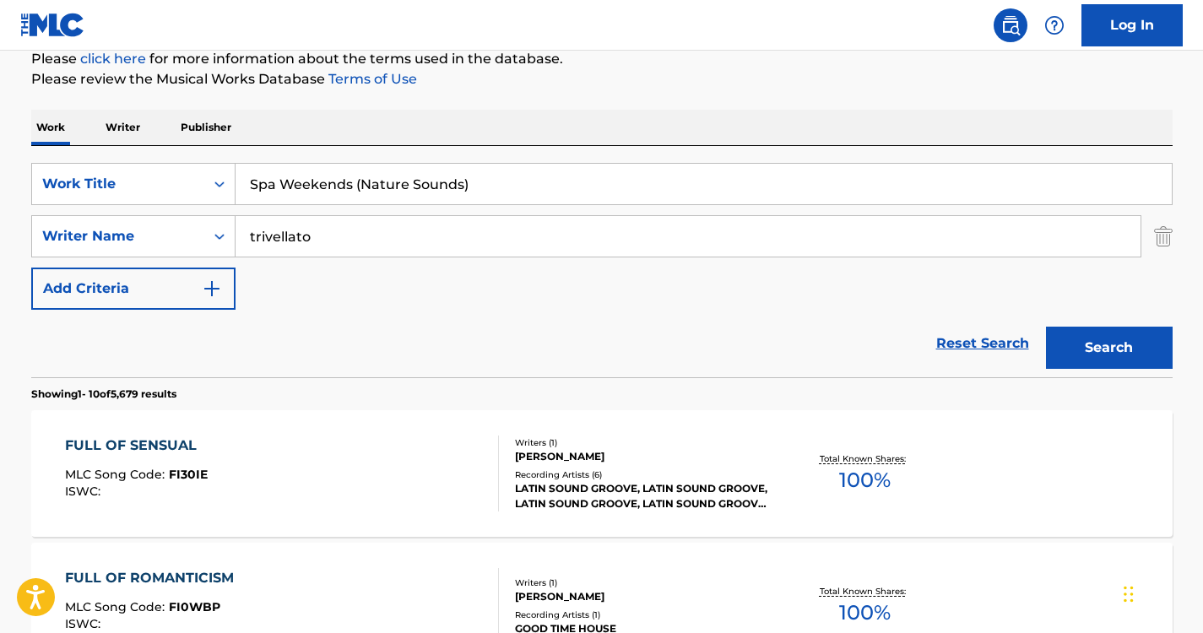
click at [366, 145] on div "Work Writer Publisher" at bounding box center [602, 128] width 1142 height 36
click at [1077, 357] on button "Search" at bounding box center [1109, 348] width 127 height 42
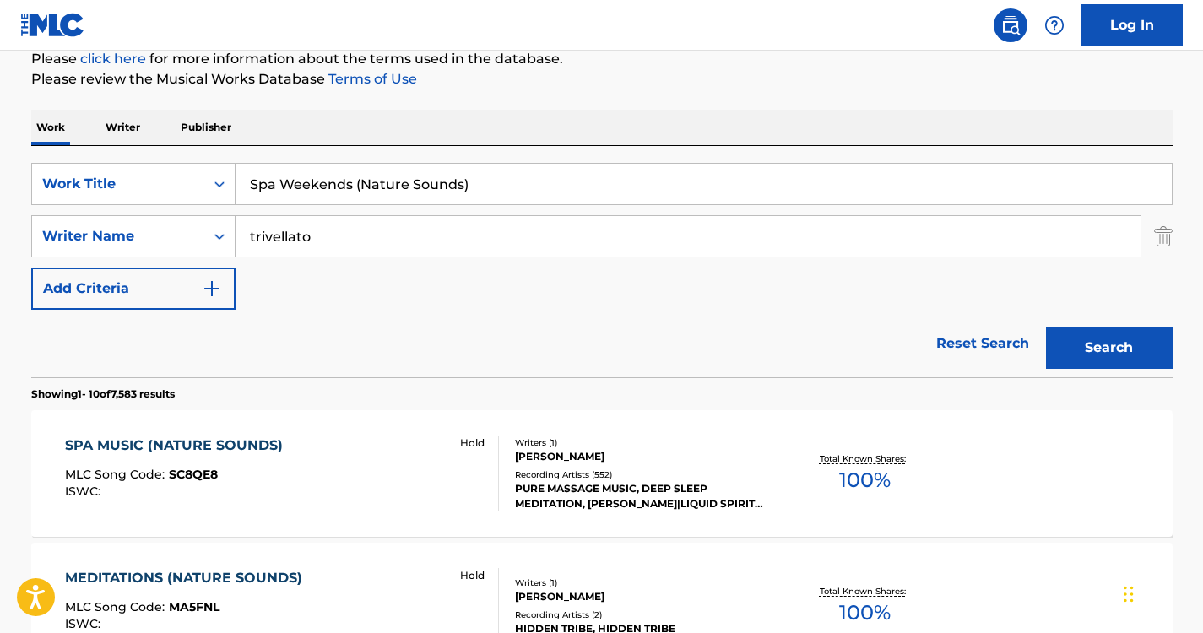
click at [503, 179] on input "Spa Weekends (Nature Sounds)" at bounding box center [704, 184] width 936 height 41
drag, startPoint x: 491, startPoint y: 175, endPoint x: 183, endPoint y: 130, distance: 311.4
paste input "ounds of [GEOGRAPHIC_DATA]"
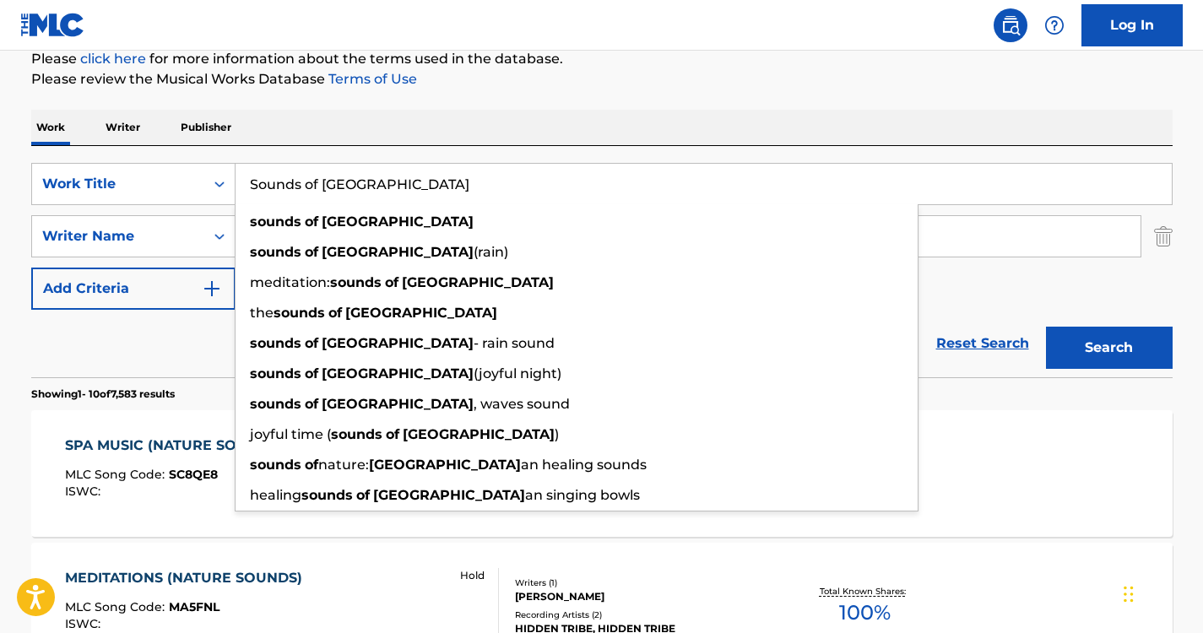
type input "Sounds of [GEOGRAPHIC_DATA]"
click at [1080, 337] on button "Search" at bounding box center [1109, 348] width 127 height 42
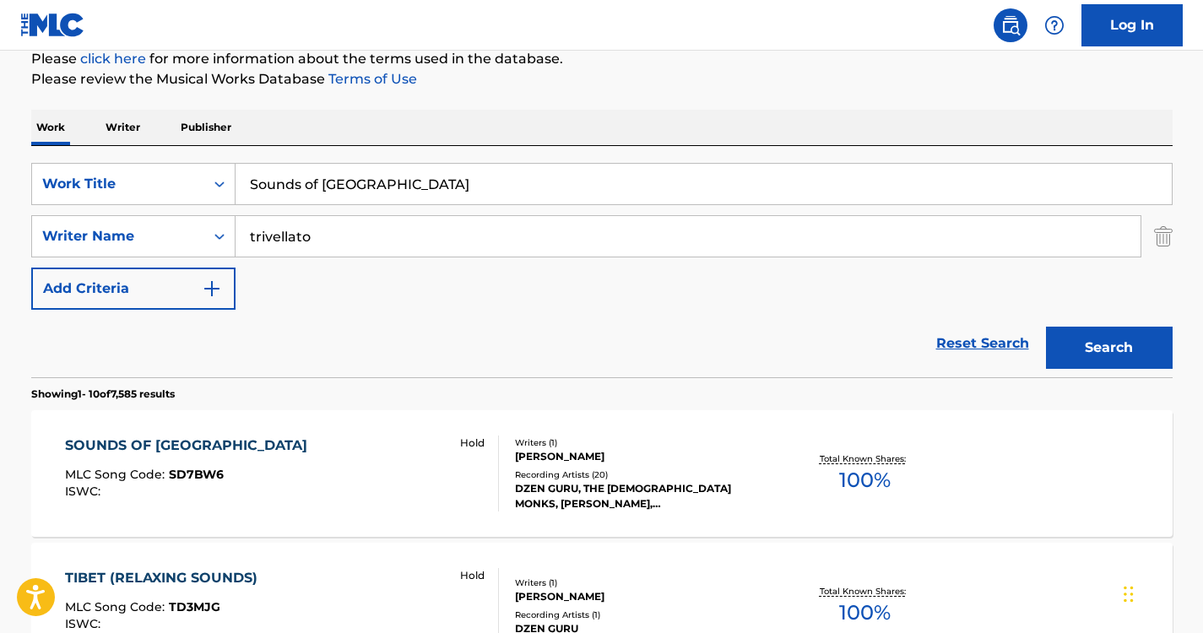
click at [176, 459] on div "SOUNDS OF TIBET MLC Song Code : SD7BW6 ISWC :" at bounding box center [190, 474] width 251 height 76
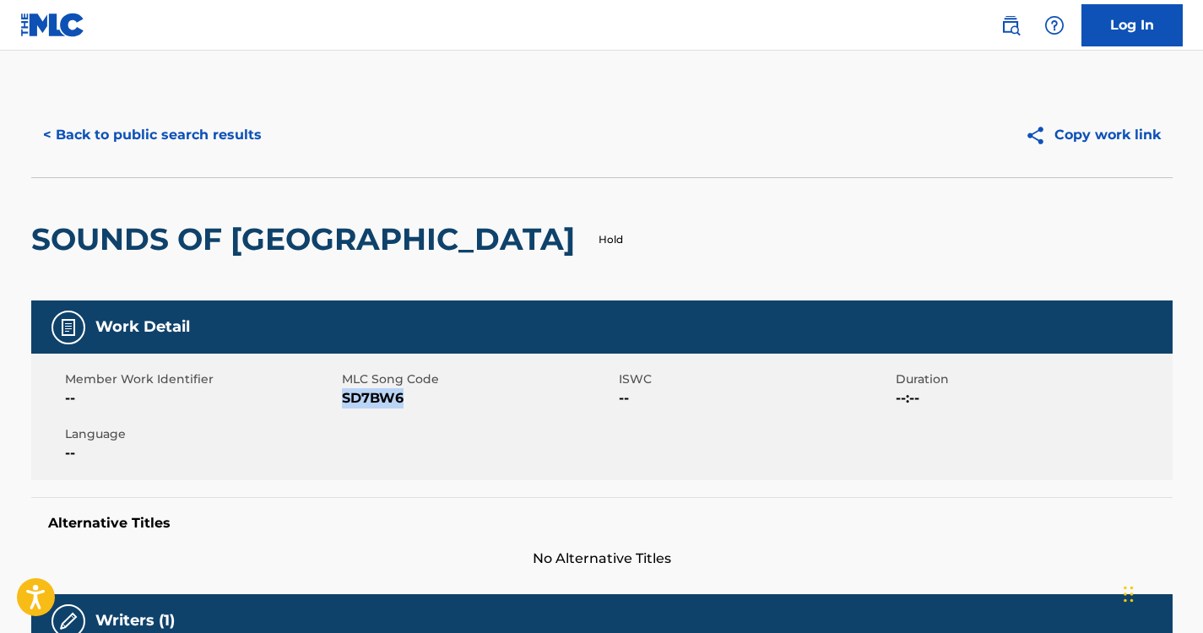
drag, startPoint x: 404, startPoint y: 397, endPoint x: 345, endPoint y: 403, distance: 59.4
click at [345, 403] on span "SD7BW6" at bounding box center [478, 398] width 273 height 20
drag, startPoint x: 345, startPoint y: 403, endPoint x: 440, endPoint y: 429, distance: 98.1
click at [440, 429] on div "Member Work Identifier -- MLC Song Code SD7BW6 ISWC -- Duration --:-- Language …" at bounding box center [602, 417] width 1142 height 127
drag, startPoint x: 400, startPoint y: 397, endPoint x: 342, endPoint y: 399, distance: 58.3
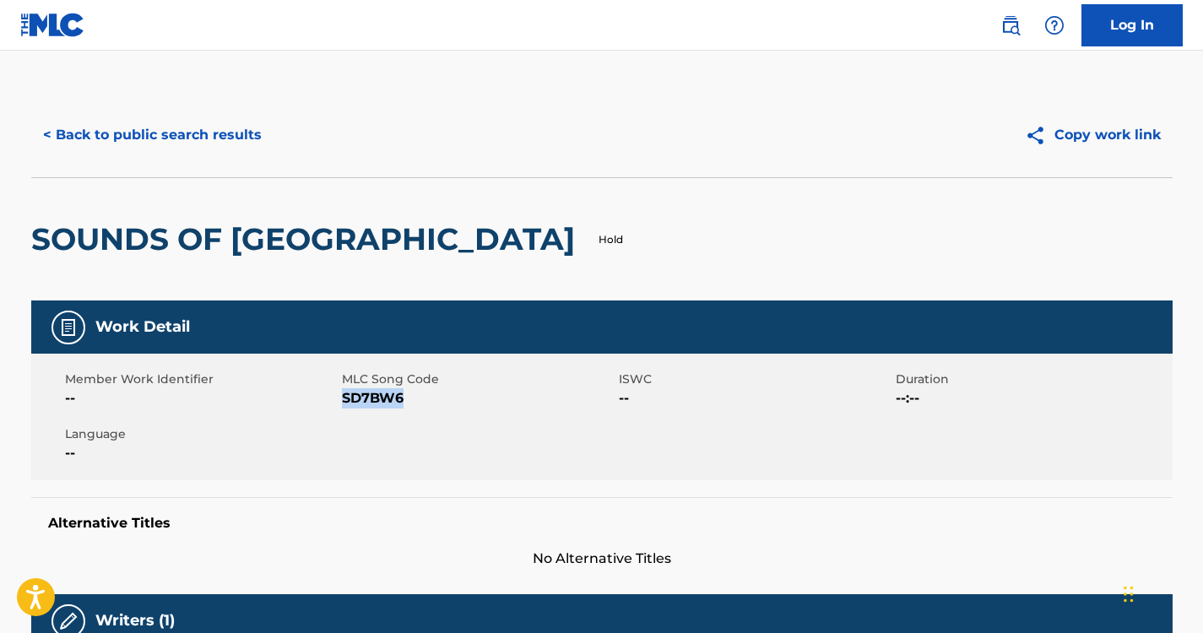
click at [342, 399] on span "SD7BW6" at bounding box center [478, 398] width 273 height 20
copy span "SD7BW6"
click at [193, 122] on button "< Back to public search results" at bounding box center [152, 135] width 242 height 42
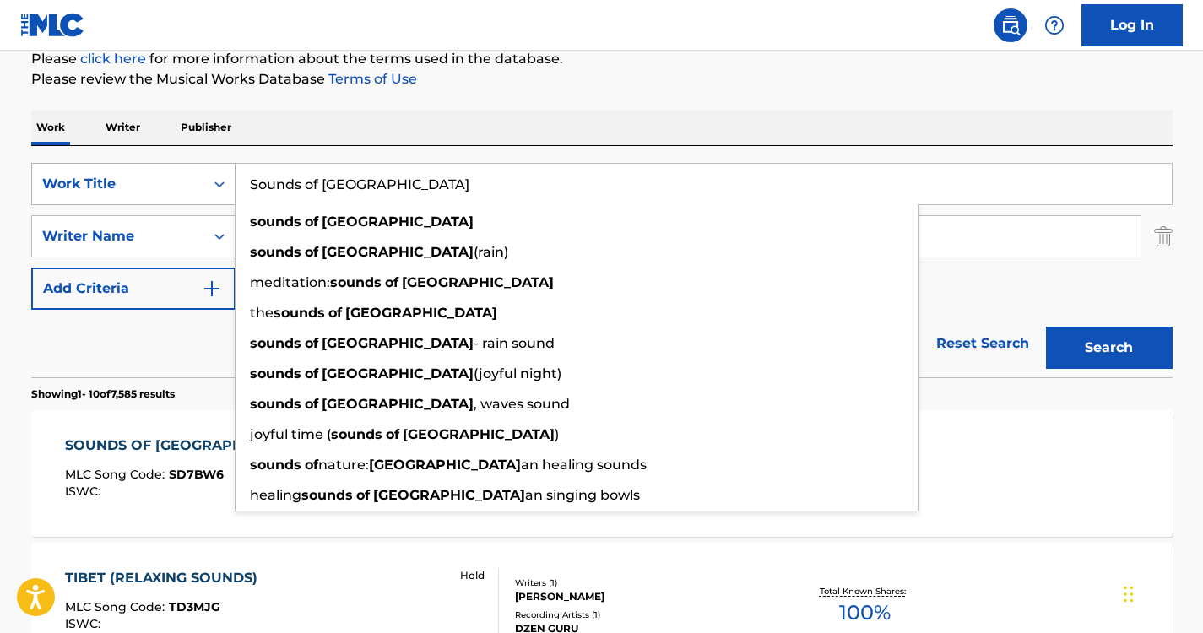
drag, startPoint x: 379, startPoint y: 182, endPoint x: 204, endPoint y: 182, distance: 174.8
click at [204, 182] on div "SearchWithCriteria6a6957e1-cd9e-468d-a000-bf6f91896d02 Work Title Sounds of Tib…" at bounding box center [602, 184] width 1142 height 42
paste input "Over Nature Sounds"
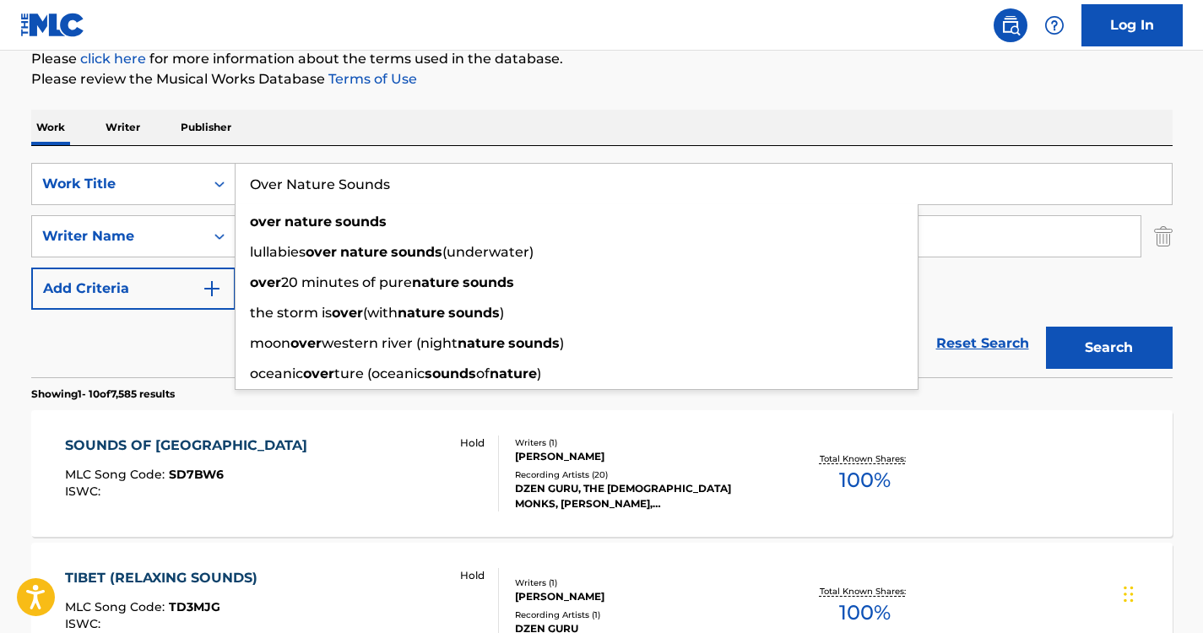
type input "Over Nature Sounds"
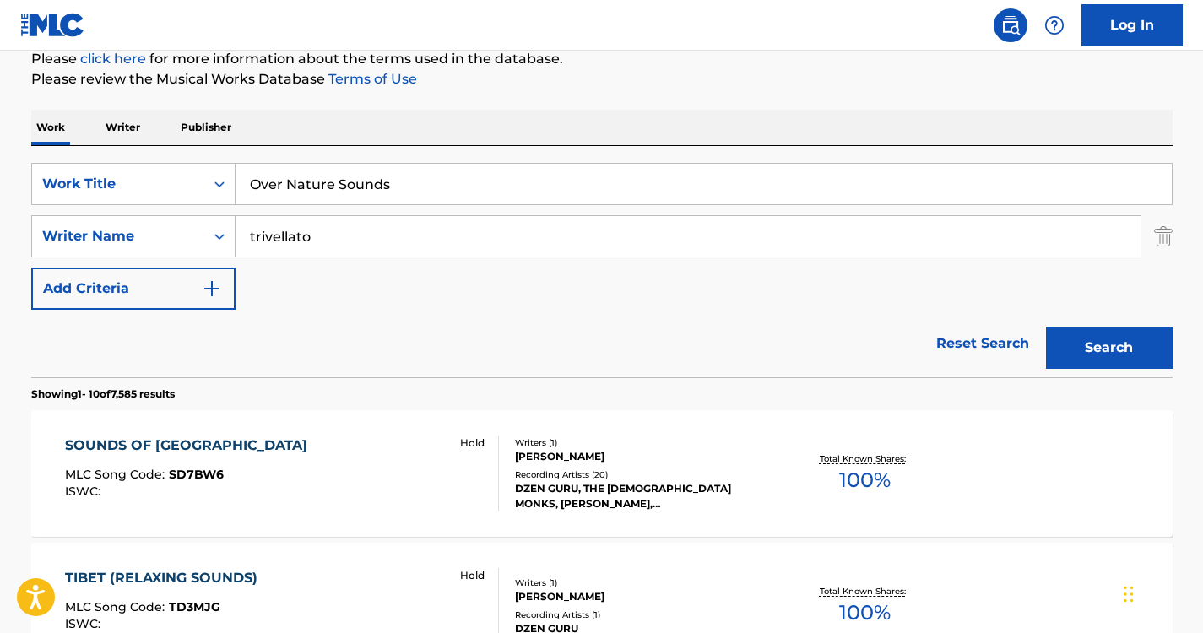
click at [1073, 331] on button "Search" at bounding box center [1109, 348] width 127 height 42
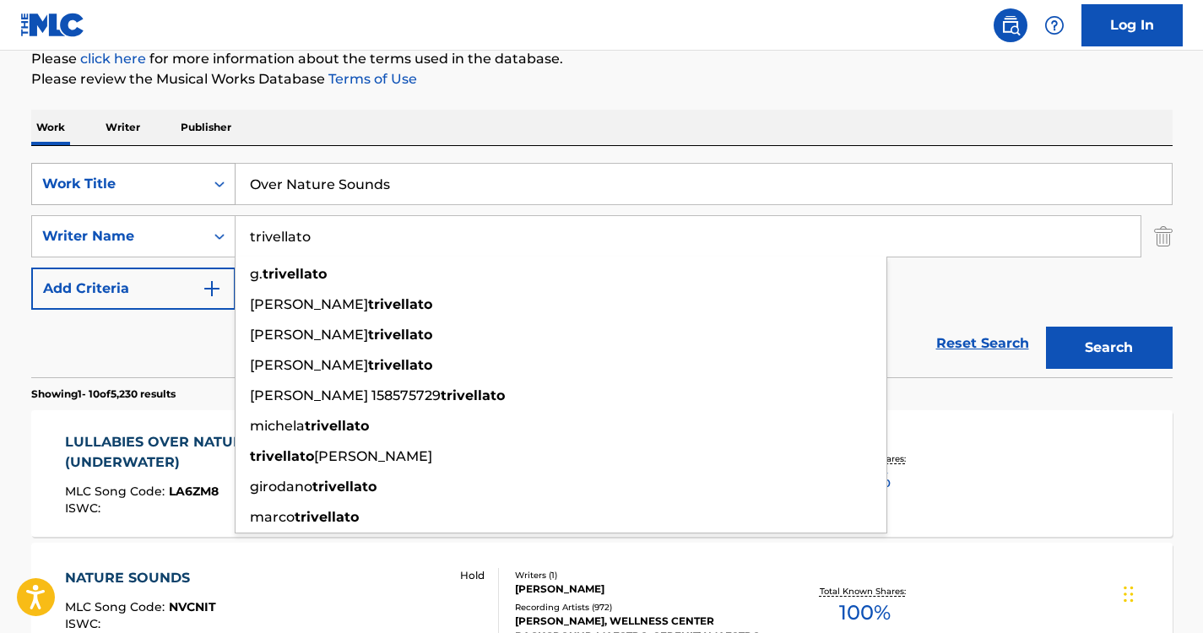
drag, startPoint x: 333, startPoint y: 228, endPoint x: 139, endPoint y: 204, distance: 194.9
click at [139, 204] on div "SearchWithCriteria6a6957e1-cd9e-468d-a000-bf6f91896d02 Work Title Over Nature S…" at bounding box center [602, 236] width 1142 height 147
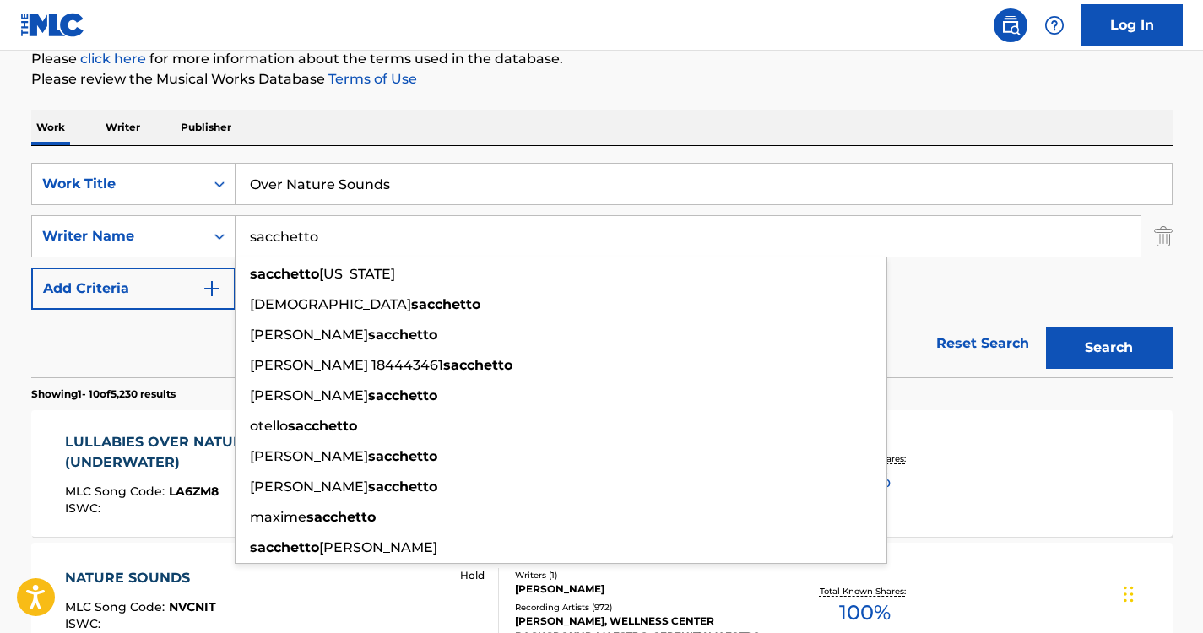
type input "sacchetto"
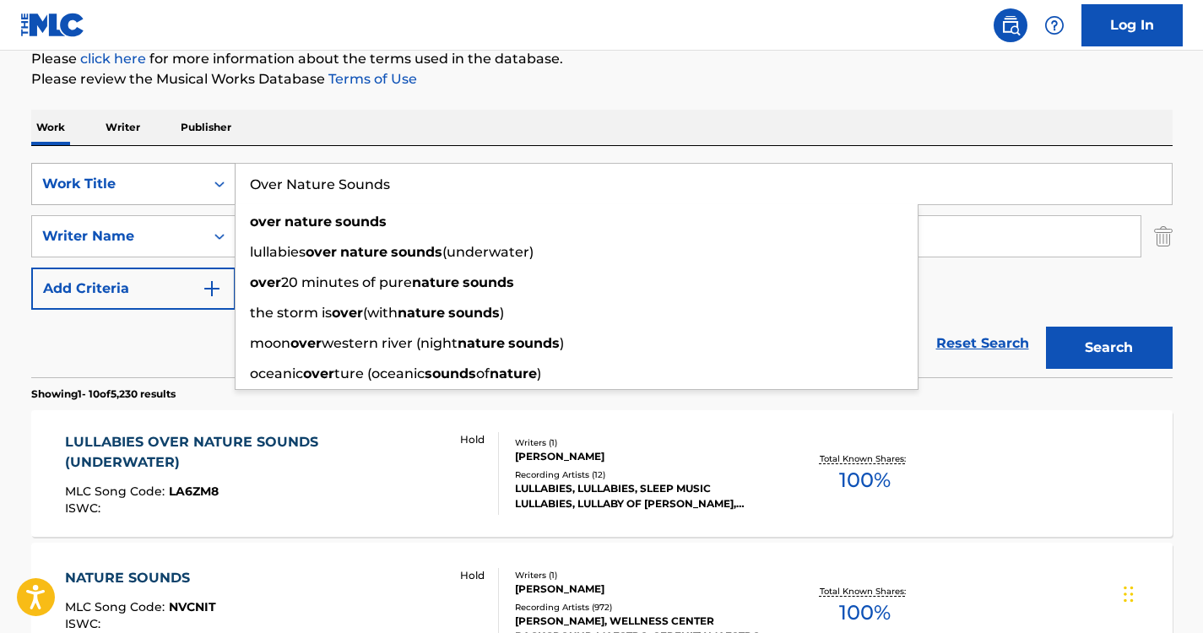
drag, startPoint x: 415, startPoint y: 185, endPoint x: 209, endPoint y: 185, distance: 206.0
click at [209, 185] on div "SearchWithCriteria6a6957e1-cd9e-468d-a000-bf6f91896d02 Work Title Over Nature S…" at bounding box center [602, 184] width 1142 height 42
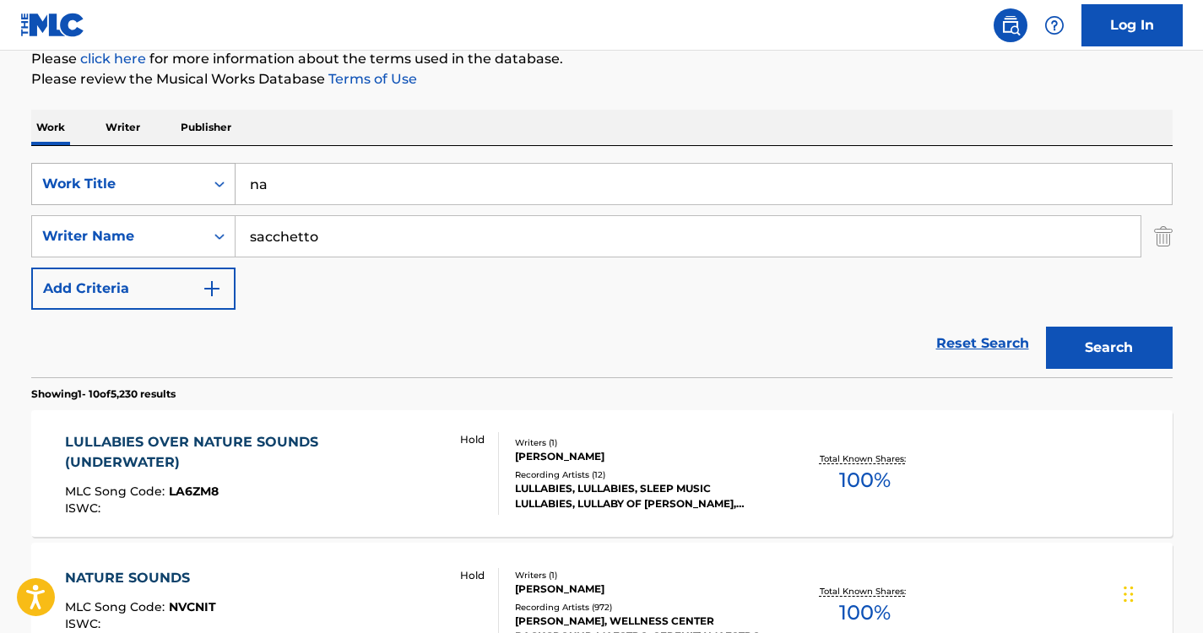
type input "n"
click at [365, 147] on div "SearchWithCriteria6a6957e1-cd9e-468d-a000-bf6f91896d02 Work Title sounds of nat…" at bounding box center [602, 261] width 1142 height 231
click at [1096, 345] on button "Search" at bounding box center [1109, 348] width 127 height 42
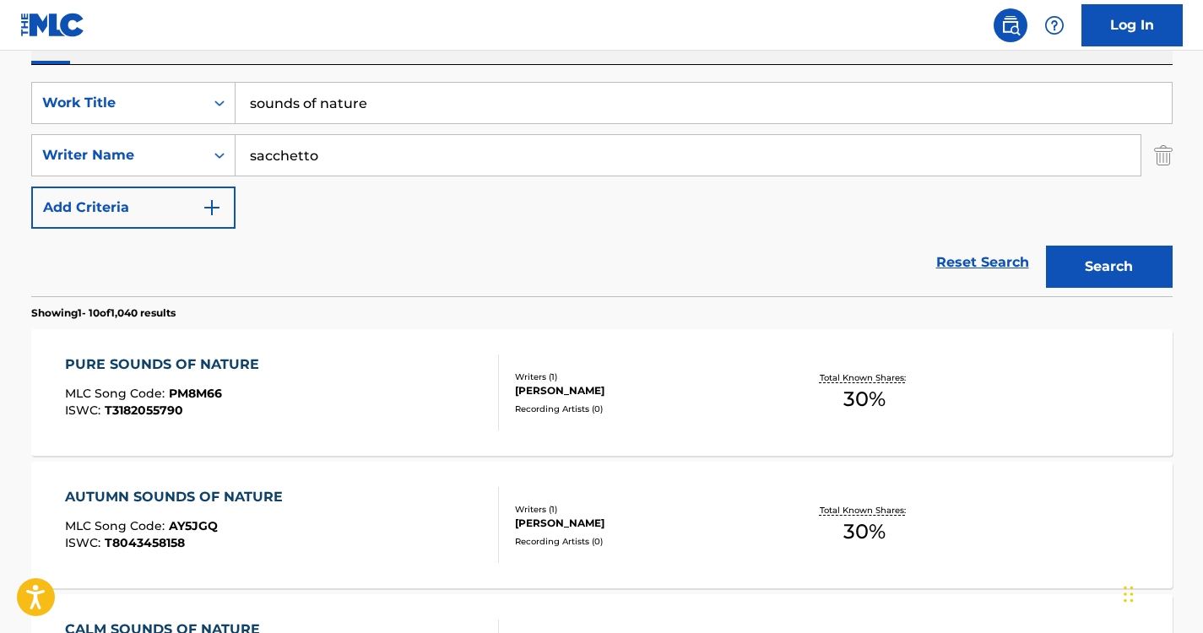
scroll to position [307, 0]
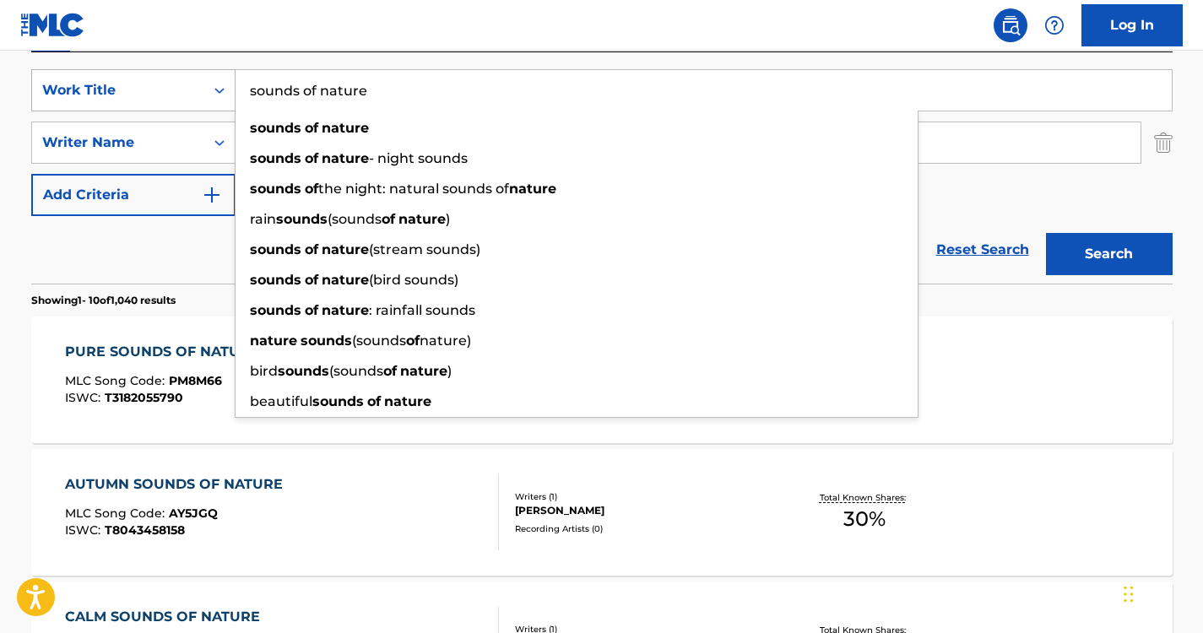
drag, startPoint x: 399, startPoint y: 96, endPoint x: 182, endPoint y: 85, distance: 217.3
click at [182, 85] on div "SearchWithCriteria6a6957e1-cd9e-468d-a000-bf6f91896d02 Work Title sounds of nat…" at bounding box center [602, 90] width 1142 height 42
paste input "Healing Sounds of N"
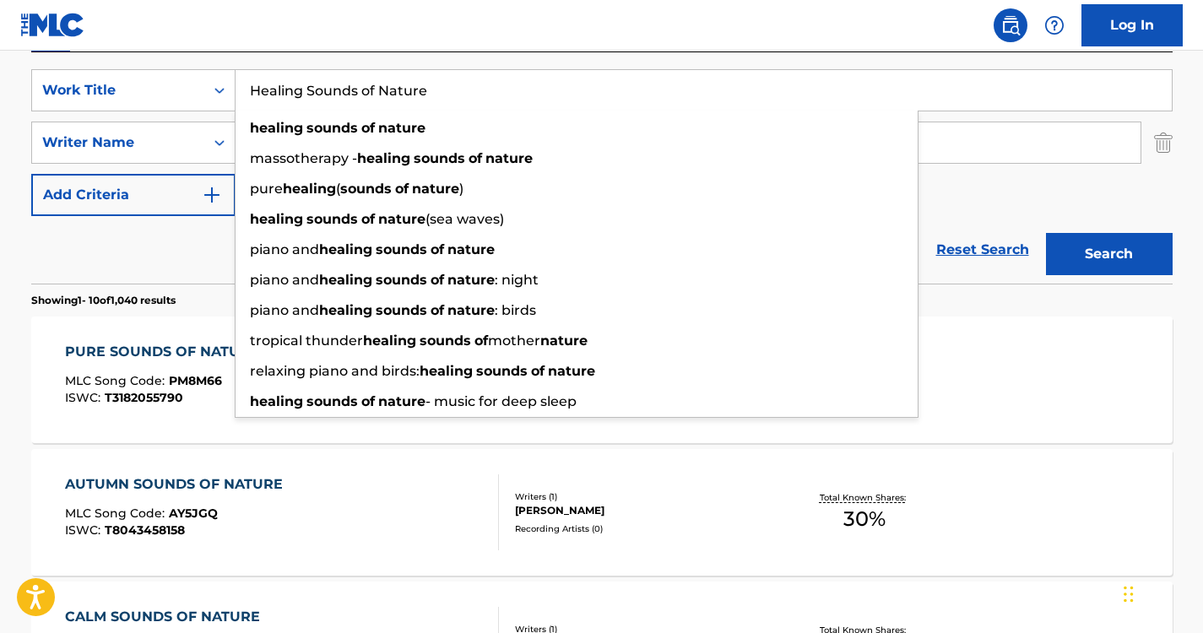
type input "Healing Sounds of Nature"
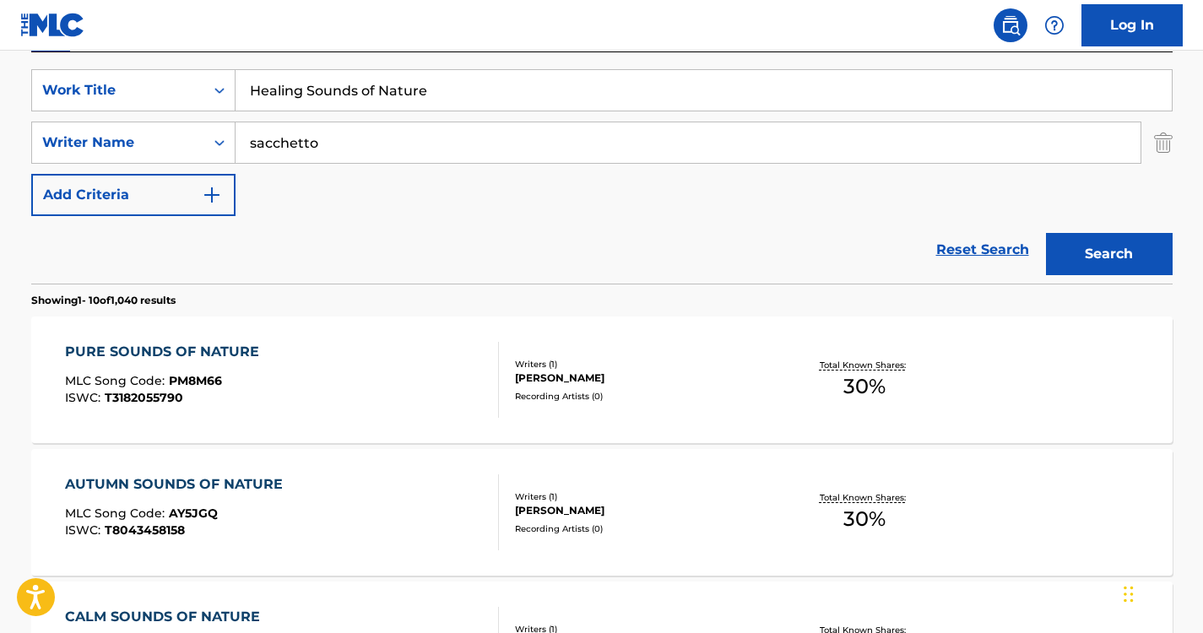
click at [465, 28] on nav "Log In" at bounding box center [601, 25] width 1203 height 51
click at [1113, 274] on button "Search" at bounding box center [1109, 254] width 127 height 42
click at [150, 355] on div "HEALING NATURE SOUNDS" at bounding box center [166, 352] width 202 height 20
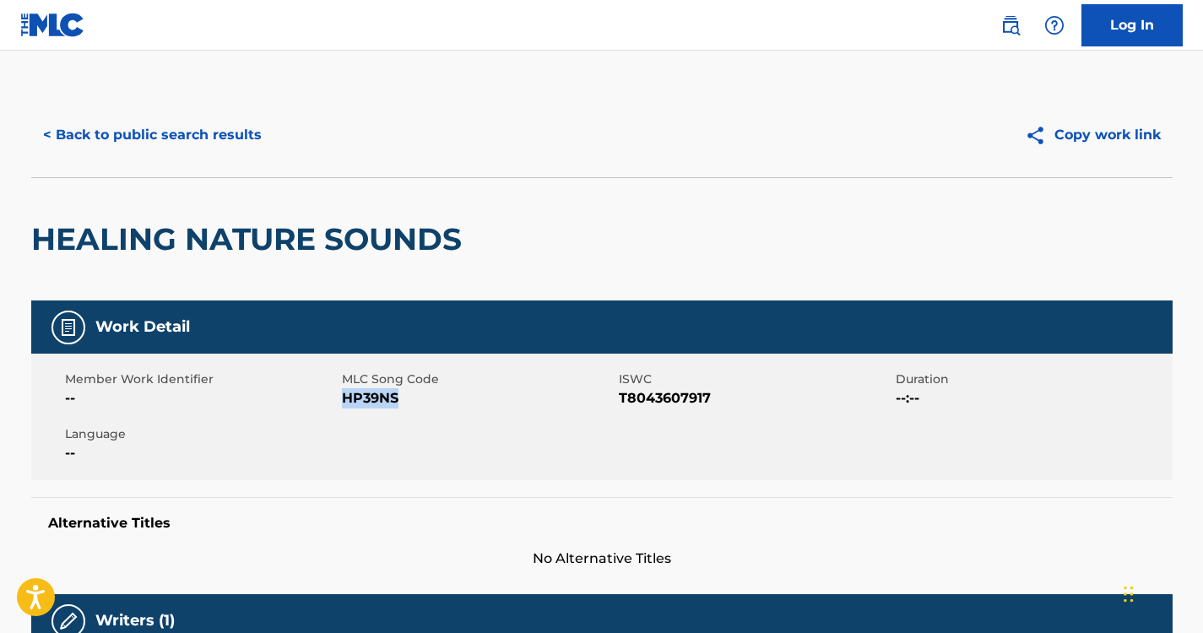
drag, startPoint x: 399, startPoint y: 397, endPoint x: 345, endPoint y: 405, distance: 53.9
click at [345, 405] on span "HP39NS" at bounding box center [478, 398] width 273 height 20
copy span "HP39NS"
click at [198, 133] on button "< Back to public search results" at bounding box center [152, 135] width 242 height 42
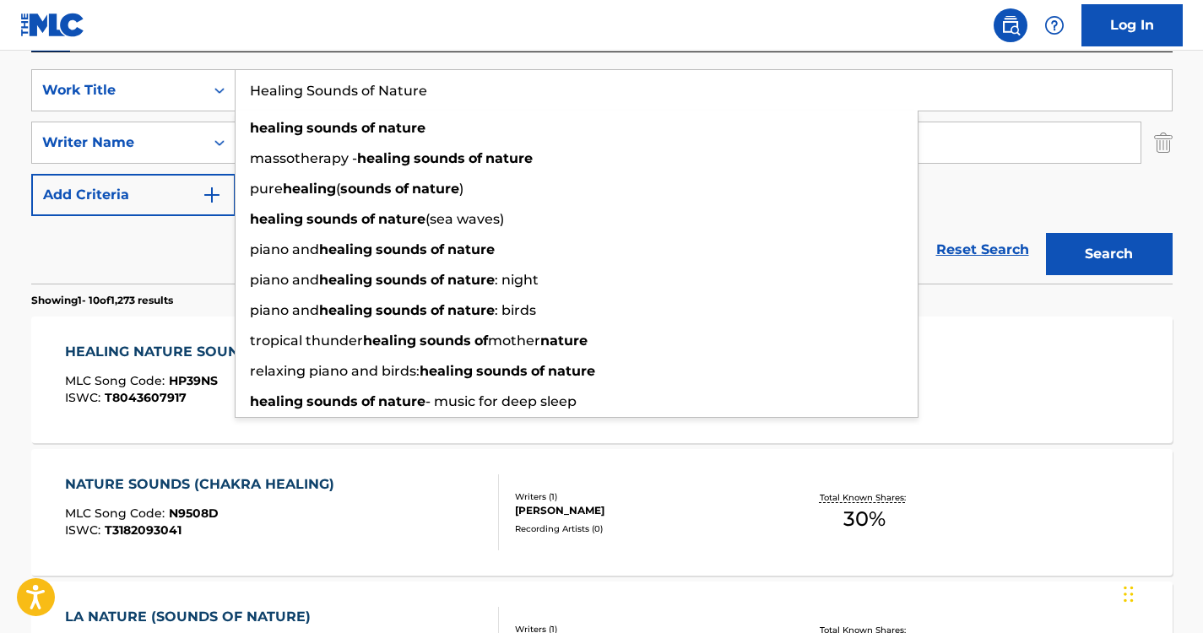
drag, startPoint x: 456, startPoint y: 84, endPoint x: 183, endPoint y: 59, distance: 273.9
click at [183, 59] on div "SearchWithCriteria6a6957e1-cd9e-468d-a000-bf6f91896d02 Work Title Healing Sound…" at bounding box center [602, 167] width 1142 height 231
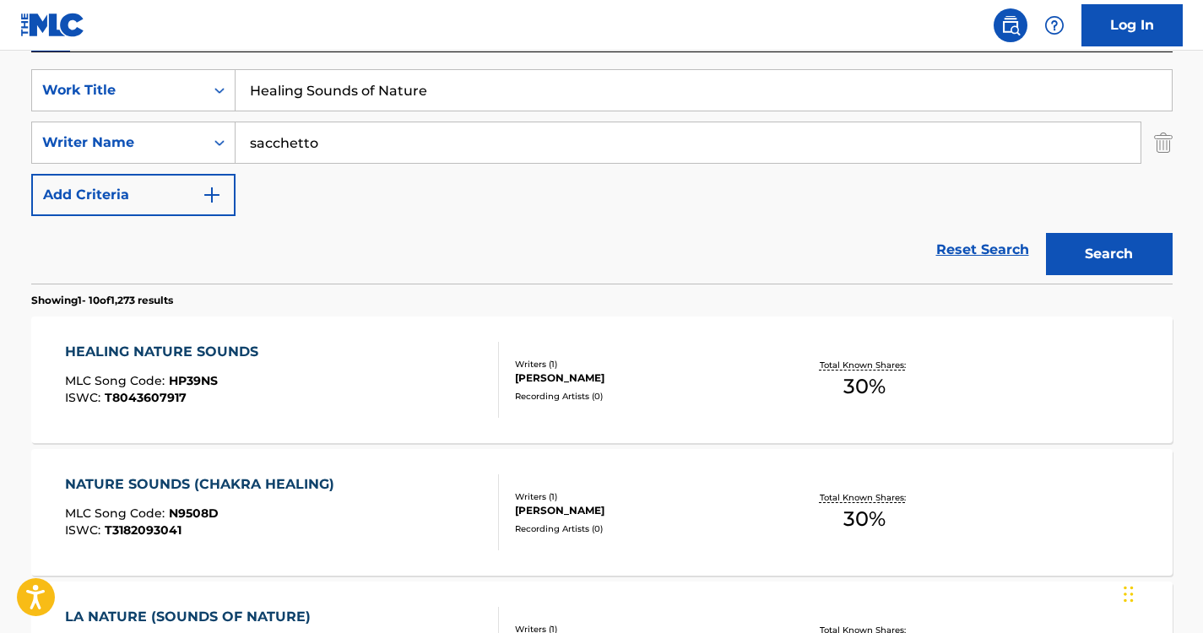
click at [185, 253] on div "Reset Search Search" at bounding box center [602, 250] width 1142 height 68
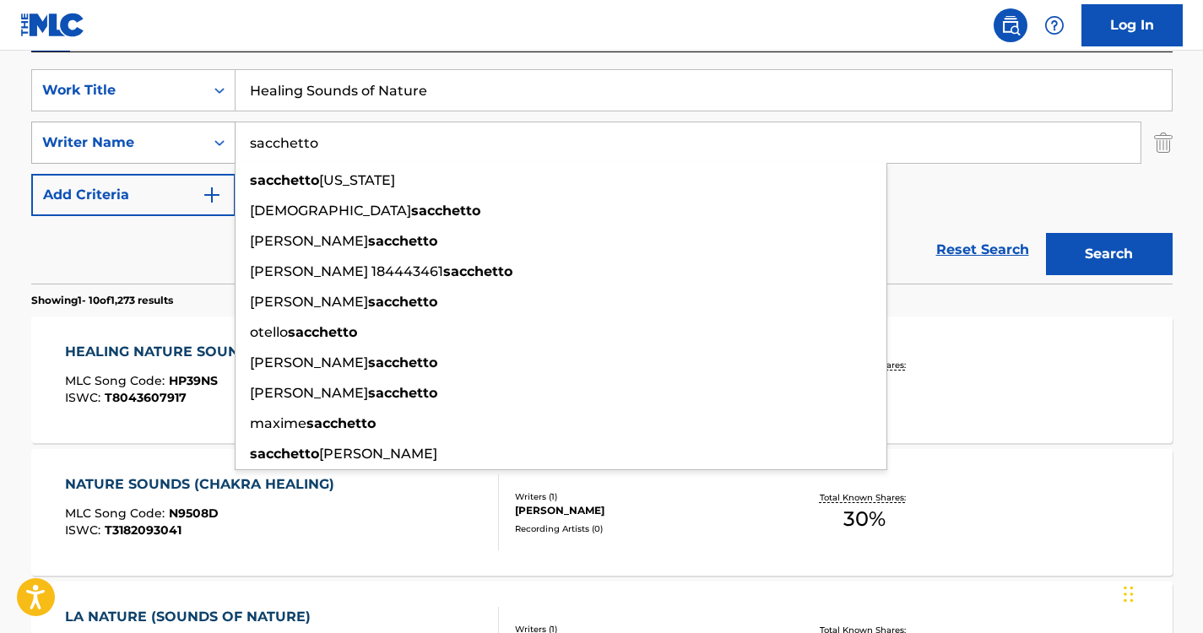
drag, startPoint x: 355, startPoint y: 135, endPoint x: 210, endPoint y: 128, distance: 145.4
click at [210, 128] on div "SearchWithCriteriada062c6a-fcc4-431e-8e90-b9af650041a3 Writer Name sacchetto sa…" at bounding box center [602, 143] width 1142 height 42
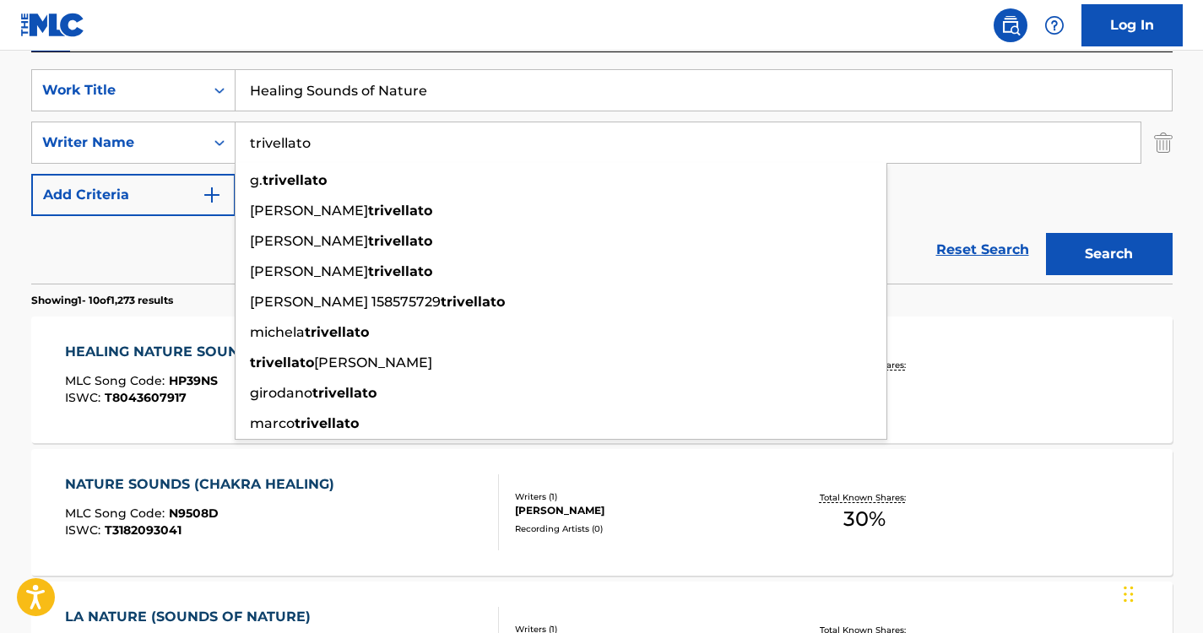
type input "trivellato"
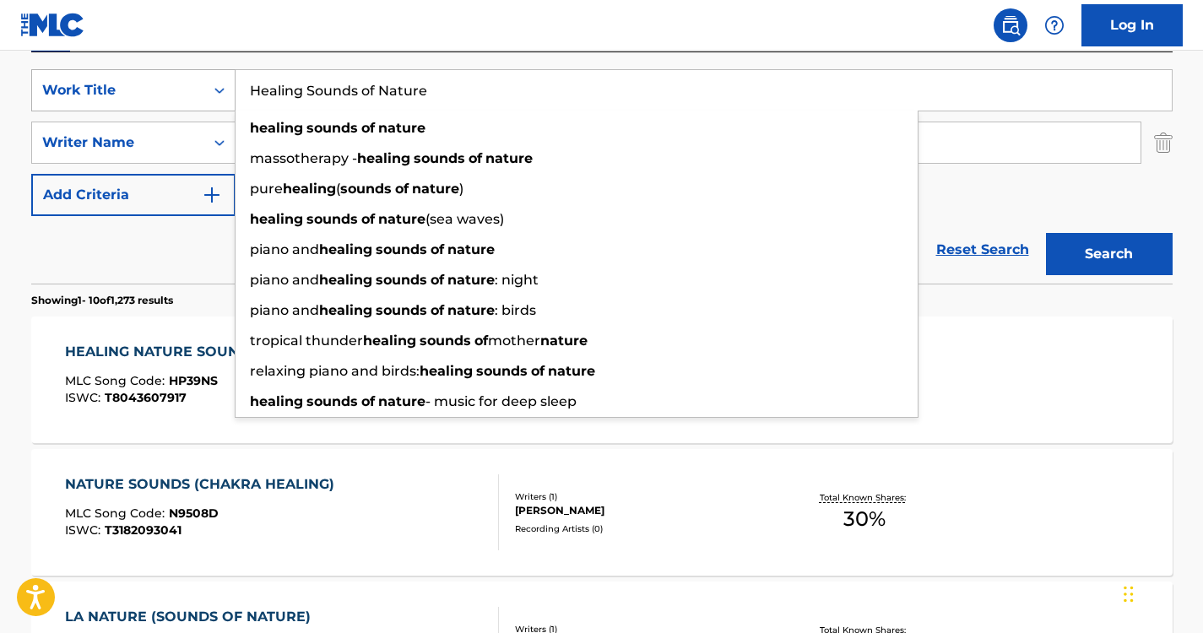
drag, startPoint x: 431, startPoint y: 79, endPoint x: 120, endPoint y: 77, distance: 310.7
click at [120, 77] on div "SearchWithCriteria6a6957e1-cd9e-468d-a000-bf6f91896d02 Work Title Healing Sound…" at bounding box center [602, 90] width 1142 height 42
paste input "Piano and"
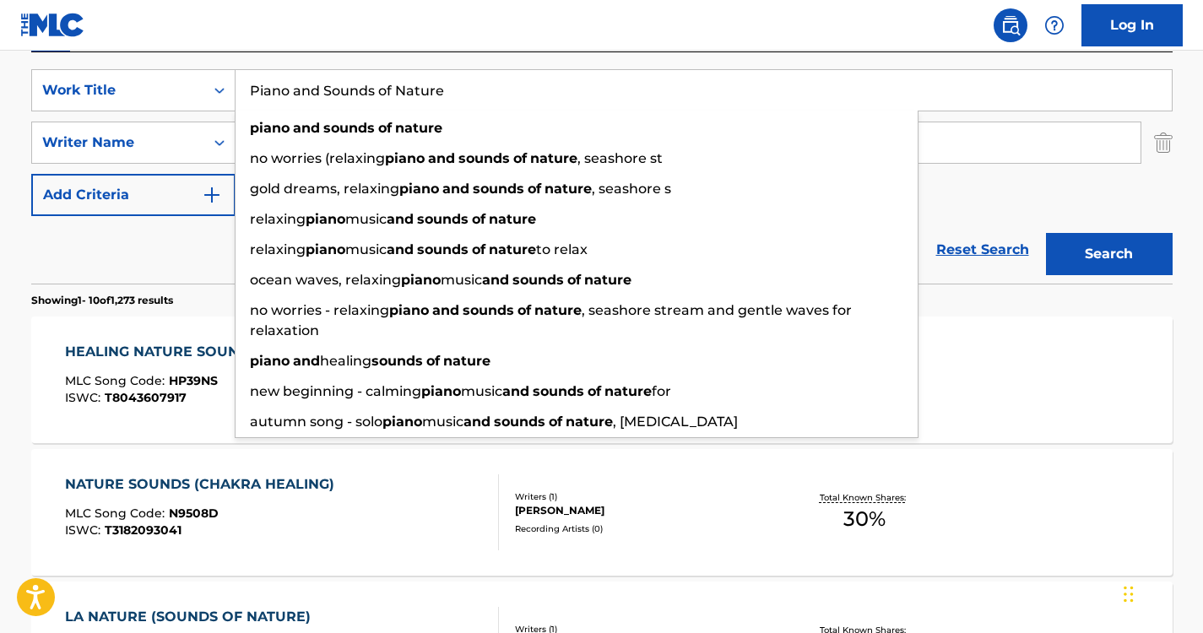
type input "Piano and Sounds of Nature"
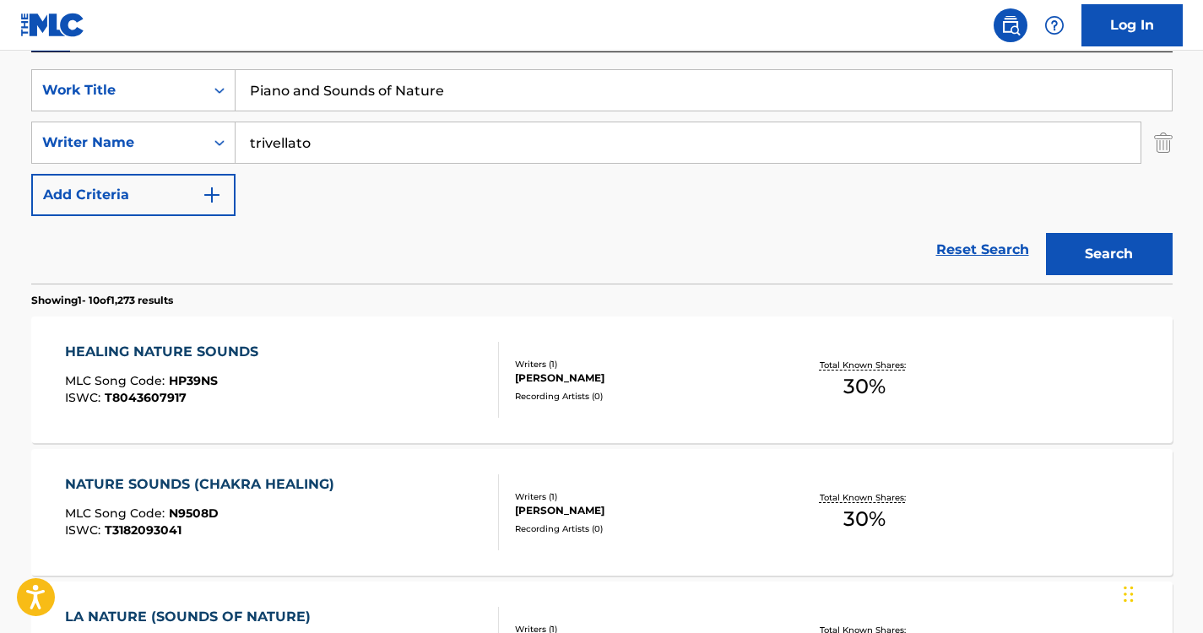
click at [448, 37] on nav "Log In" at bounding box center [601, 25] width 1203 height 51
click at [1131, 255] on button "Search" at bounding box center [1109, 254] width 127 height 42
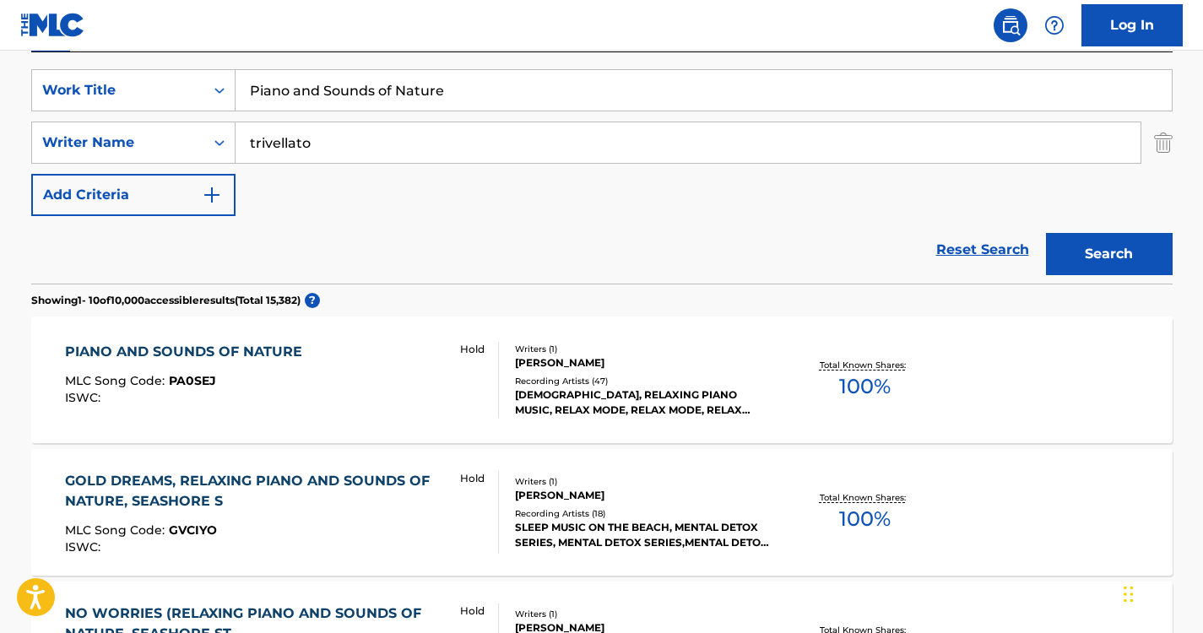
click at [268, 350] on div "PIANO AND SOUNDS OF NATURE" at bounding box center [188, 352] width 246 height 20
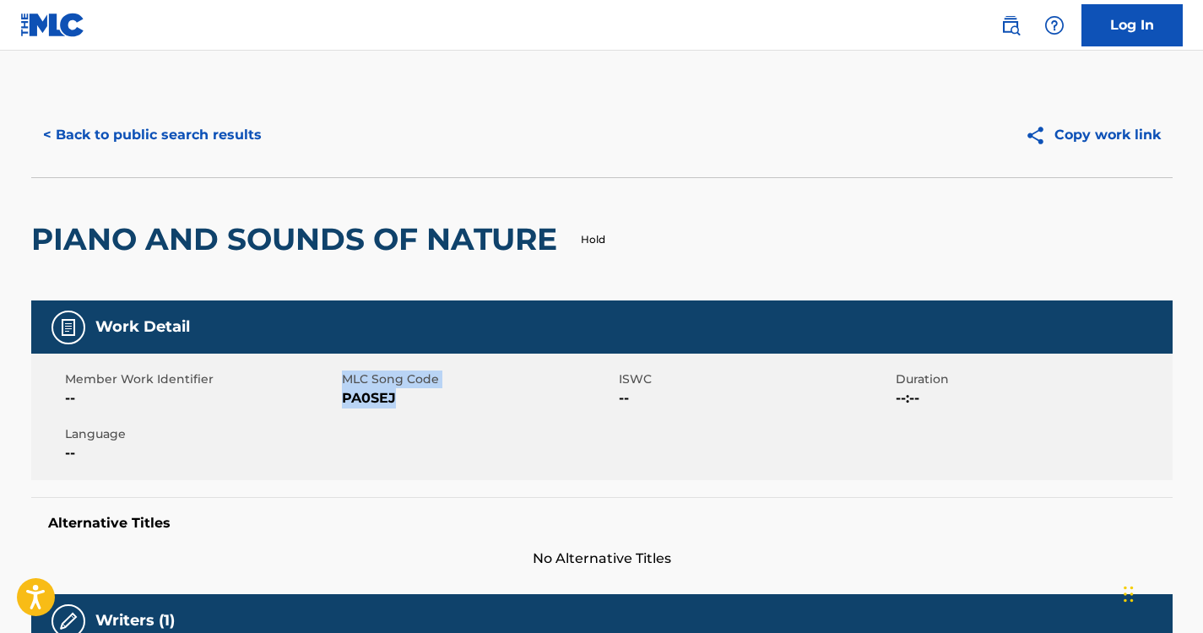
drag, startPoint x: 399, startPoint y: 393, endPoint x: 341, endPoint y: 398, distance: 58.5
click at [342, 398] on span "PA0SEJ" at bounding box center [478, 398] width 273 height 20
copy span "PA0SEJ"
click at [236, 122] on button "< Back to public search results" at bounding box center [152, 135] width 242 height 42
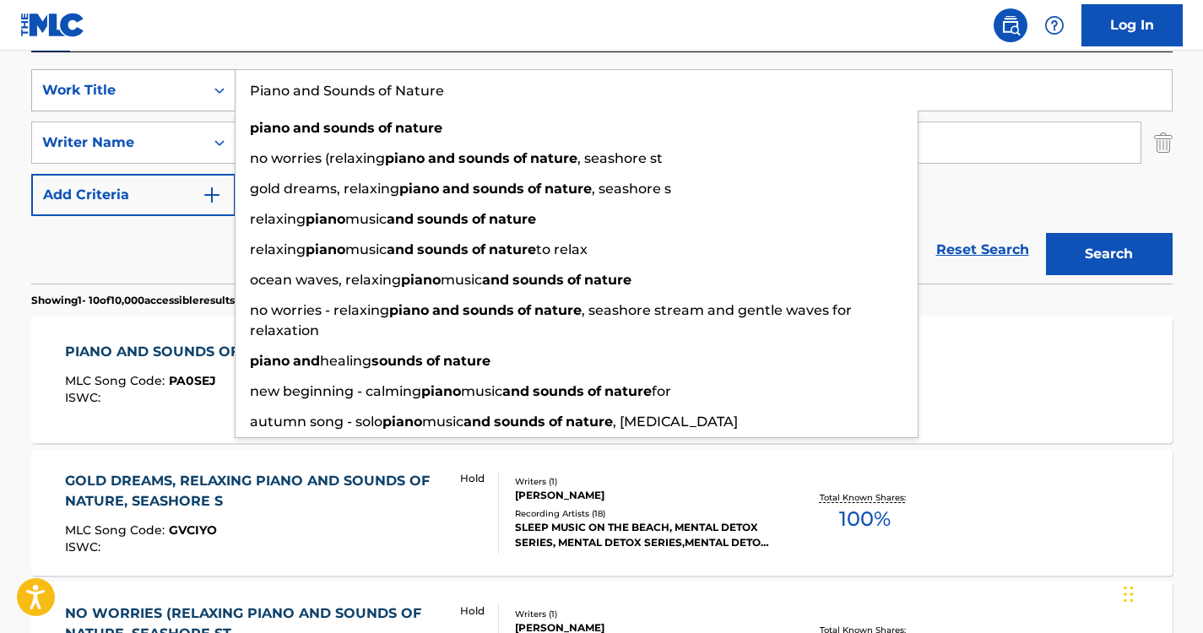
drag, startPoint x: 459, startPoint y: 86, endPoint x: 207, endPoint y: 81, distance: 252.5
click at [207, 81] on div "SearchWithCriteria6a6957e1-cd9e-468d-a000-bf6f91896d02 Work Title Piano and Sou…" at bounding box center [602, 90] width 1142 height 42
paste input "Underwater Sounds"
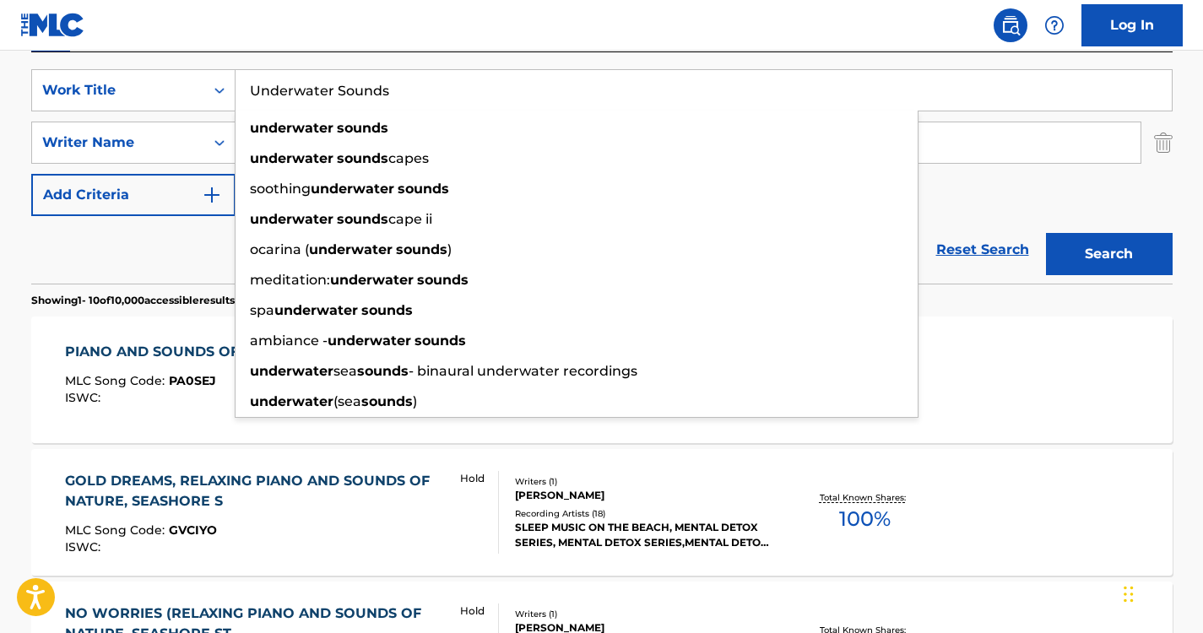
type input "Underwater Sounds"
click at [1089, 247] on button "Search" at bounding box center [1109, 254] width 127 height 42
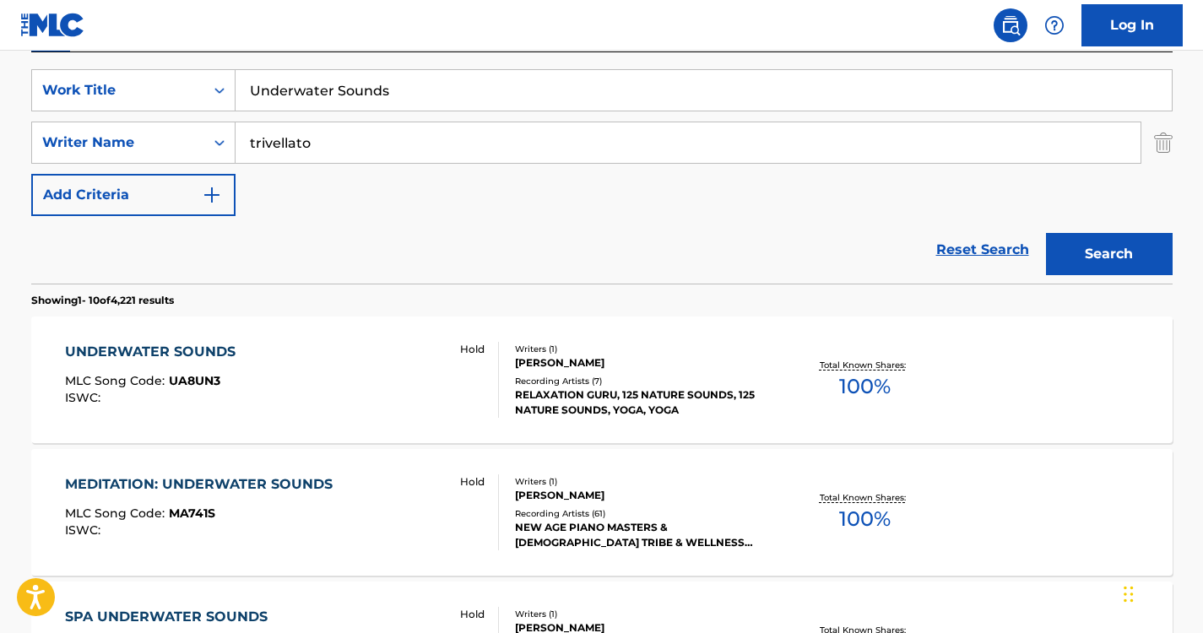
click at [277, 391] on div "UNDERWATER SOUNDS MLC Song Code : UA8UN3 ISWC : Hold" at bounding box center [282, 380] width 434 height 76
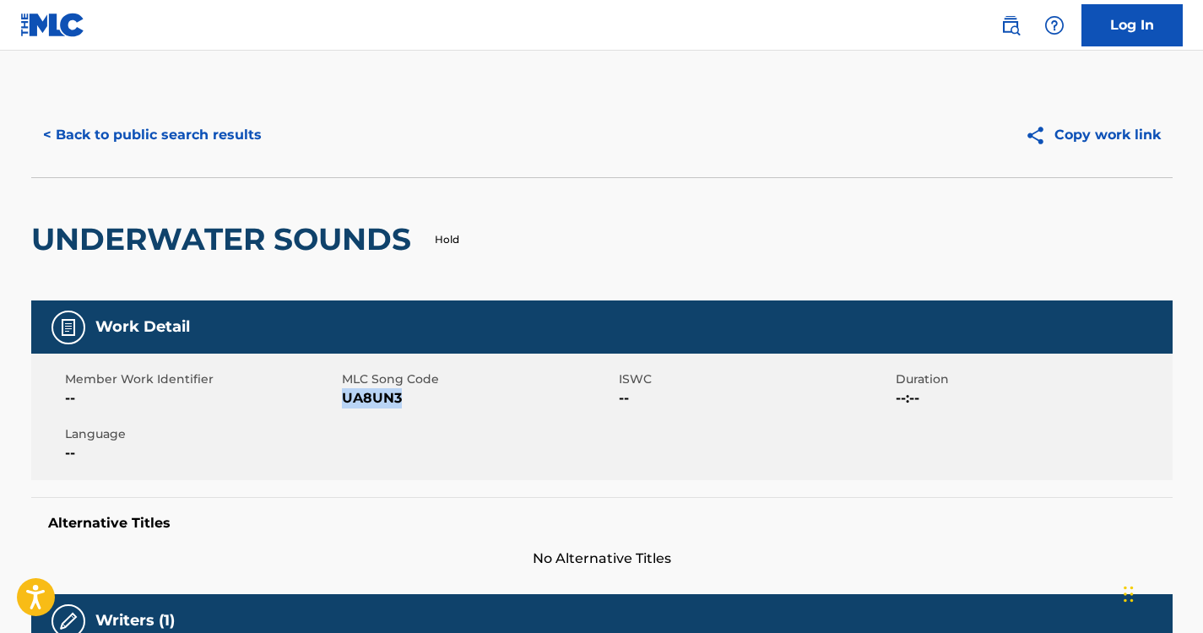
drag, startPoint x: 418, startPoint y: 394, endPoint x: 346, endPoint y: 396, distance: 71.8
click at [346, 396] on span "UA8UN3" at bounding box center [478, 398] width 273 height 20
copy span "UA8UN3"
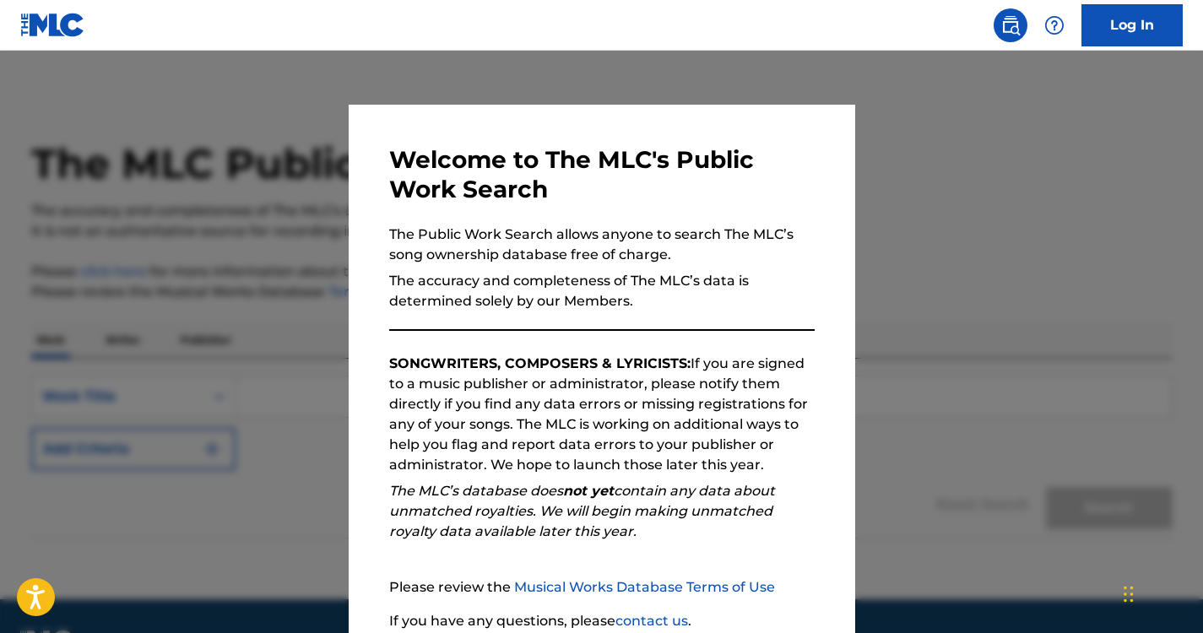
click at [570, 27] on nav "Log In" at bounding box center [601, 25] width 1203 height 51
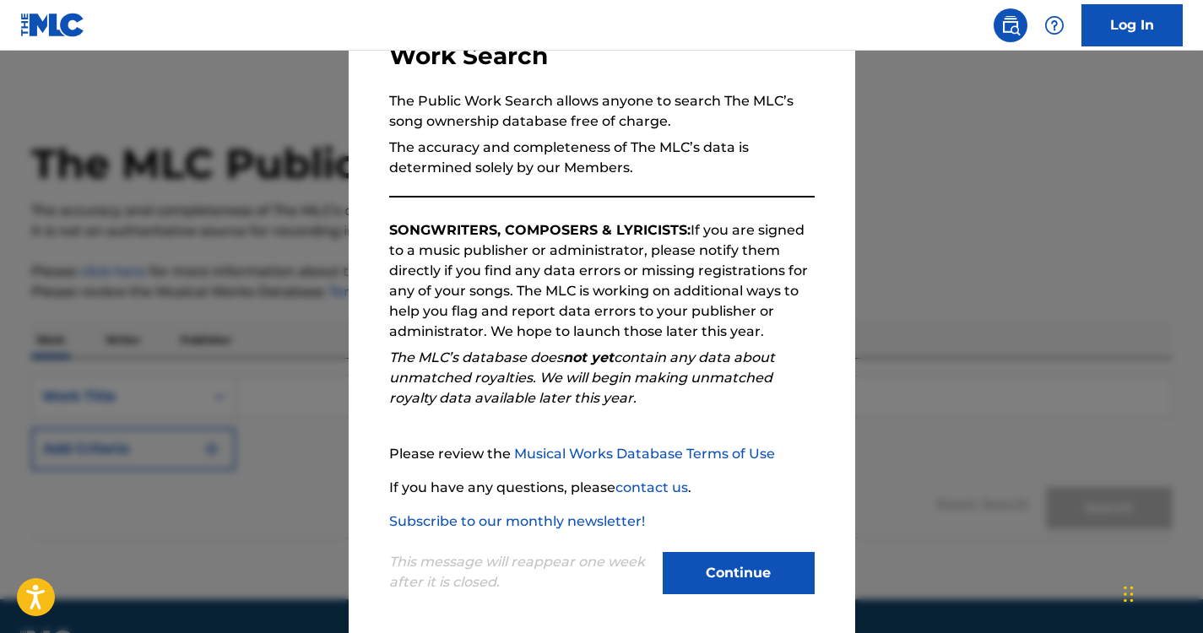
scroll to position [135, 0]
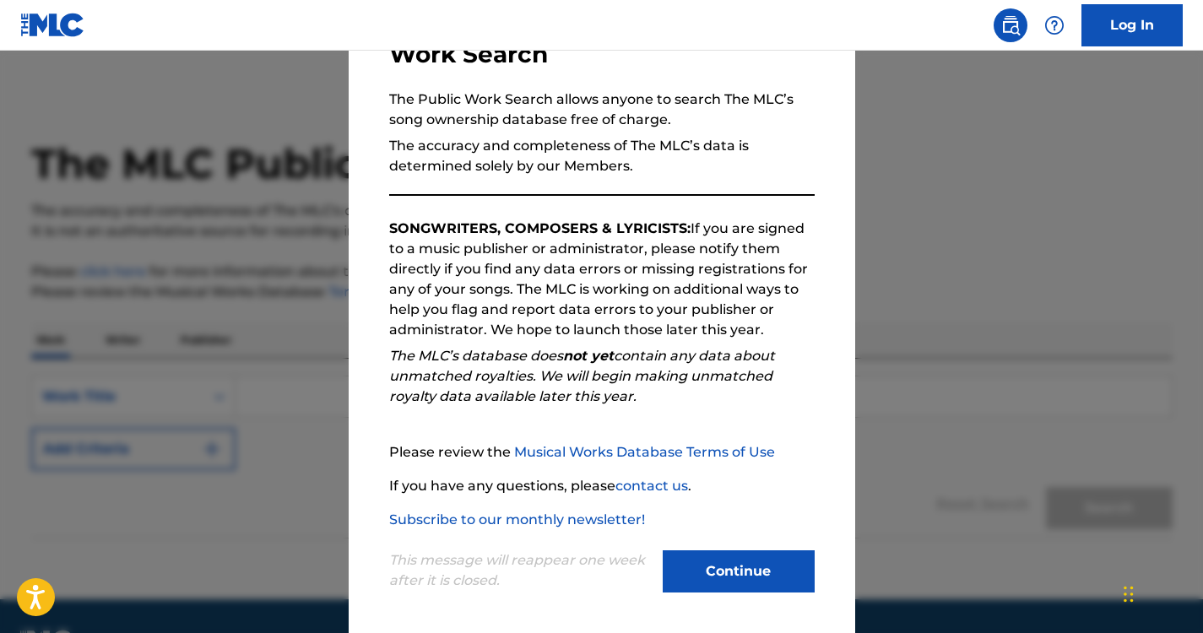
click at [767, 550] on div "This message will reappear one week after it is closed. Continue" at bounding box center [602, 563] width 426 height 67
click at [760, 567] on button "Continue" at bounding box center [739, 572] width 152 height 42
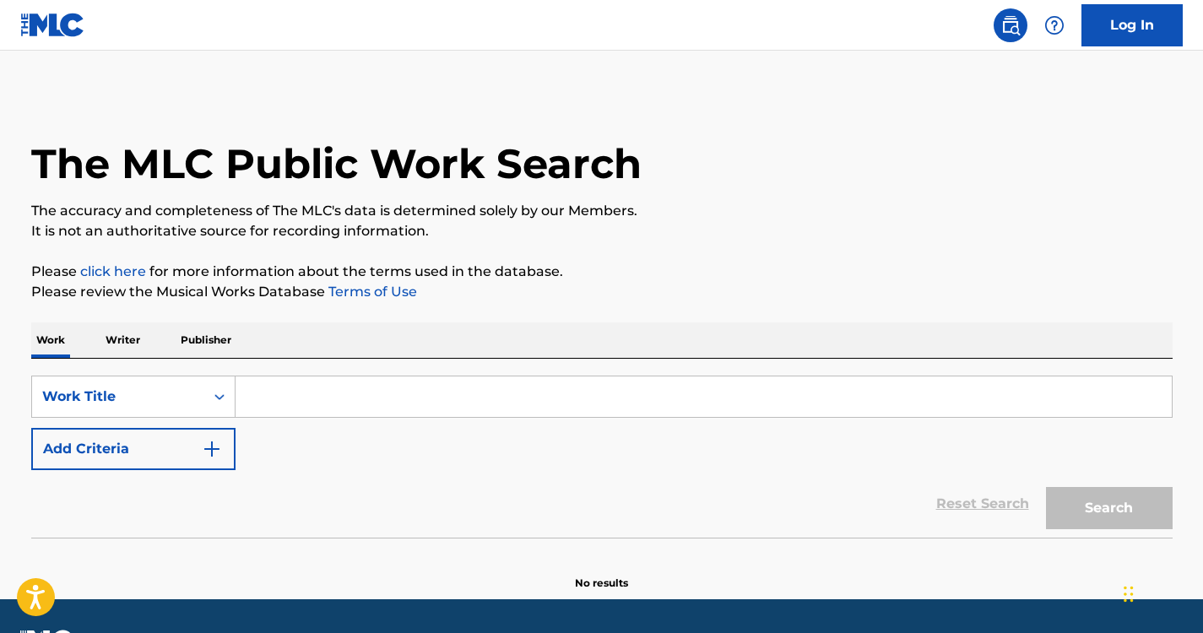
click at [517, 389] on input "Search Form" at bounding box center [704, 397] width 936 height 41
paste input "Outdoors (Nature Sounds)"
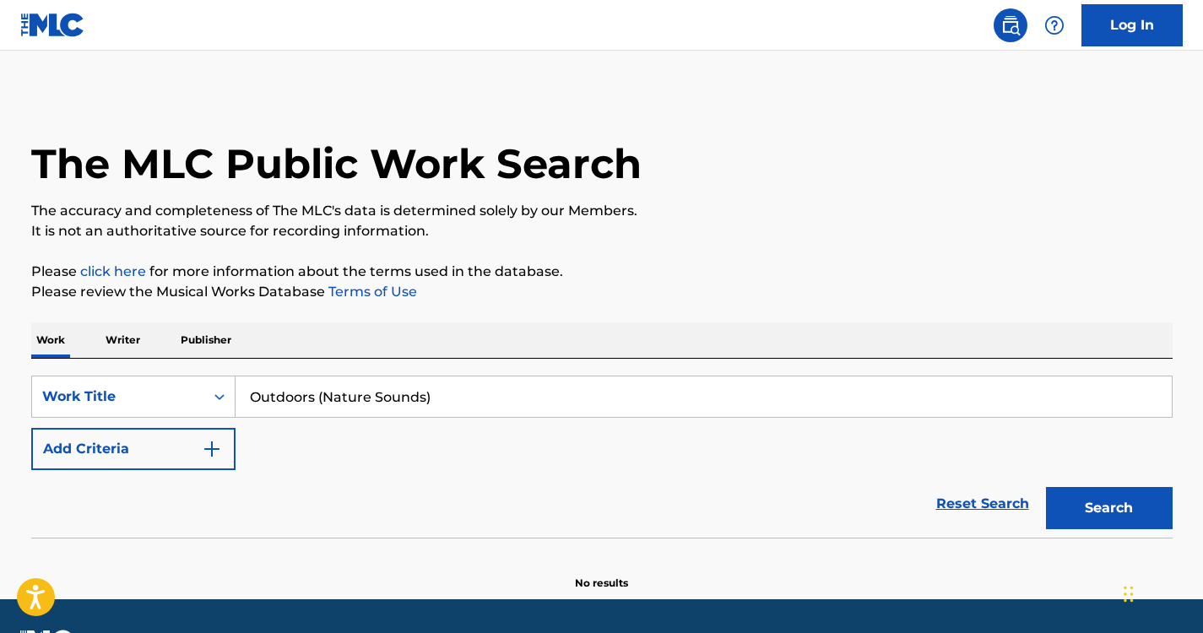
type input "Outdoors (Nature Sounds)"
click at [190, 452] on button "Add Criteria" at bounding box center [133, 449] width 204 height 42
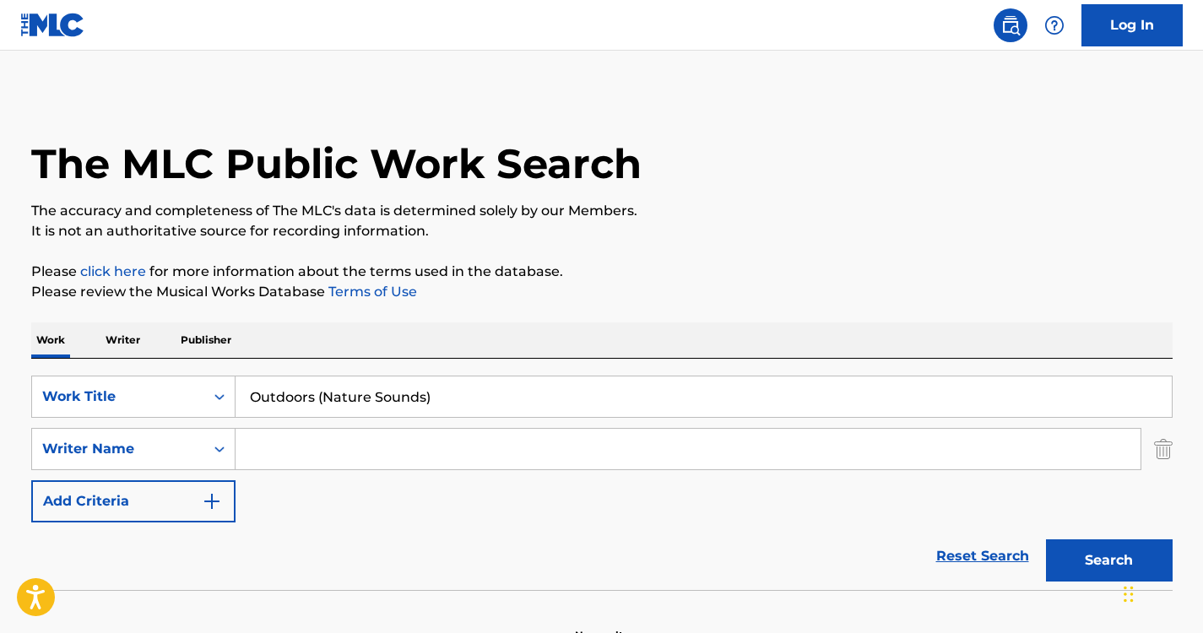
click at [278, 441] on input "Search Form" at bounding box center [688, 449] width 905 height 41
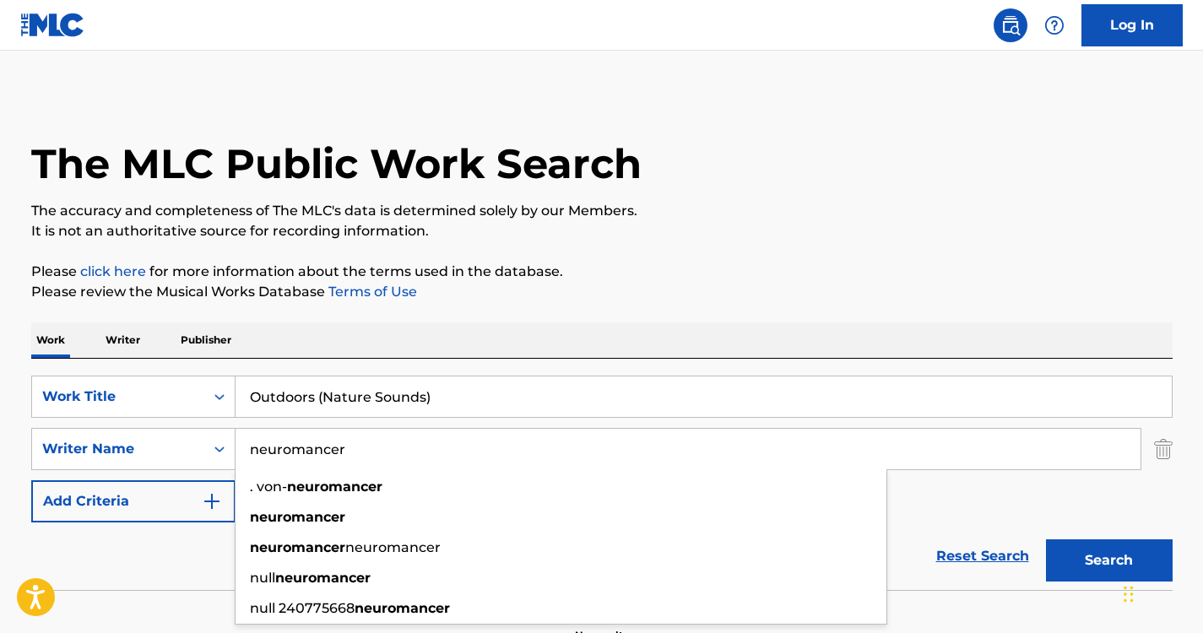
type input "neuromancer"
click at [464, 375] on div "SearchWithCriteria13ffaf96-0077-420d-aa46-2e60a6a32677 Work Title Outdoors (Nat…" at bounding box center [602, 474] width 1142 height 231
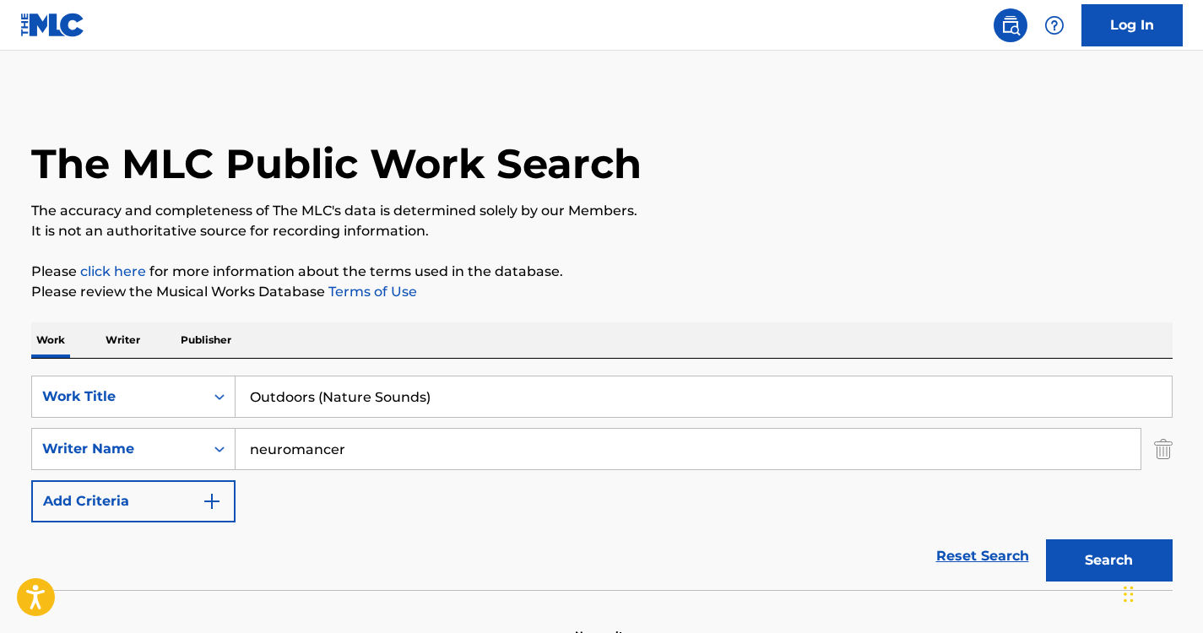
click at [1099, 536] on div "Search" at bounding box center [1105, 557] width 135 height 68
click at [1101, 557] on button "Search" at bounding box center [1109, 561] width 127 height 42
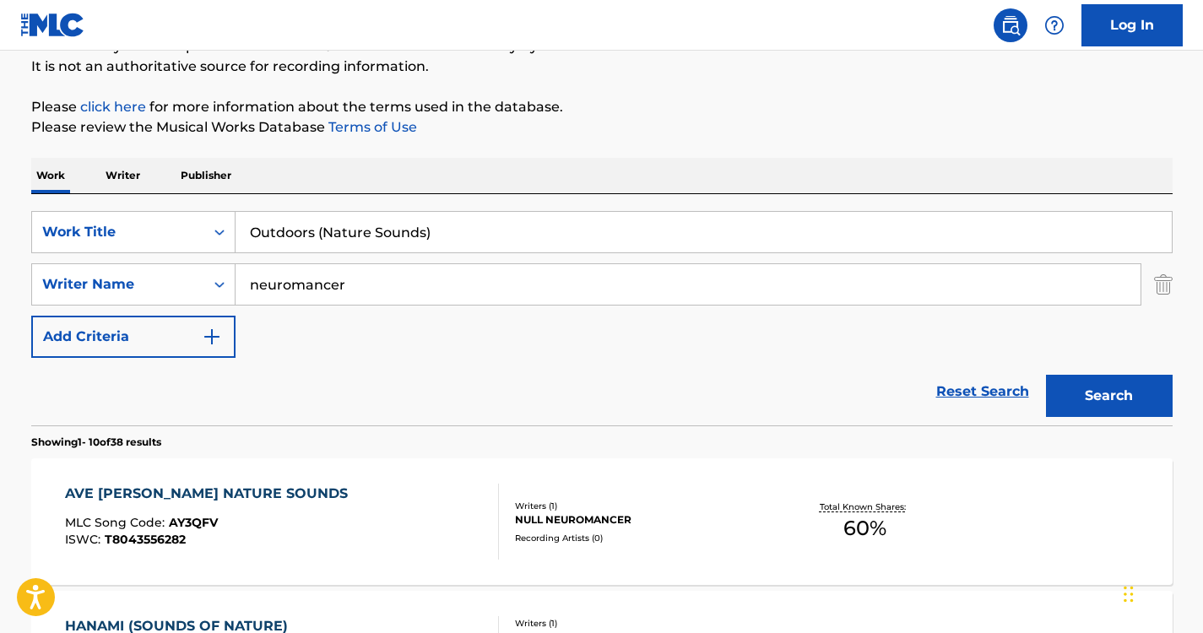
scroll to position [171, 0]
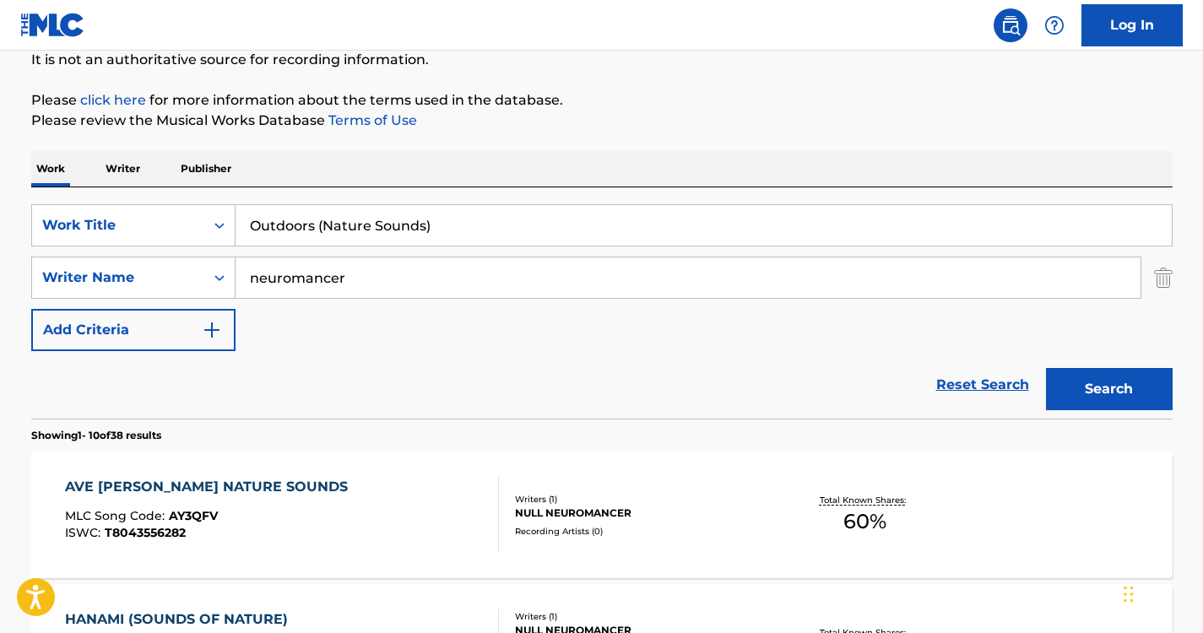
drag, startPoint x: 453, startPoint y: 224, endPoint x: 193, endPoint y: 203, distance: 260.9
click at [193, 203] on div "SearchWithCriteria13ffaf96-0077-420d-aa46-2e60a6a32677 Work Title Outdoors (Nat…" at bounding box center [602, 302] width 1142 height 231
paste input "Nature Sounds"
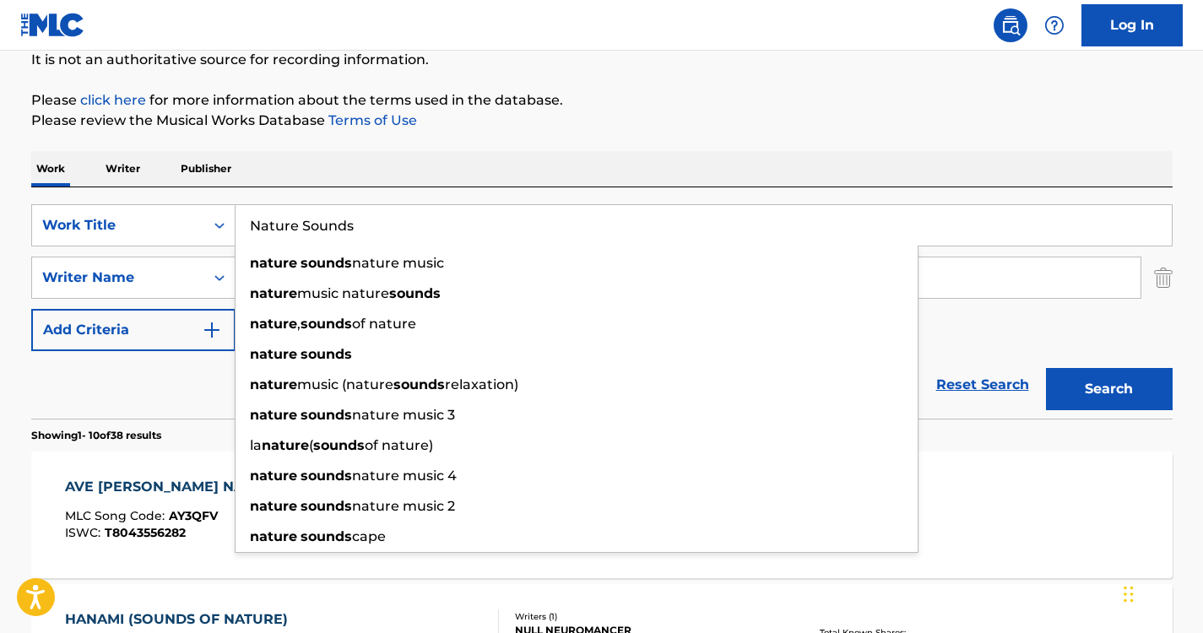
type input "Nature Sounds"
click at [551, 127] on p "Please review the Musical Works Database Terms of Use" at bounding box center [602, 121] width 1142 height 20
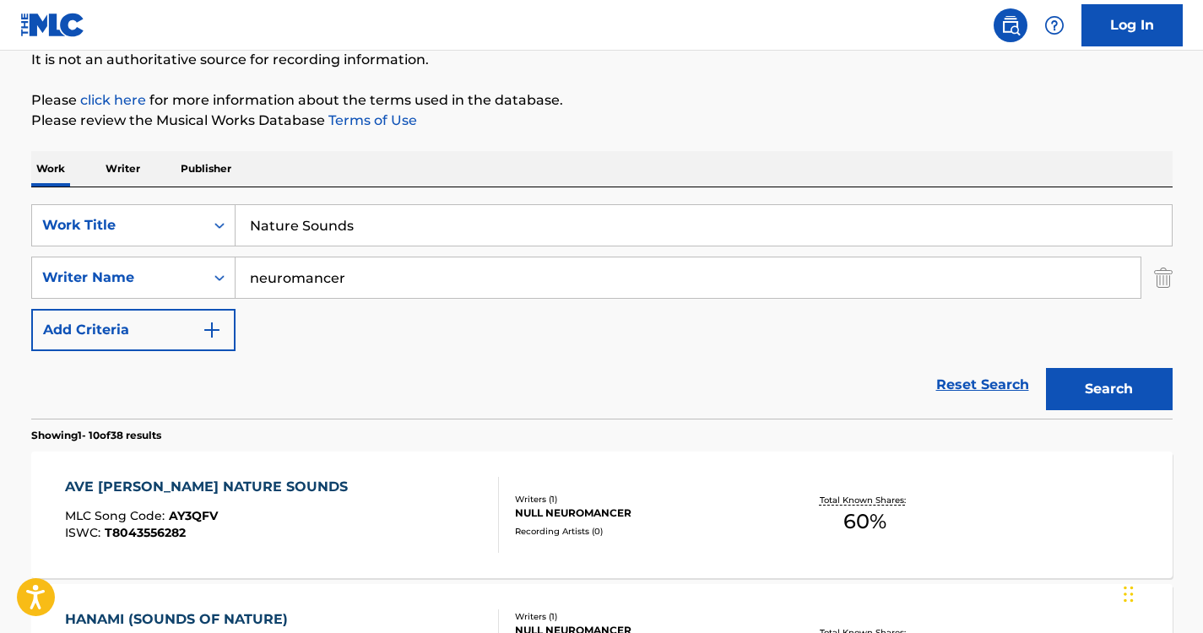
click at [1080, 379] on button "Search" at bounding box center [1109, 389] width 127 height 42
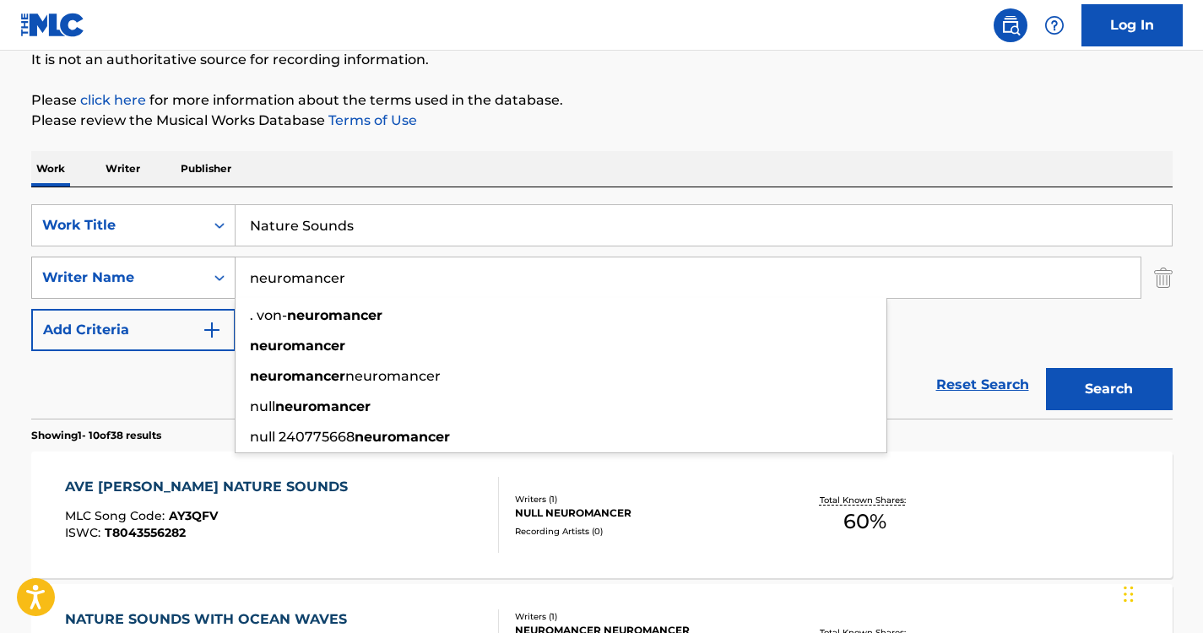
drag, startPoint x: 390, startPoint y: 287, endPoint x: 203, endPoint y: 279, distance: 187.6
click at [203, 279] on div "SearchWithCriteria883076c0-d34a-40ae-b4e8-c2fd086ec904 Writer Name neuromancer …" at bounding box center [602, 278] width 1142 height 42
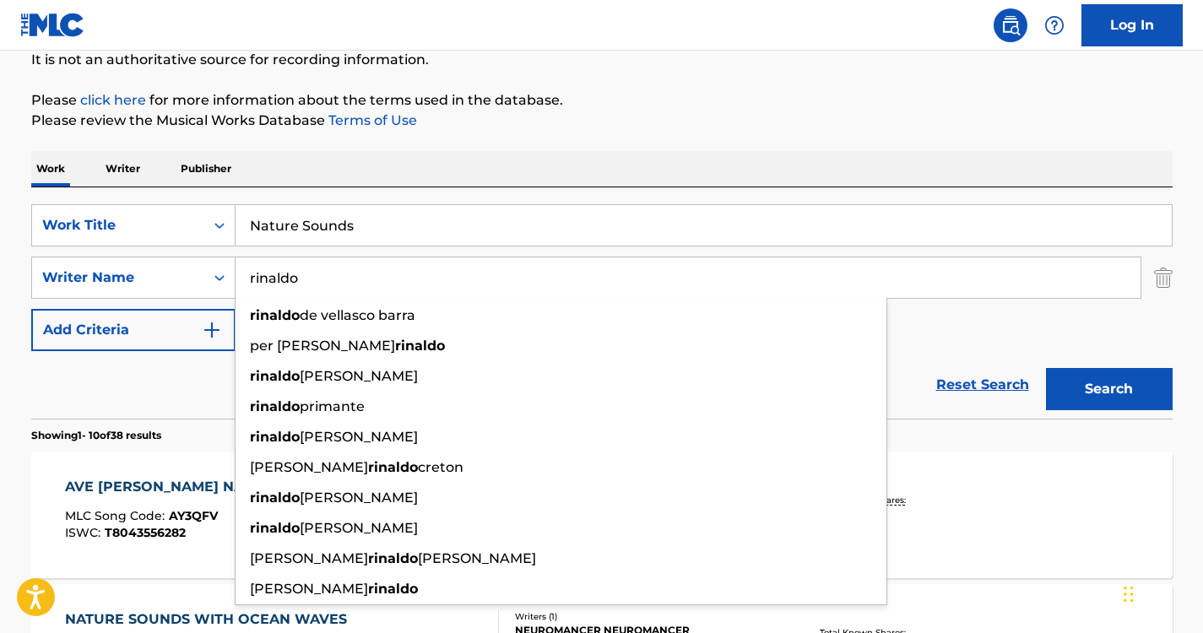
type input "rinaldo"
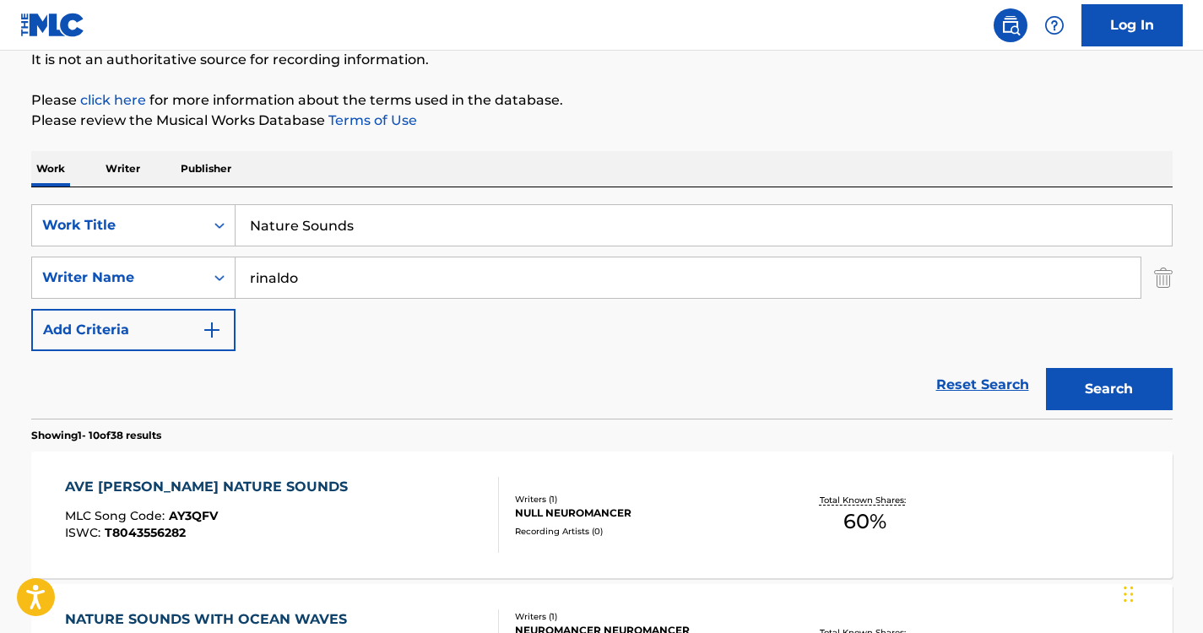
click at [403, 193] on div "SearchWithCriteria13ffaf96-0077-420d-aa46-2e60a6a32677 Work Title Nature Sounds…" at bounding box center [602, 302] width 1142 height 231
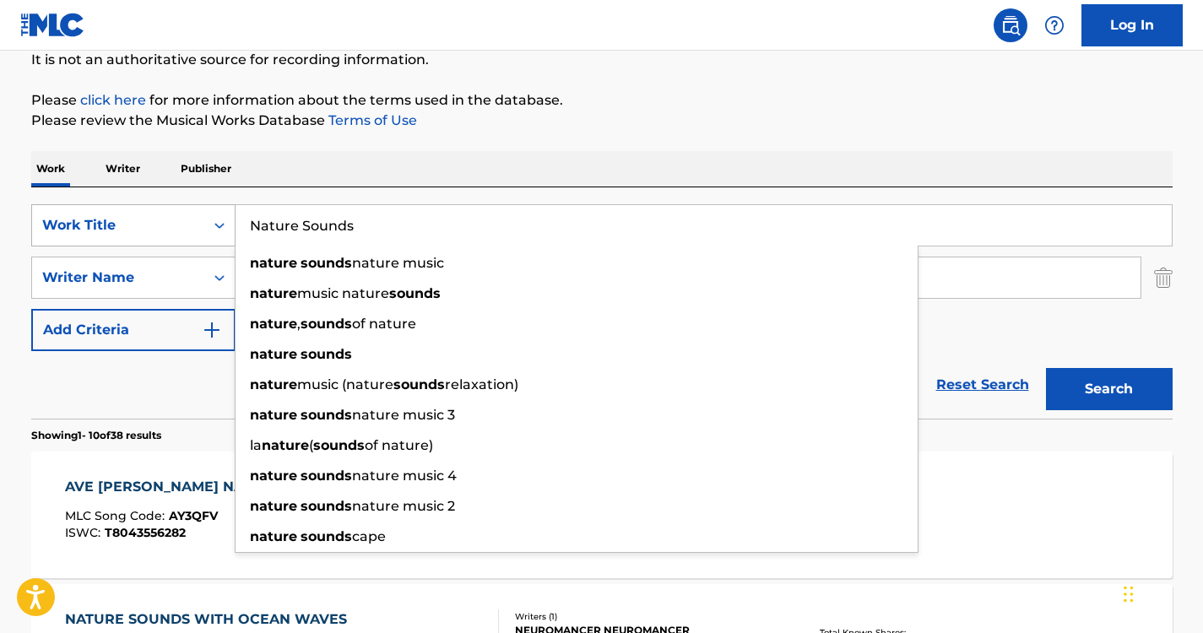
drag, startPoint x: 394, startPoint y: 222, endPoint x: 176, endPoint y: 223, distance: 218.7
click at [176, 223] on div "SearchWithCriteria13ffaf96-0077-420d-aa46-2e60a6a32677 Work Title Nature Sounds…" at bounding box center [602, 225] width 1142 height 42
paste input "Call of Nature"
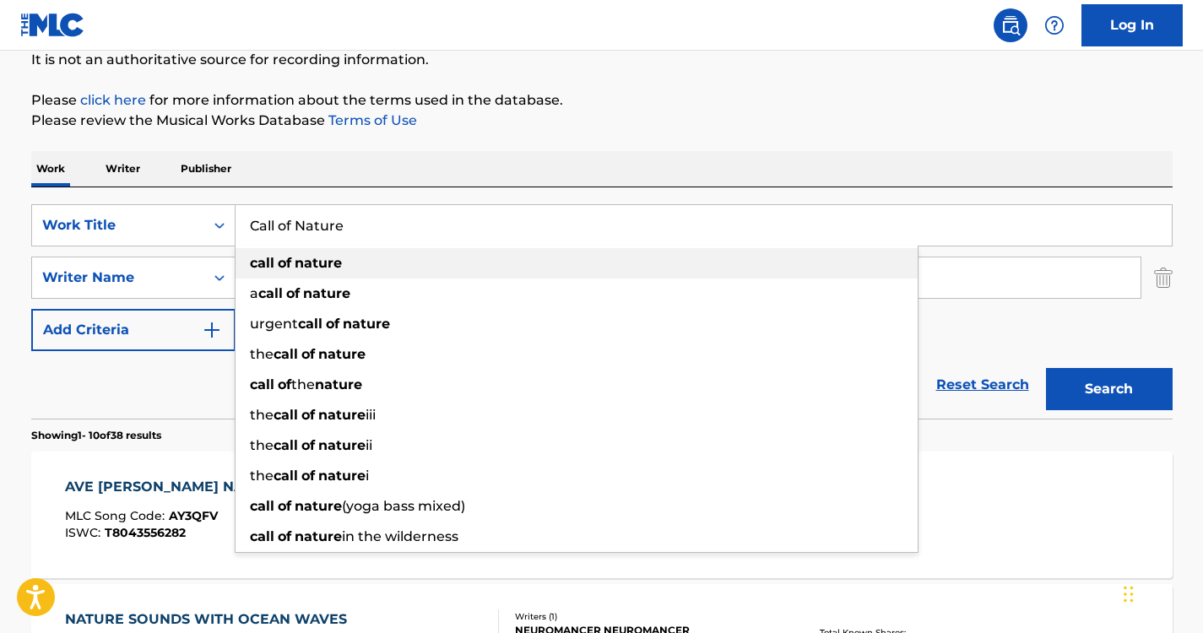
type input "Call of Nature"
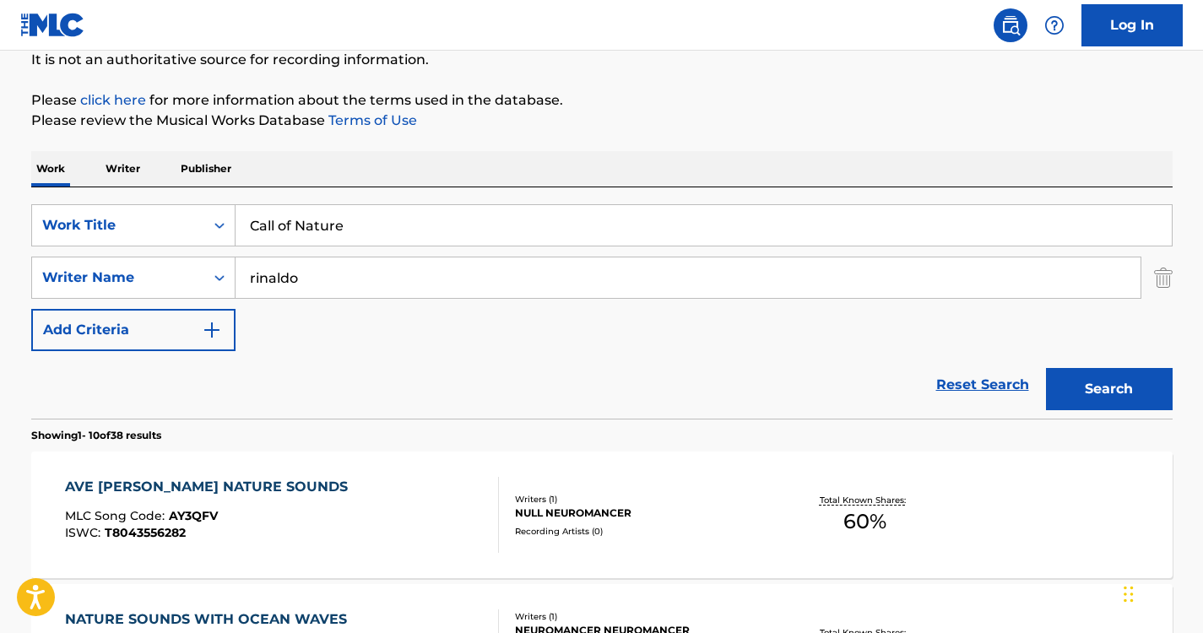
click at [1080, 383] on button "Search" at bounding box center [1109, 389] width 127 height 42
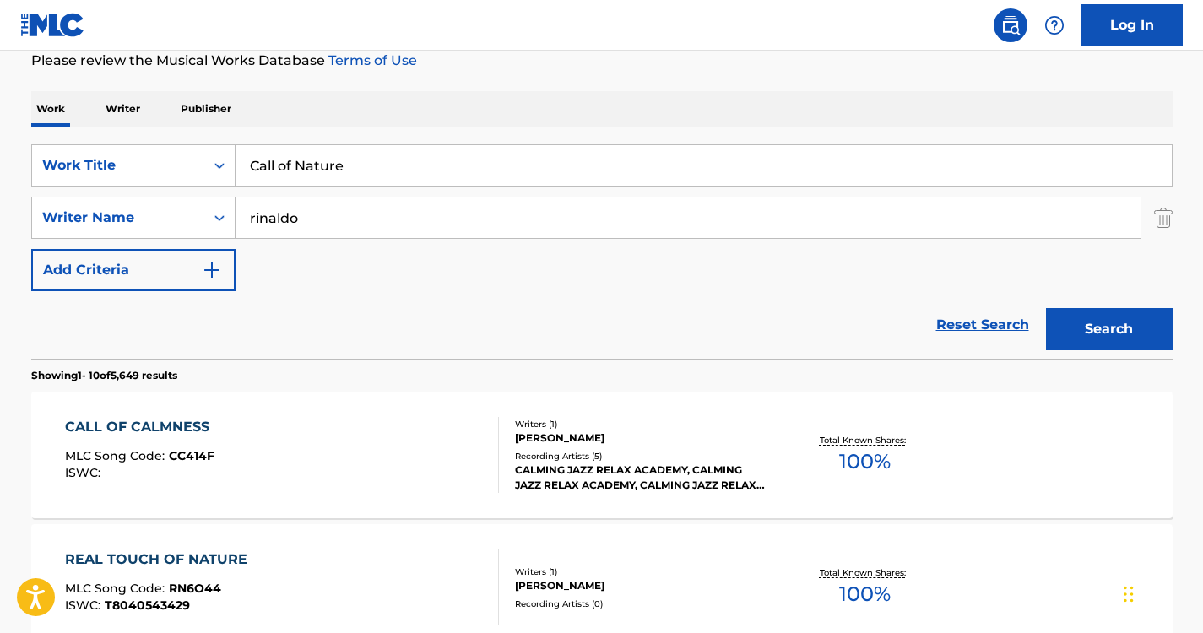
scroll to position [239, 0]
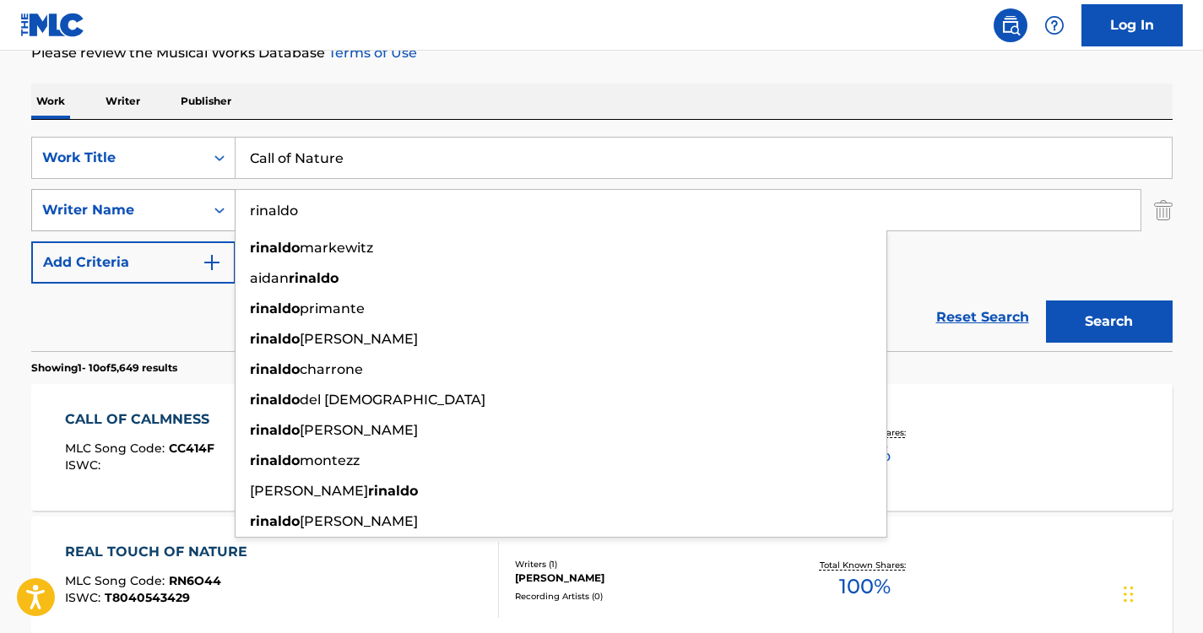
drag, startPoint x: 330, startPoint y: 203, endPoint x: 162, endPoint y: 194, distance: 168.2
click at [162, 194] on div "SearchWithCriteria883076c0-d34a-40ae-b4e8-c2fd086ec904 Writer Name rinaldo rina…" at bounding box center [602, 210] width 1142 height 42
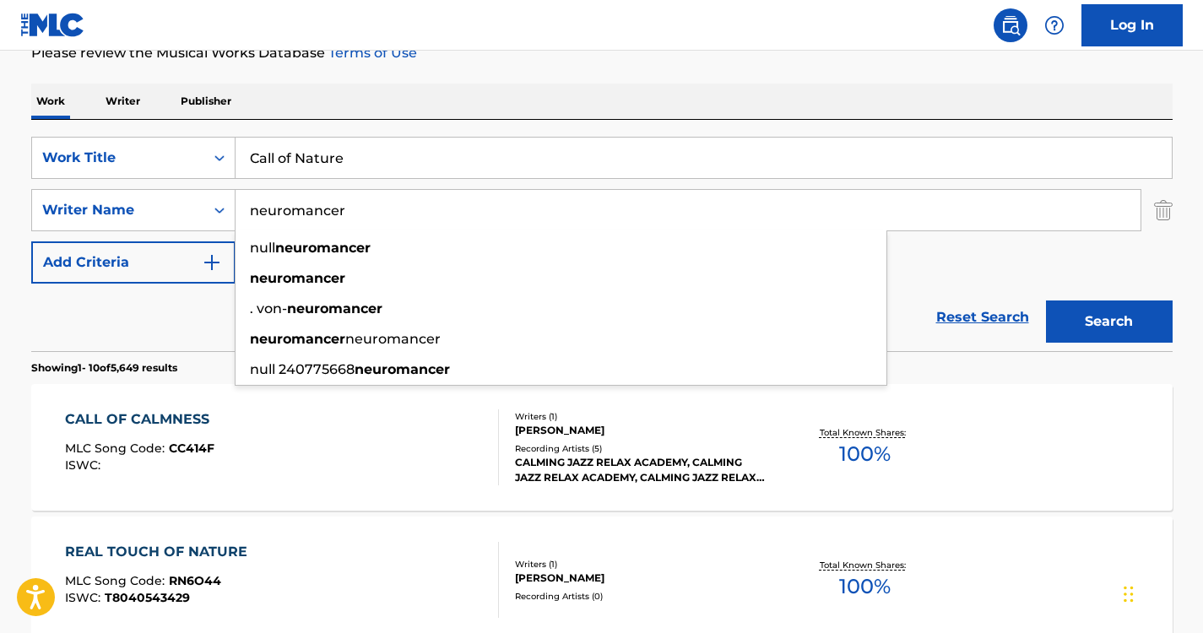
type input "neuromancer"
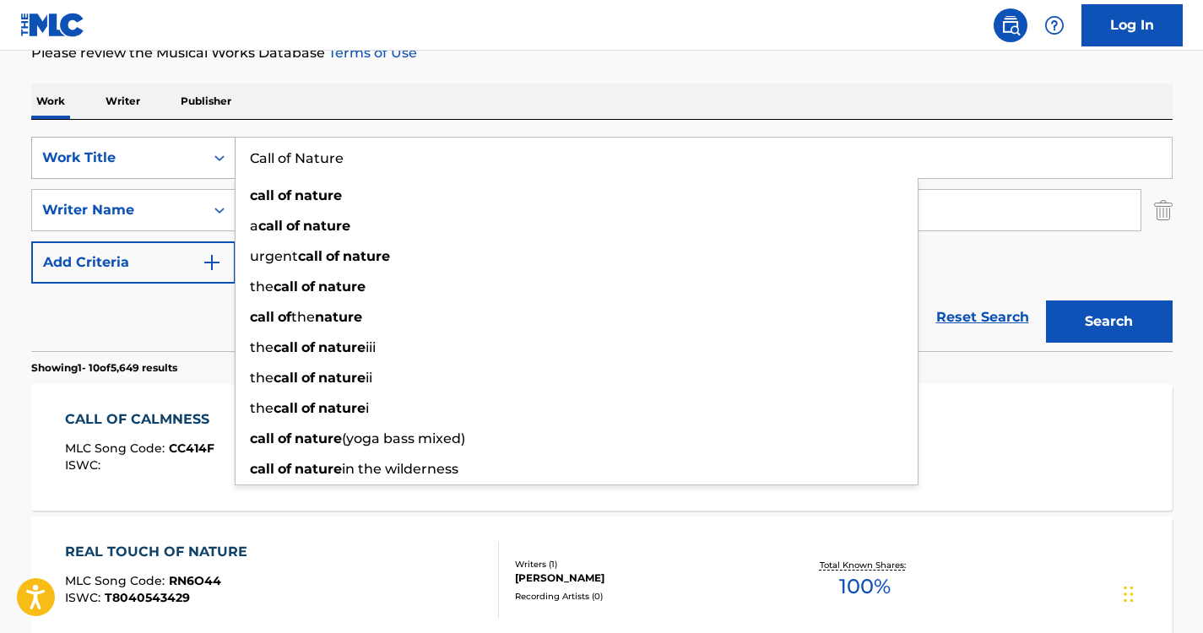
drag, startPoint x: 357, startPoint y: 152, endPoint x: 215, endPoint y: 139, distance: 142.4
click at [215, 139] on div "SearchWithCriteria13ffaf96-0077-420d-aa46-2e60a6a32677 Work Title Call of Natur…" at bounding box center [602, 158] width 1142 height 42
click at [334, 111] on div "Work Writer Publisher" at bounding box center [602, 101] width 1142 height 35
drag, startPoint x: 375, startPoint y: 154, endPoint x: 198, endPoint y: 122, distance: 180.1
click at [198, 122] on div "SearchWithCriteria13ffaf96-0077-420d-aa46-2e60a6a32677 Work Title Call of Natur…" at bounding box center [602, 235] width 1142 height 231
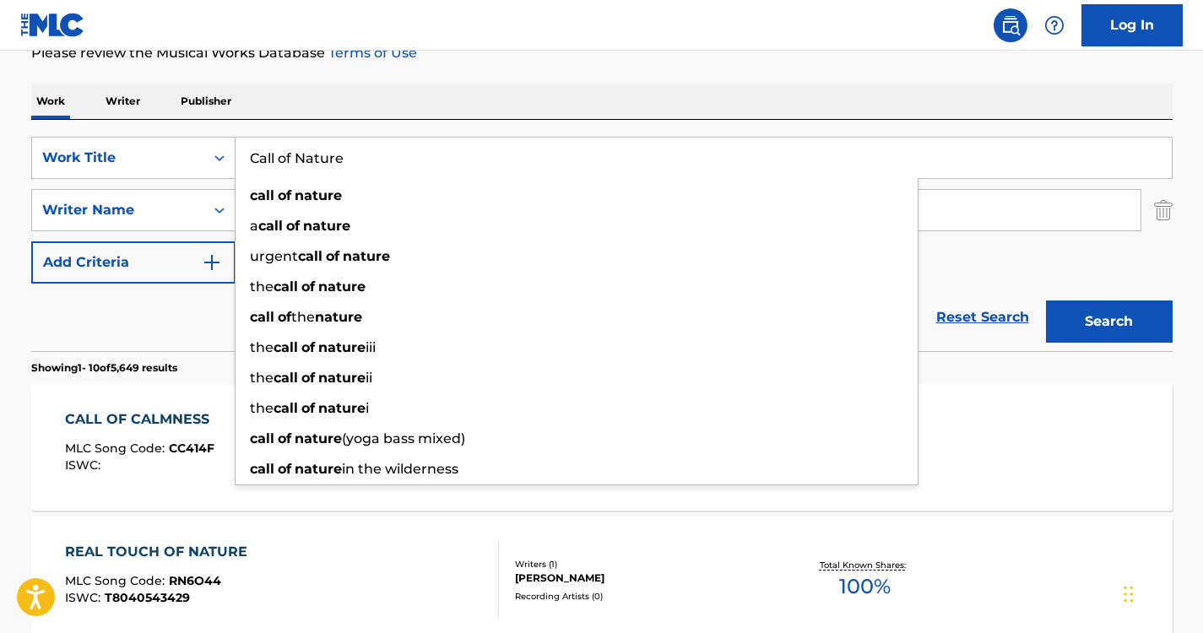
type input "n"
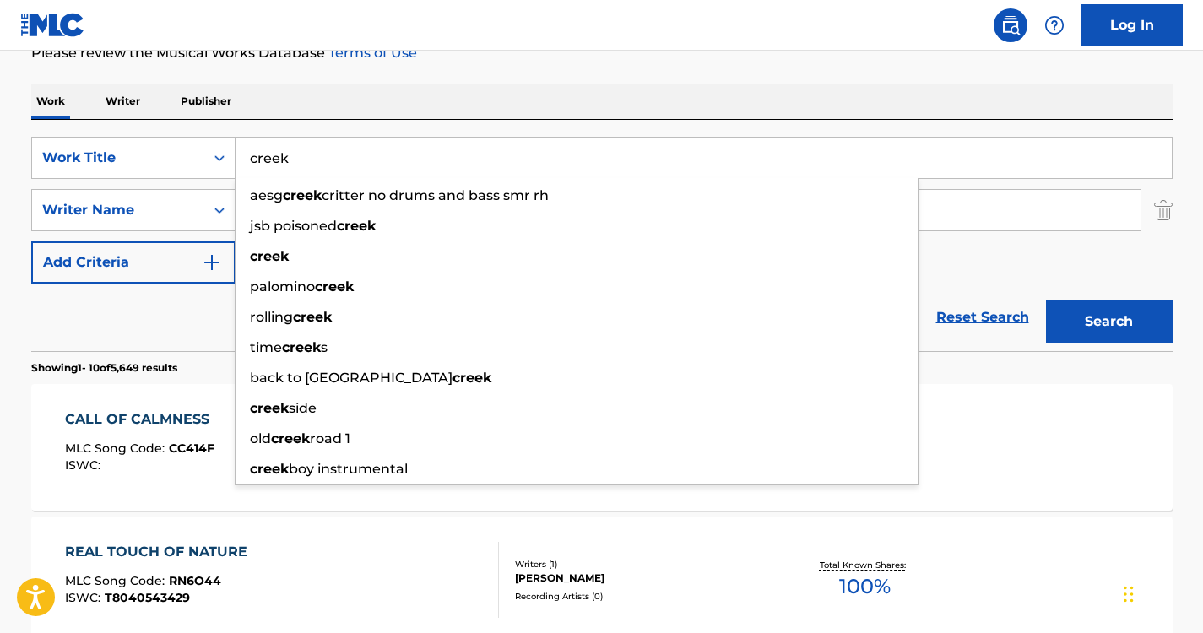
type input "creek"
click at [524, 96] on div "Work Writer Publisher" at bounding box center [602, 101] width 1142 height 35
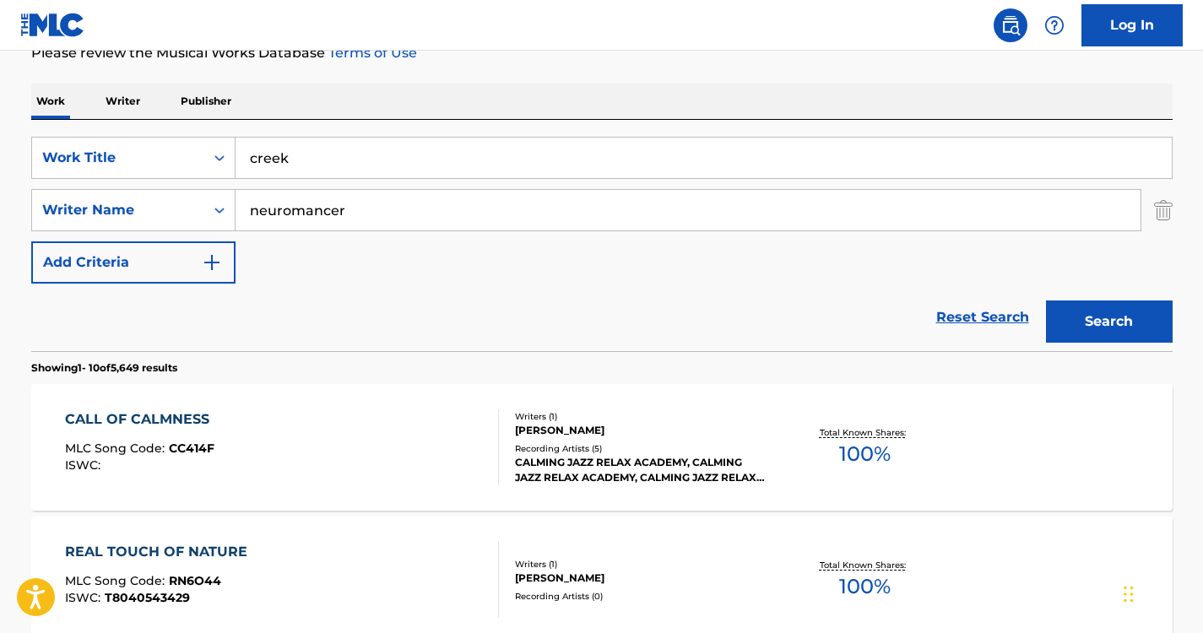
click at [1067, 318] on button "Search" at bounding box center [1109, 322] width 127 height 42
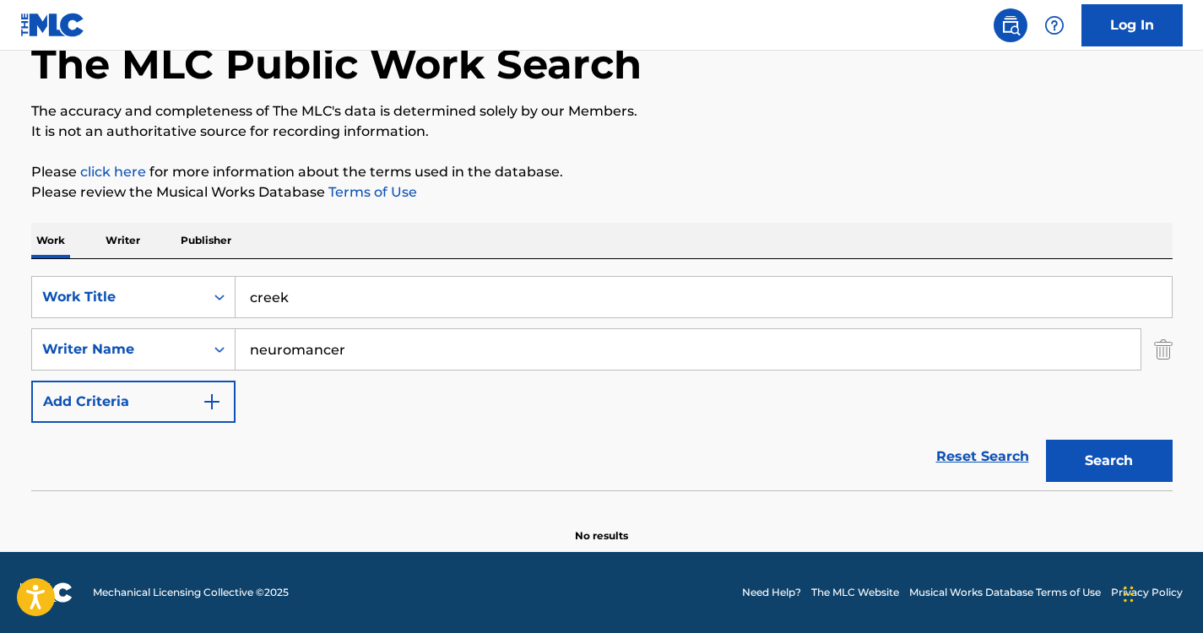
scroll to position [100, 0]
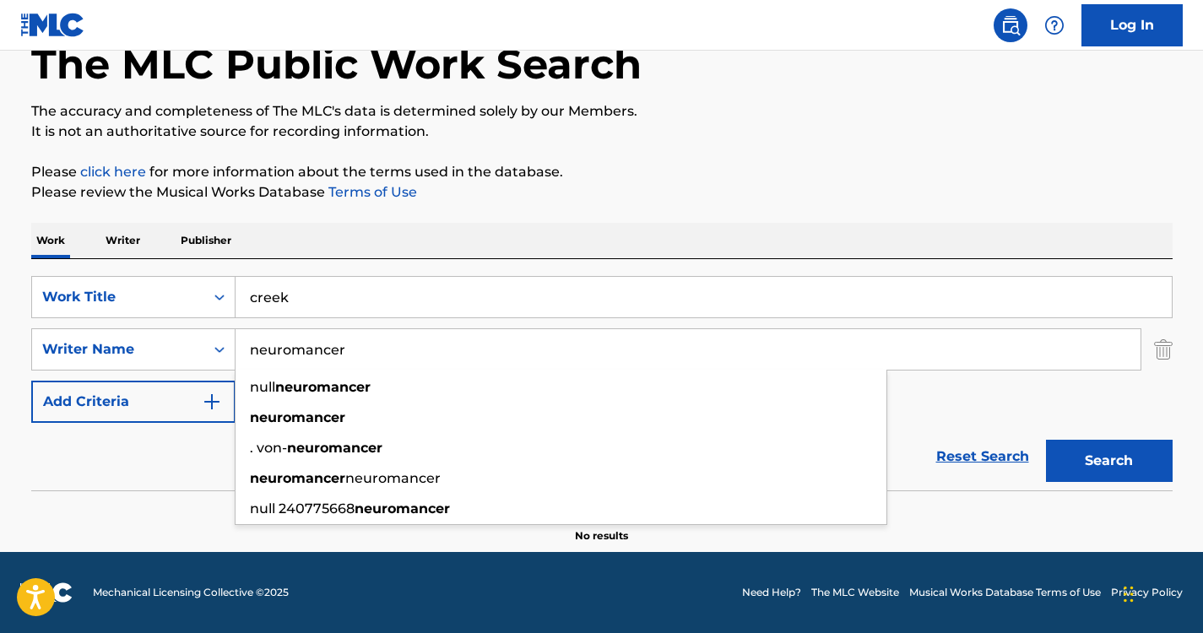
drag, startPoint x: 358, startPoint y: 345, endPoint x: 166, endPoint y: 320, distance: 194.2
click at [166, 320] on div "SearchWithCriteria13ffaf96-0077-420d-aa46-2e60a6a32677 Work Title creek SearchW…" at bounding box center [602, 349] width 1142 height 147
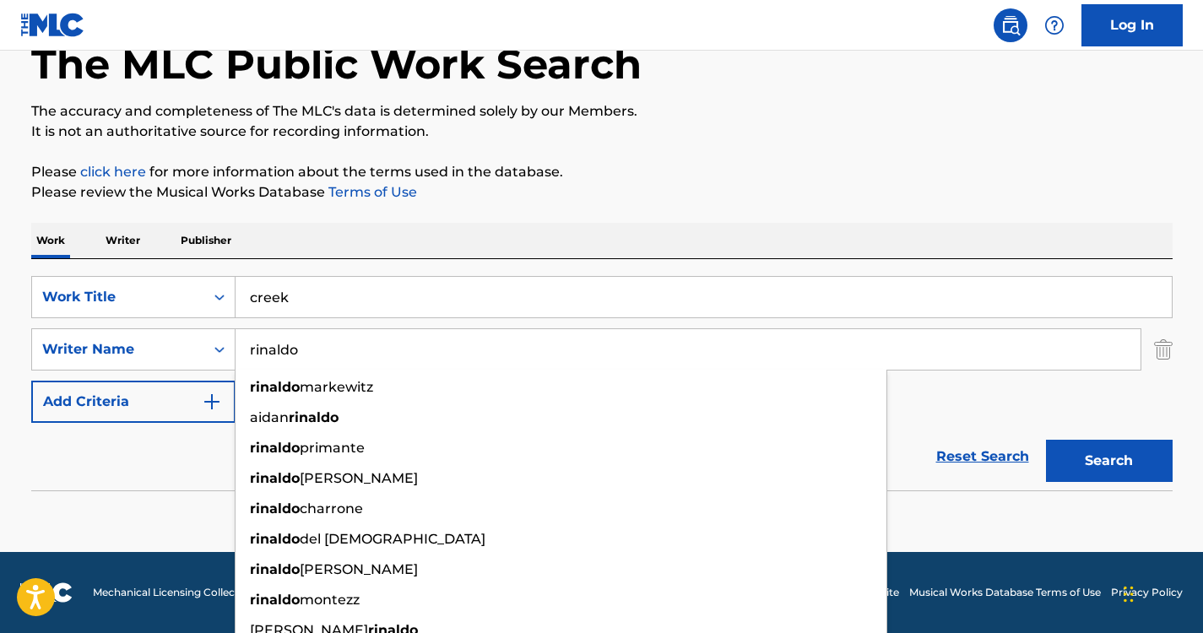
type input "rinaldo"
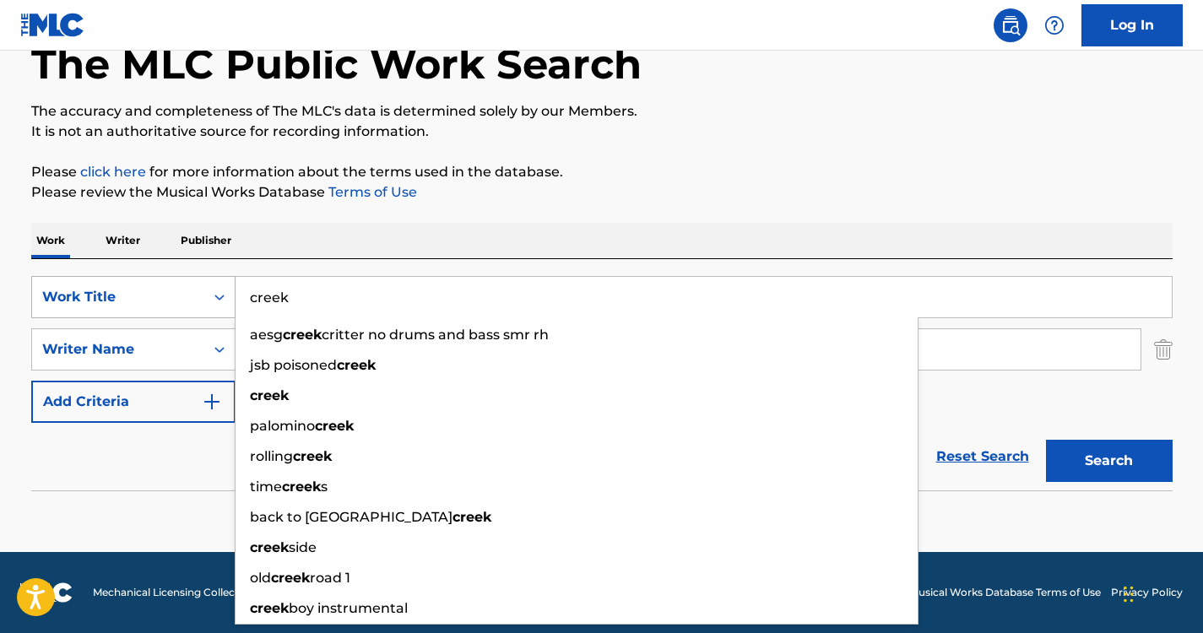
drag, startPoint x: 300, startPoint y: 299, endPoint x: 199, endPoint y: 282, distance: 101.9
click at [199, 282] on div "SearchWithCriteria13ffaf96-0077-420d-aa46-2e60a6a32677 Work Title creek aesg cr…" at bounding box center [602, 297] width 1142 height 42
paste input "Sacral Chakra Universe"
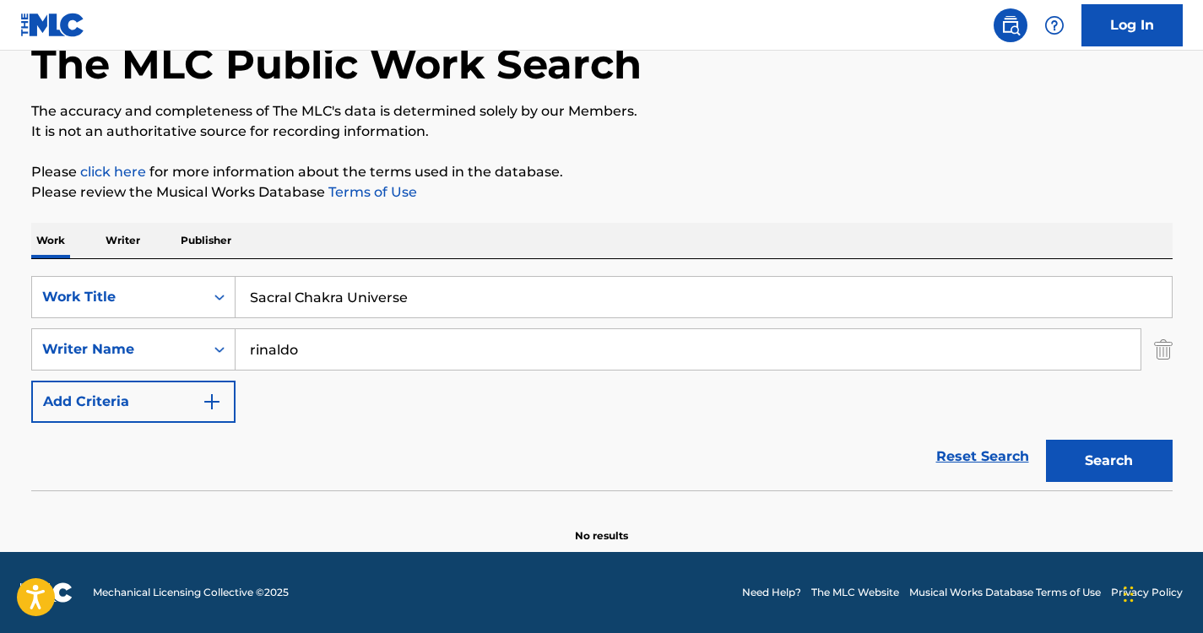
type input "Sacral Chakra Universe"
click at [435, 201] on p "Please review the Musical Works Database Terms of Use" at bounding box center [602, 192] width 1142 height 20
drag, startPoint x: 447, startPoint y: 298, endPoint x: 207, endPoint y: 287, distance: 240.1
click at [207, 287] on div "SearchWithCriteria13ffaf96-0077-420d-aa46-2e60a6a32677 Work Title Sacral Chakra…" at bounding box center [602, 297] width 1142 height 42
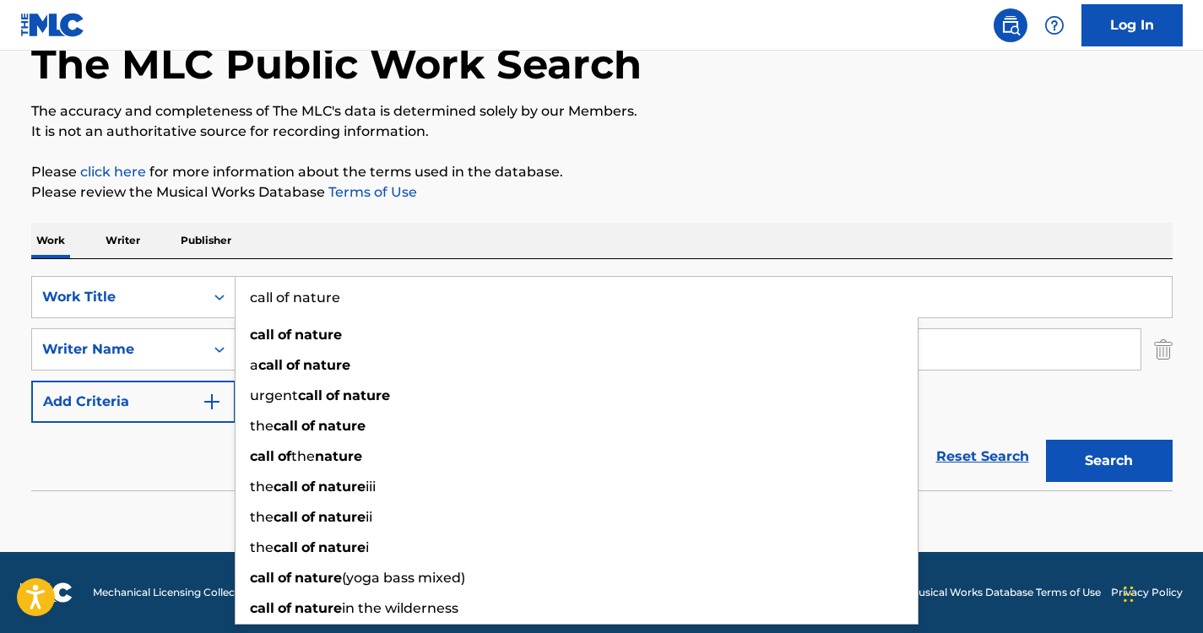
type input "call of nature"
click at [967, 197] on p "Please review the Musical Works Database Terms of Use" at bounding box center [602, 192] width 1142 height 20
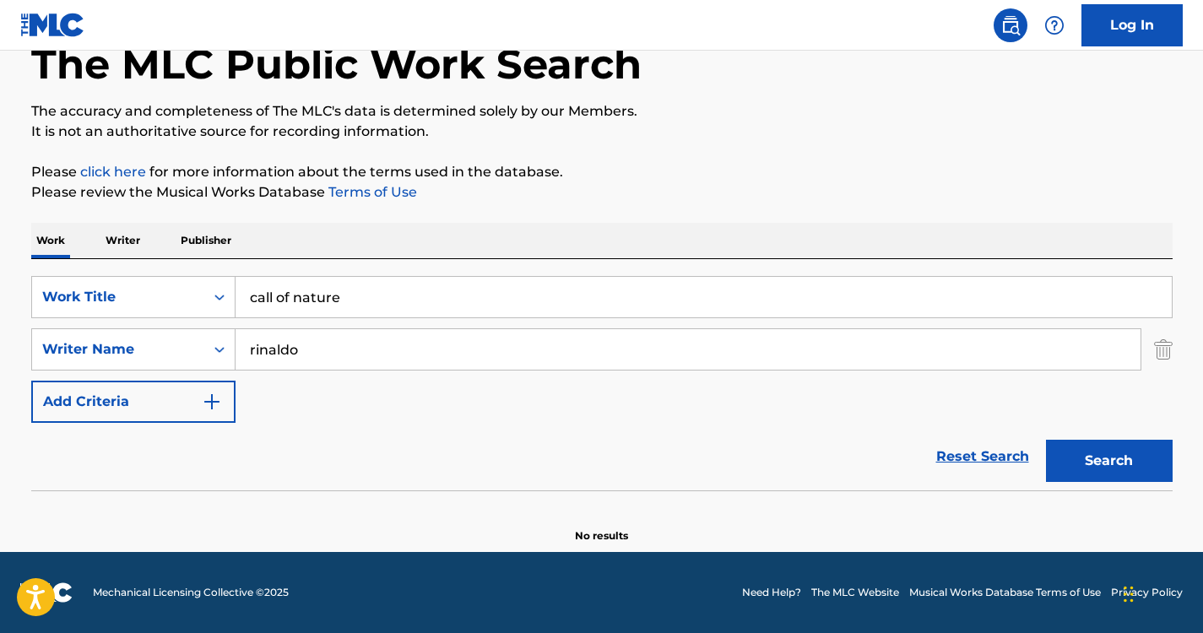
click at [1070, 439] on div "Search" at bounding box center [1105, 457] width 135 height 68
click at [1083, 462] on button "Search" at bounding box center [1109, 461] width 127 height 42
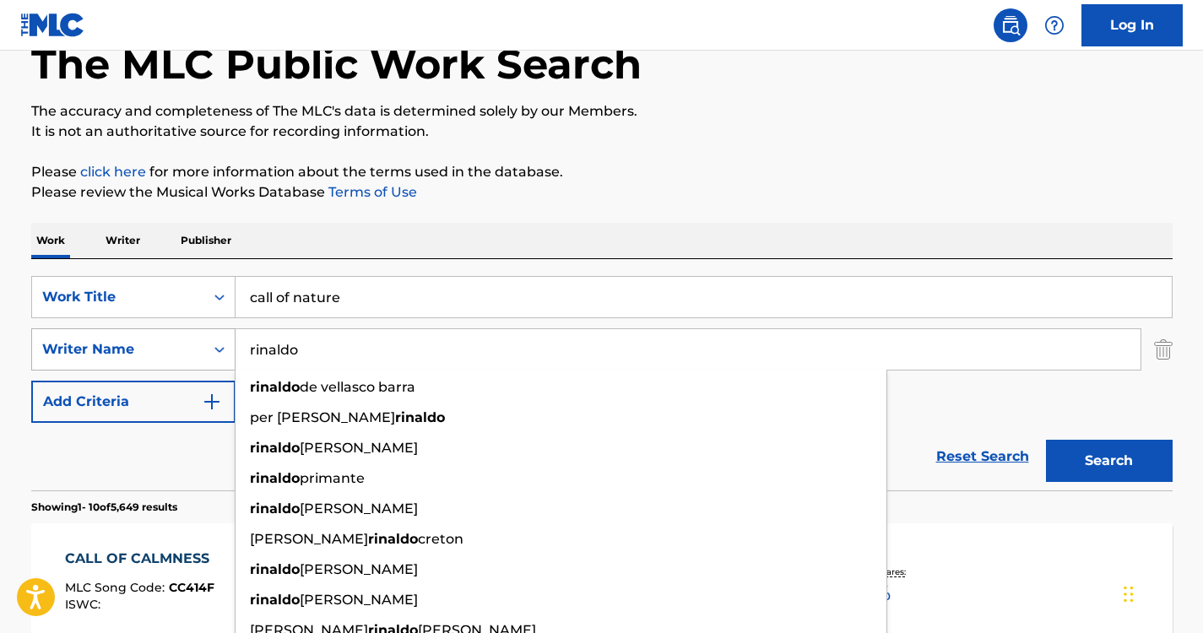
drag, startPoint x: 357, startPoint y: 335, endPoint x: 153, endPoint y: 330, distance: 204.4
click at [153, 330] on div "SearchWithCriteria883076c0-d34a-40ae-b4e8-c2fd086ec904 Writer Name rinaldo rina…" at bounding box center [602, 349] width 1142 height 42
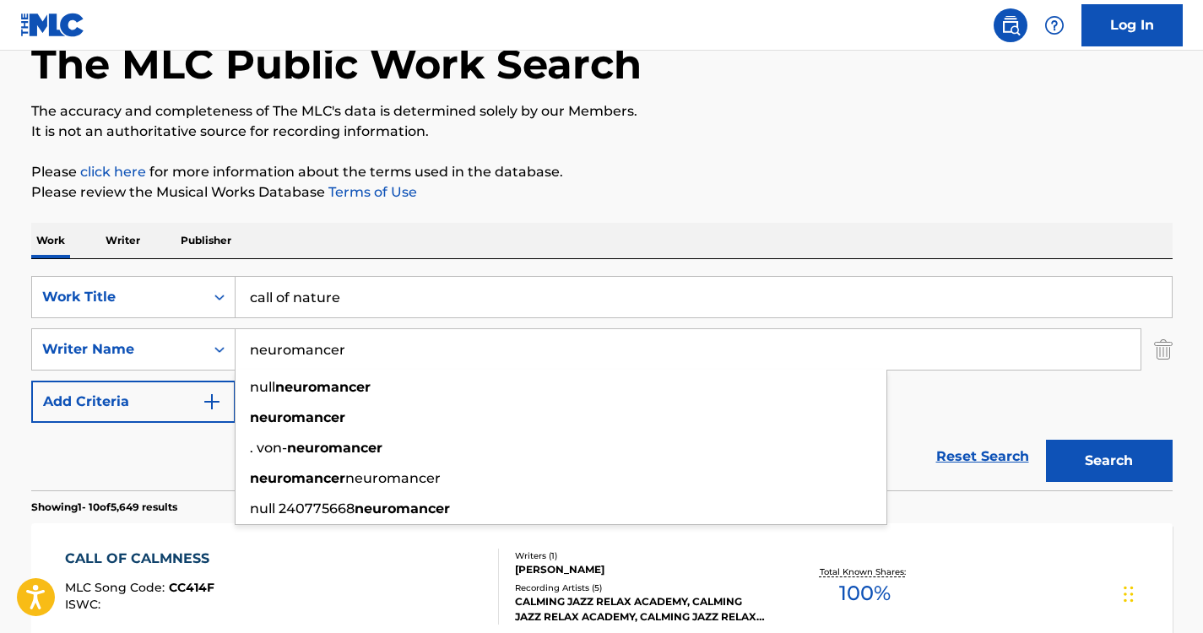
type input "neuromancer"
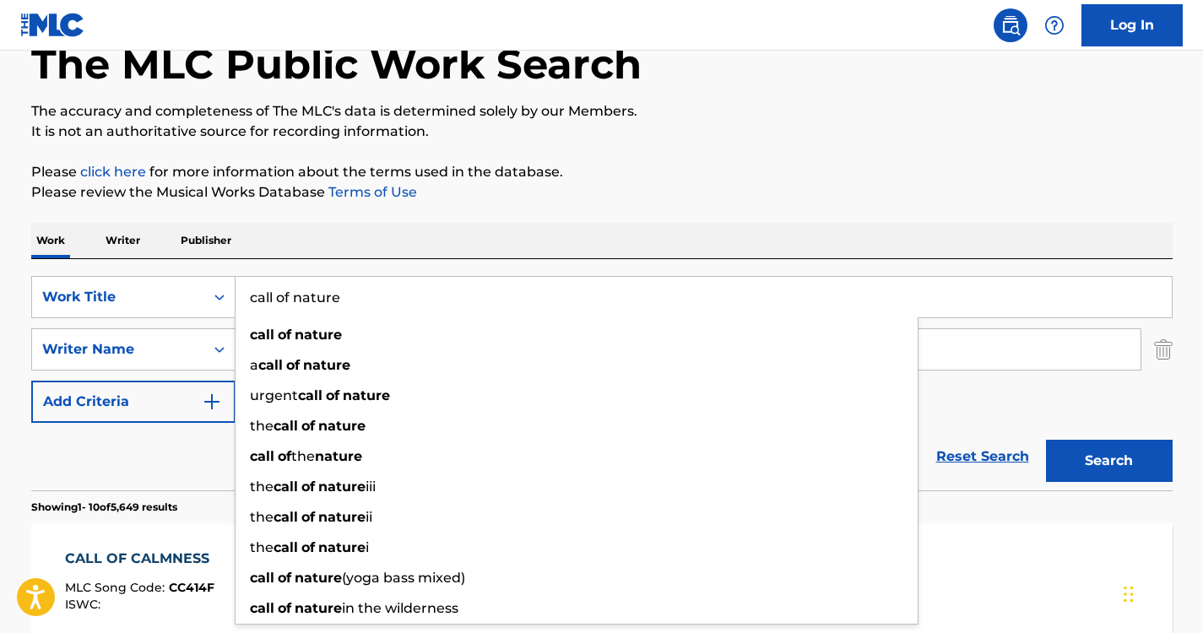
drag, startPoint x: 350, startPoint y: 304, endPoint x: 117, endPoint y: 272, distance: 235.3
click at [117, 272] on div "SearchWithCriteria13ffaf96-0077-420d-aa46-2e60a6a32677 Work Title call of natur…" at bounding box center [602, 374] width 1142 height 231
paste input "Sea Waves (Nature Sounds)"
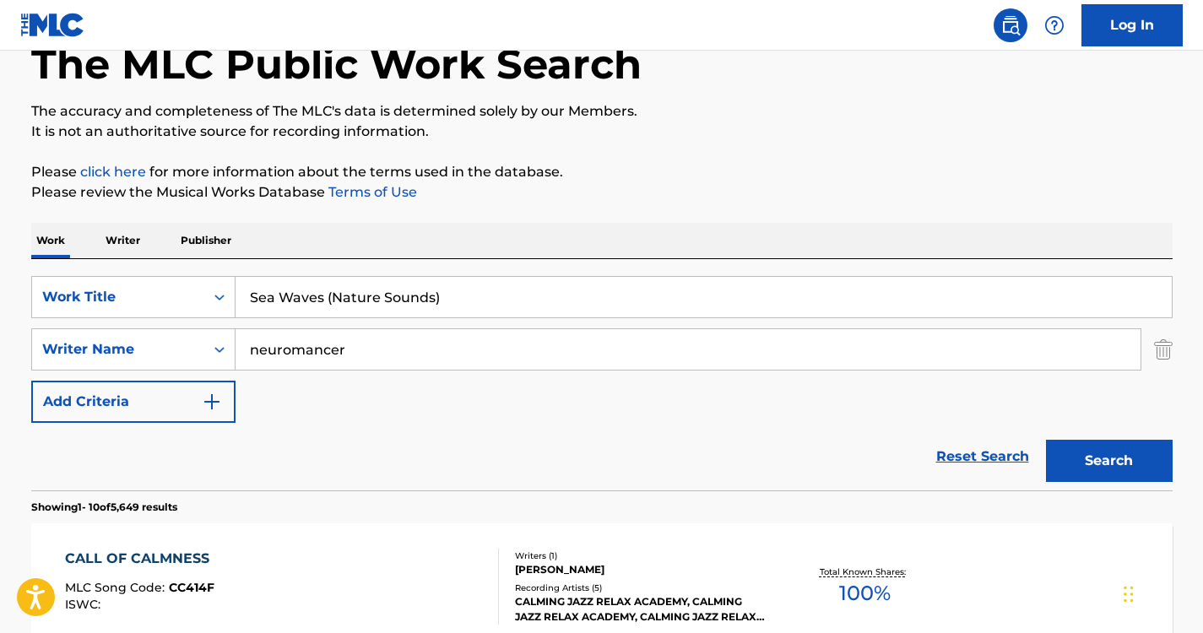
click at [676, 263] on div "SearchWithCriteria13ffaf96-0077-420d-aa46-2e60a6a32677 Work Title Sea Waves (Na…" at bounding box center [602, 374] width 1142 height 231
click at [1145, 475] on button "Search" at bounding box center [1109, 461] width 127 height 42
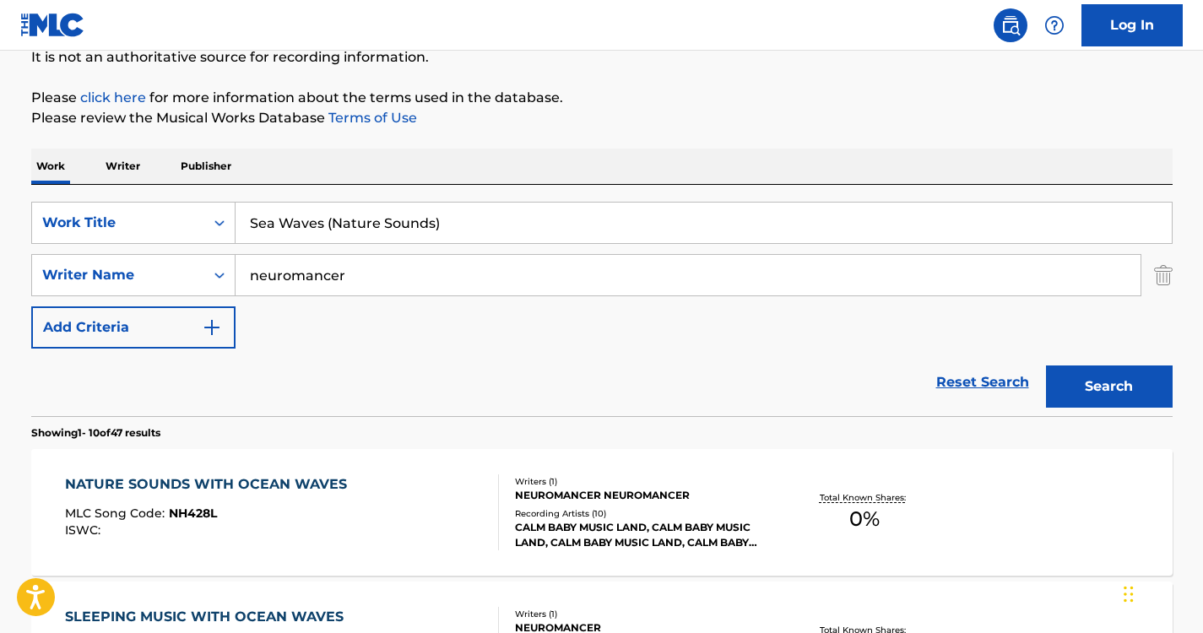
scroll to position [187, 0]
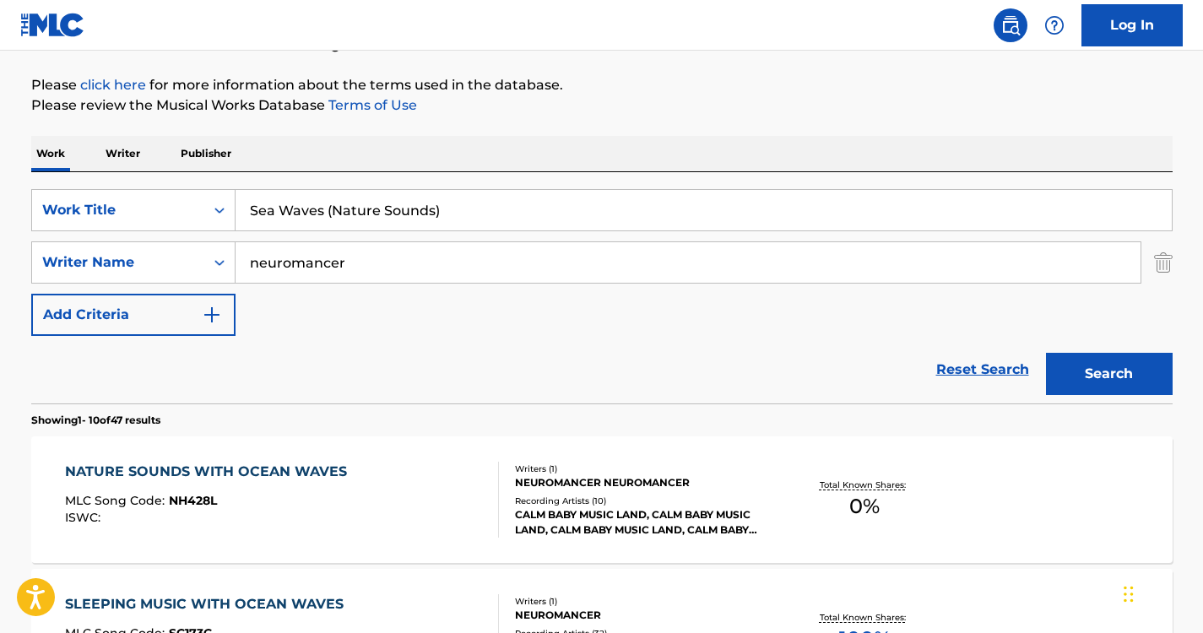
drag, startPoint x: 471, startPoint y: 194, endPoint x: 145, endPoint y: 182, distance: 326.2
click at [145, 182] on div "SearchWithCriteria13ffaf96-0077-420d-aa46-2e60a6a32677 Work Title Sea Waves (Na…" at bounding box center [602, 287] width 1142 height 231
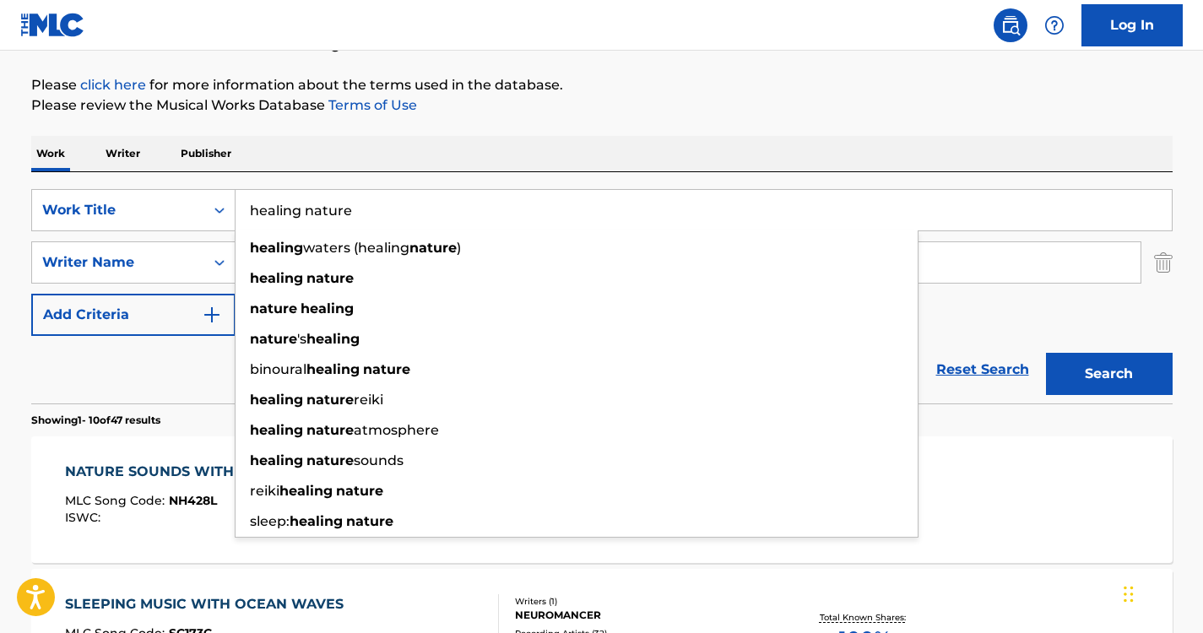
type input "healing nature"
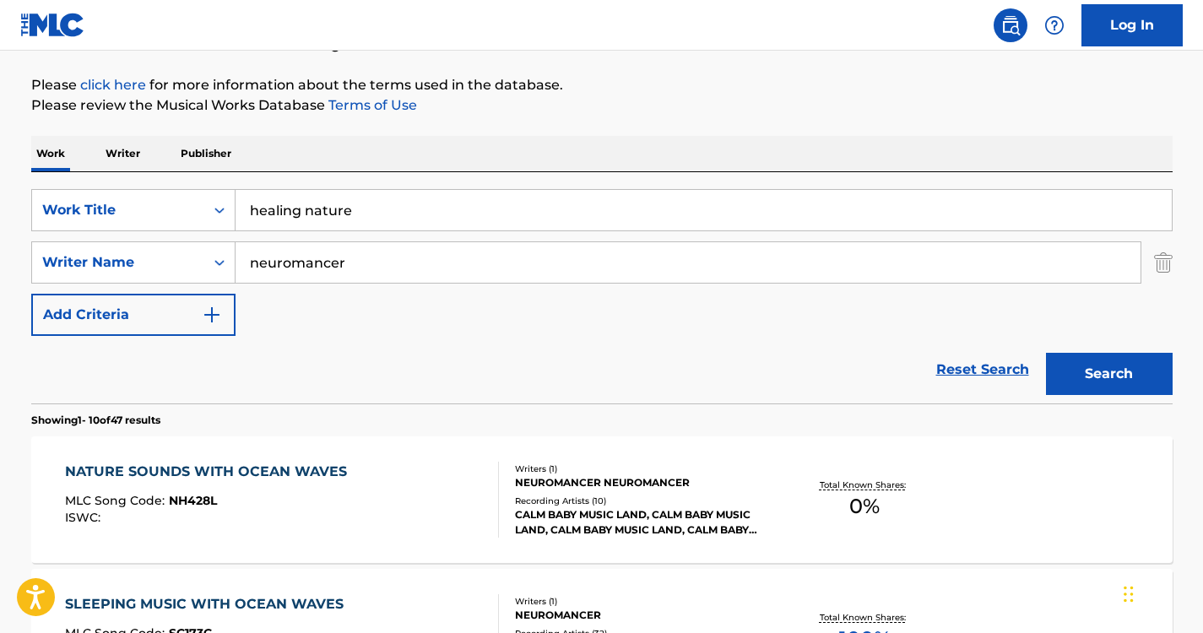
click at [401, 158] on div "Work Writer Publisher" at bounding box center [602, 153] width 1142 height 35
click at [1129, 354] on button "Search" at bounding box center [1109, 374] width 127 height 42
